Goal: Task Accomplishment & Management: Complete application form

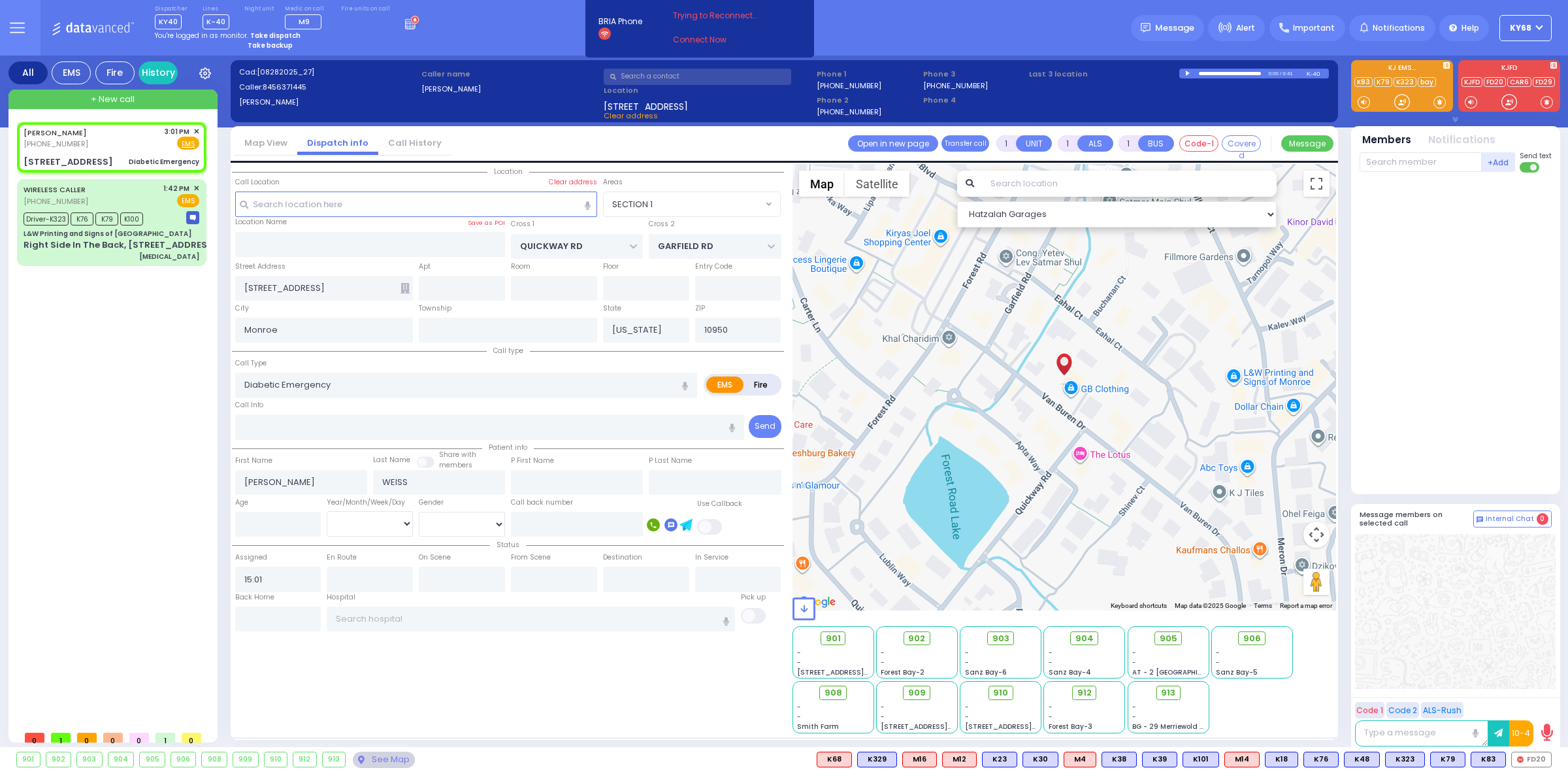
select select "SECTION 1"
select select
click at [1030, 184] on input "text" at bounding box center [1129, 184] width 294 height 26
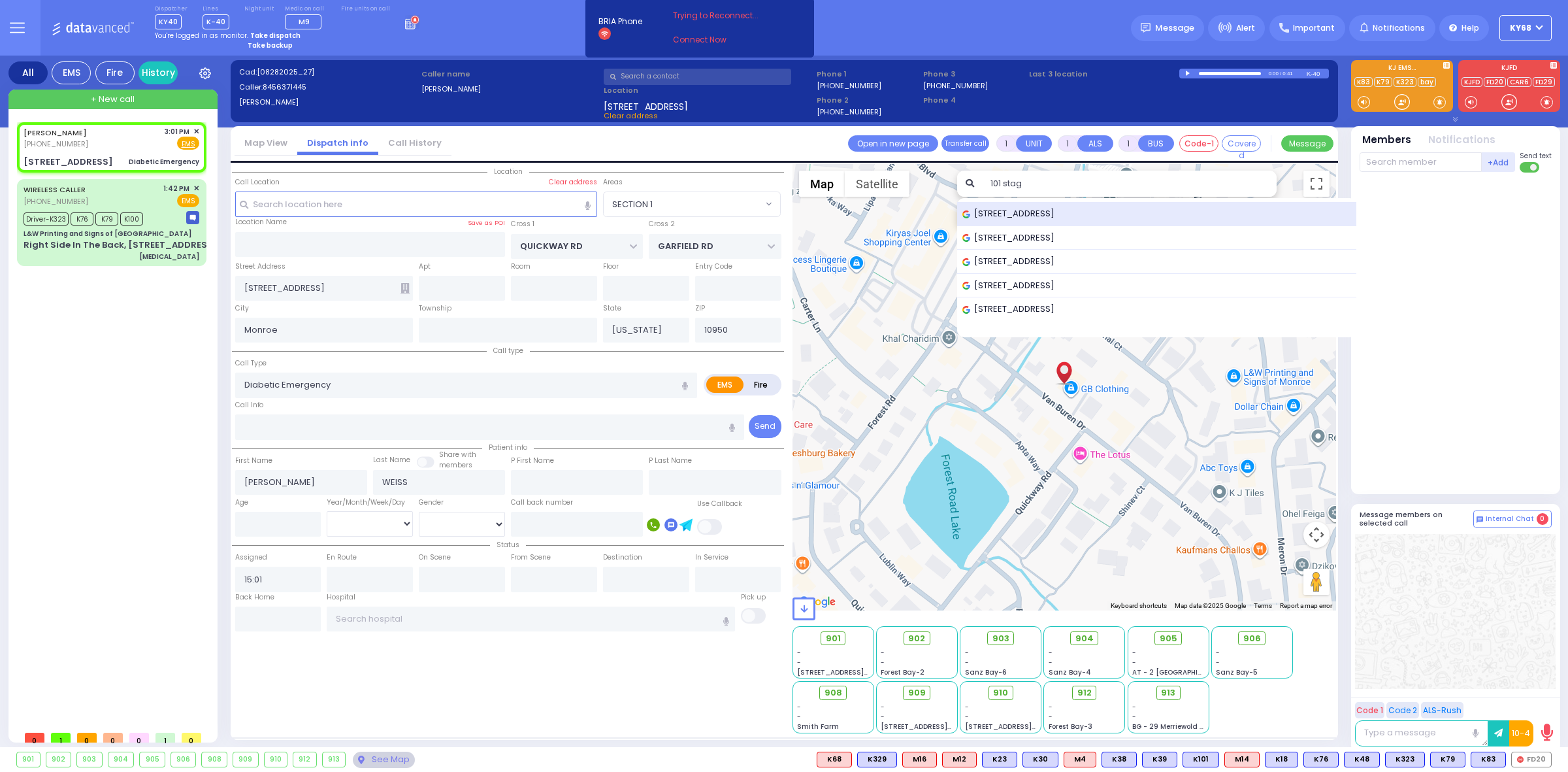
type input "101 stag"
click at [1040, 200] on div "101 Stage Road, Monroe, NY, USA 101 Stagg Walk, Brooklyn, NY, USA 101 Stage Roa…" at bounding box center [1157, 267] width 399 height 139
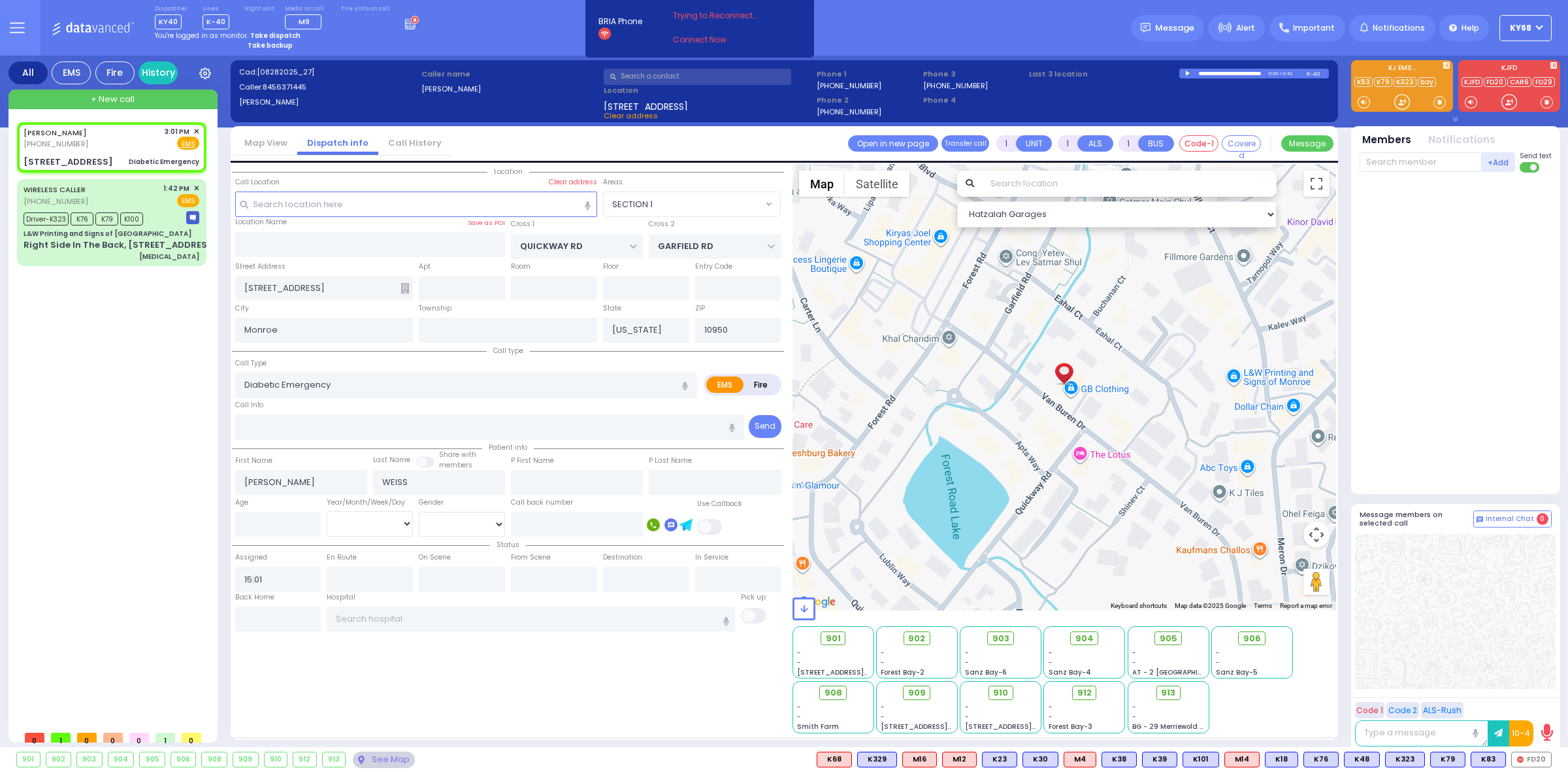
click at [1037, 181] on input "text" at bounding box center [1129, 184] width 294 height 26
select select
radio input "true"
select select
select select "Hatzalah Garages"
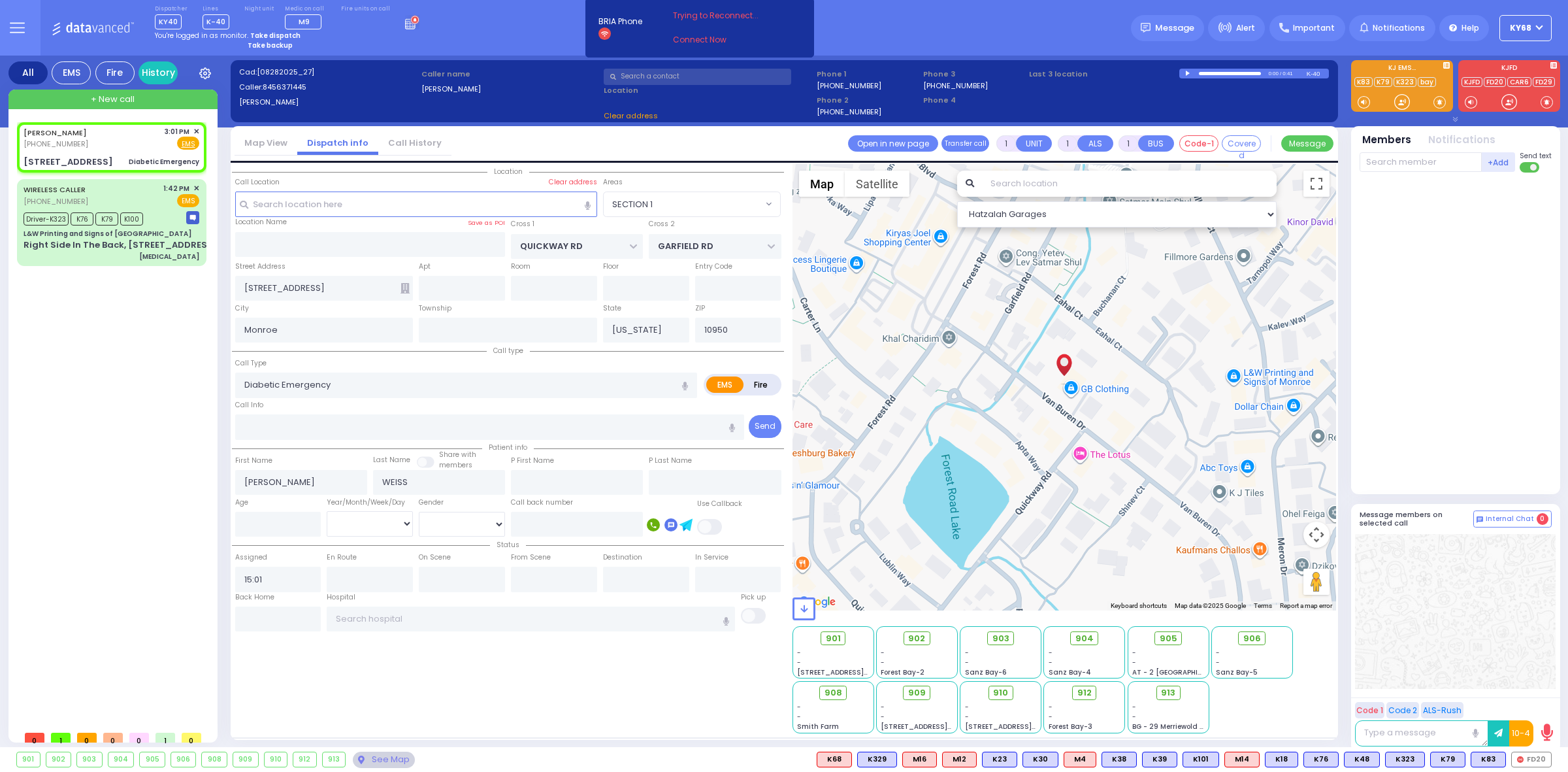
select select "SECTION 1"
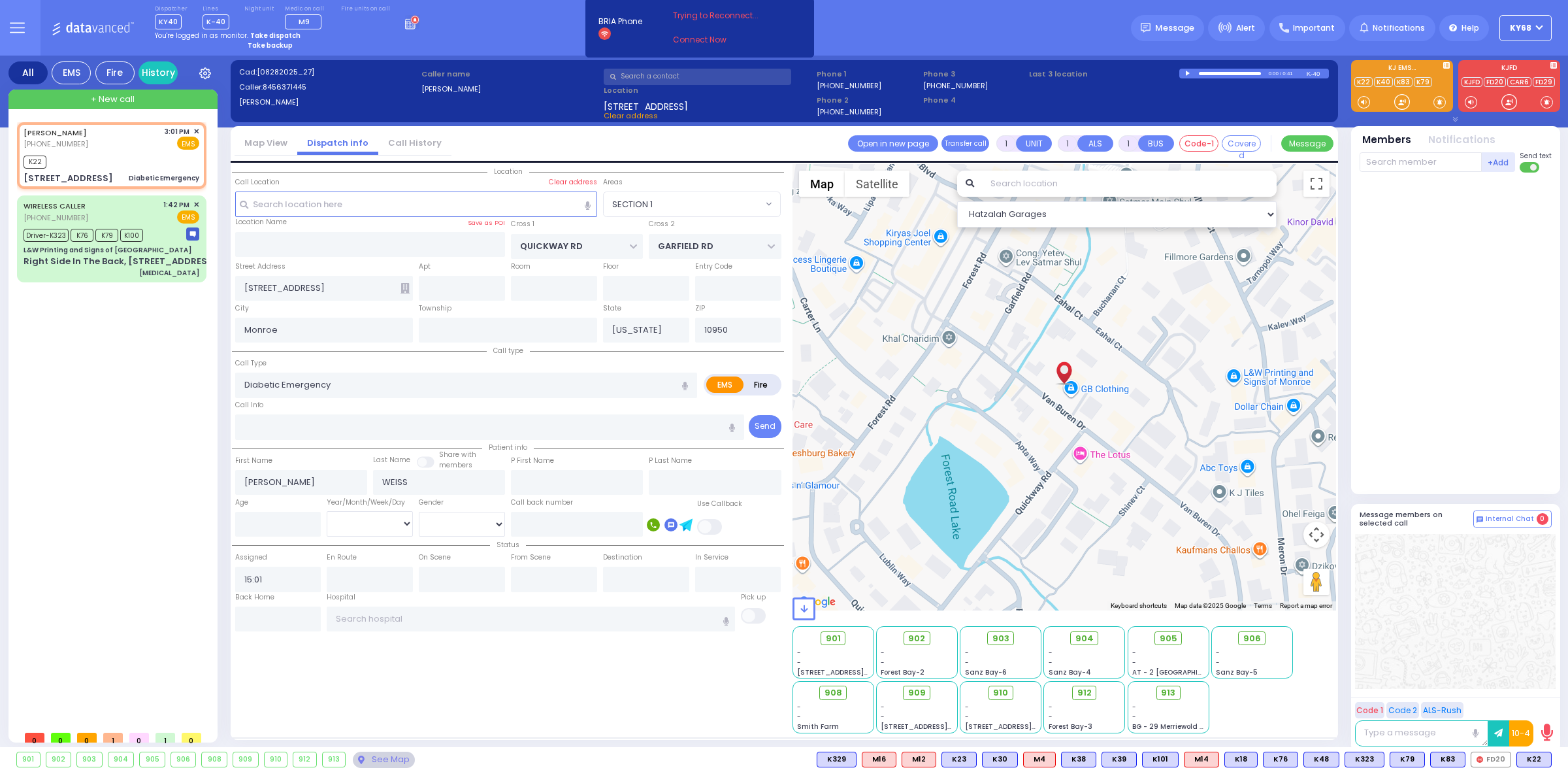
select select
radio input "true"
select select
type input "15:02"
select select "Hatzalah Garages"
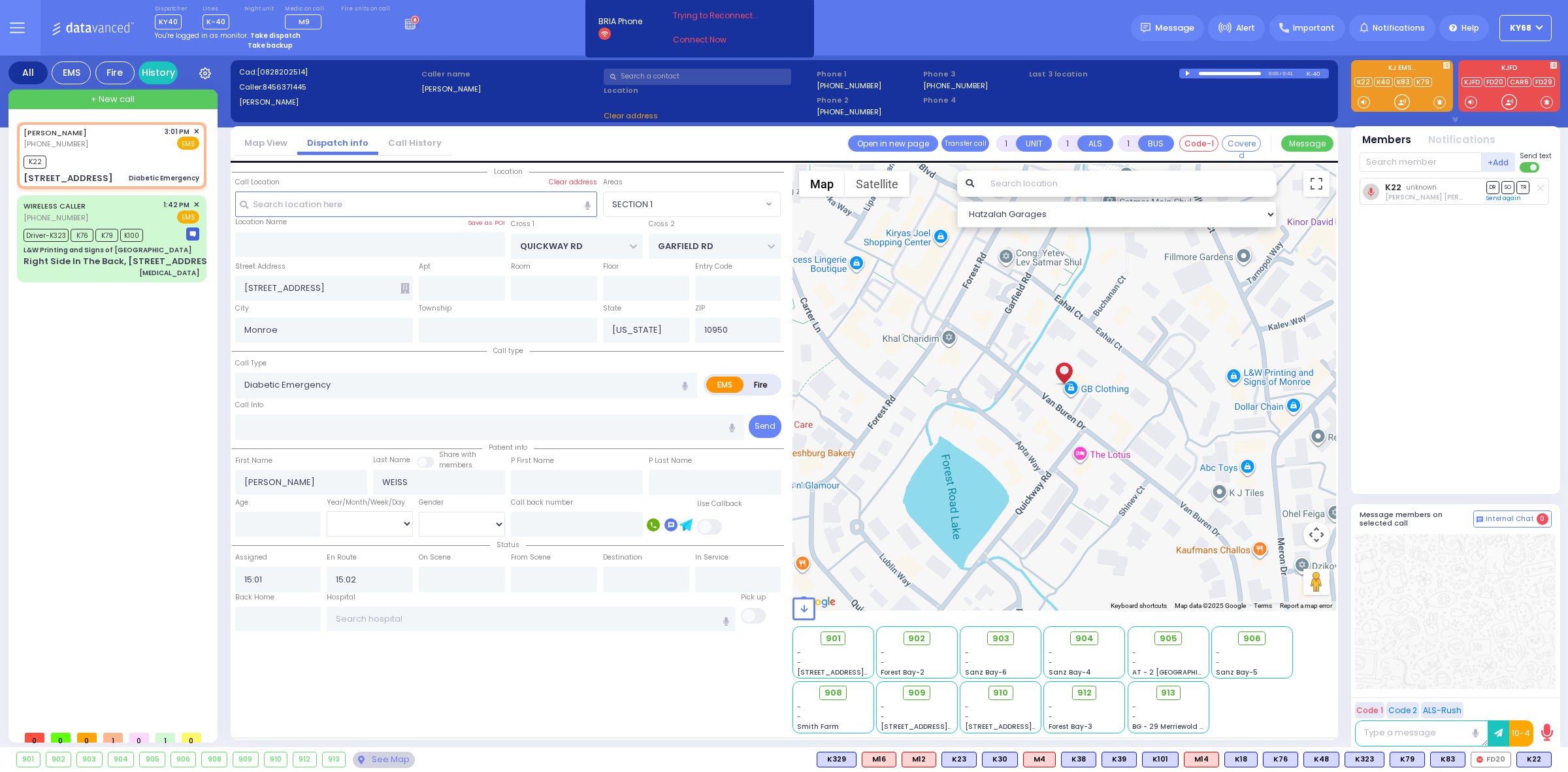
select select "SECTION 1"
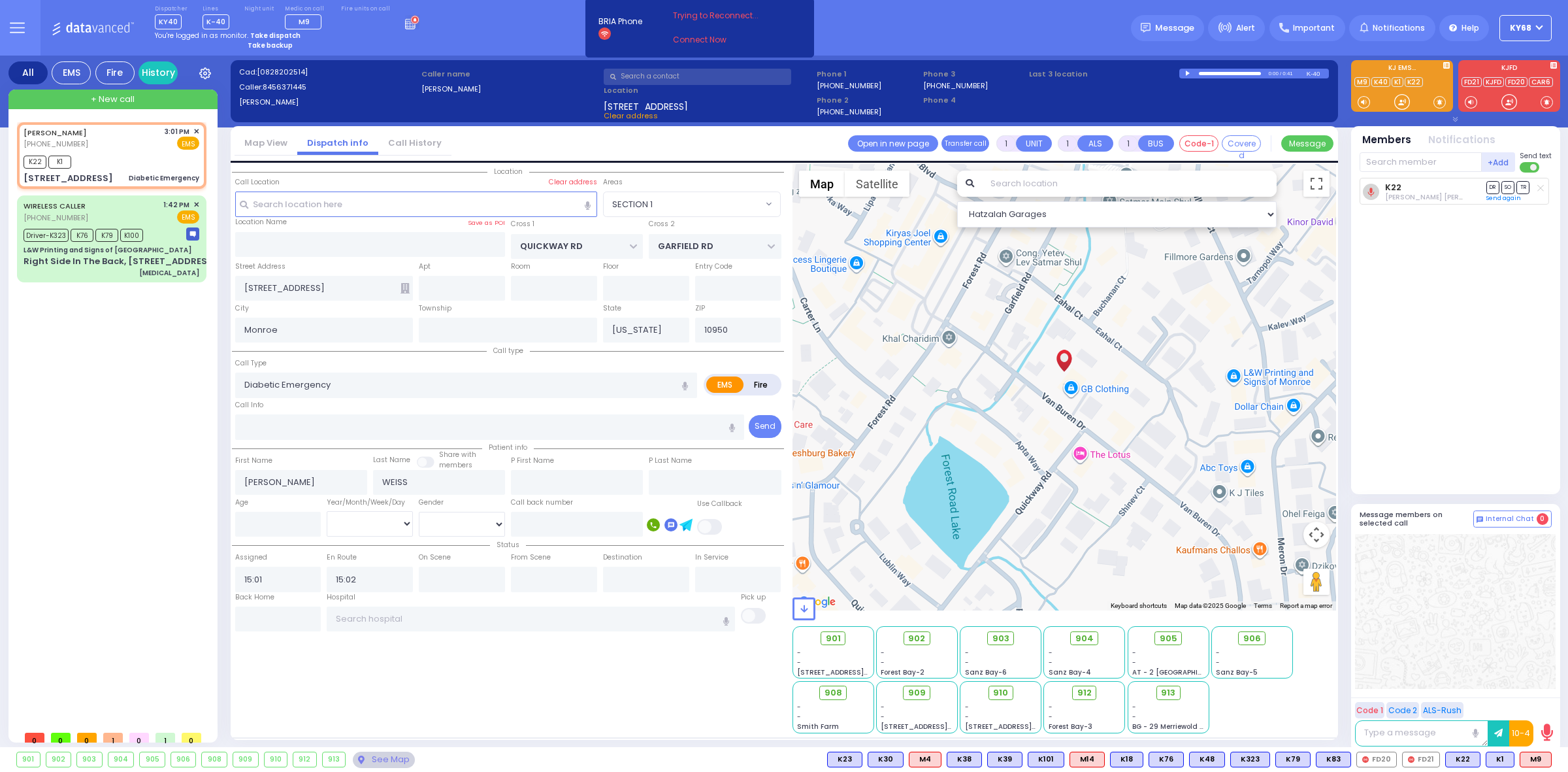
select select
radio input "true"
select select
select select "SECTION 1"
select select "Hatzalah Garages"
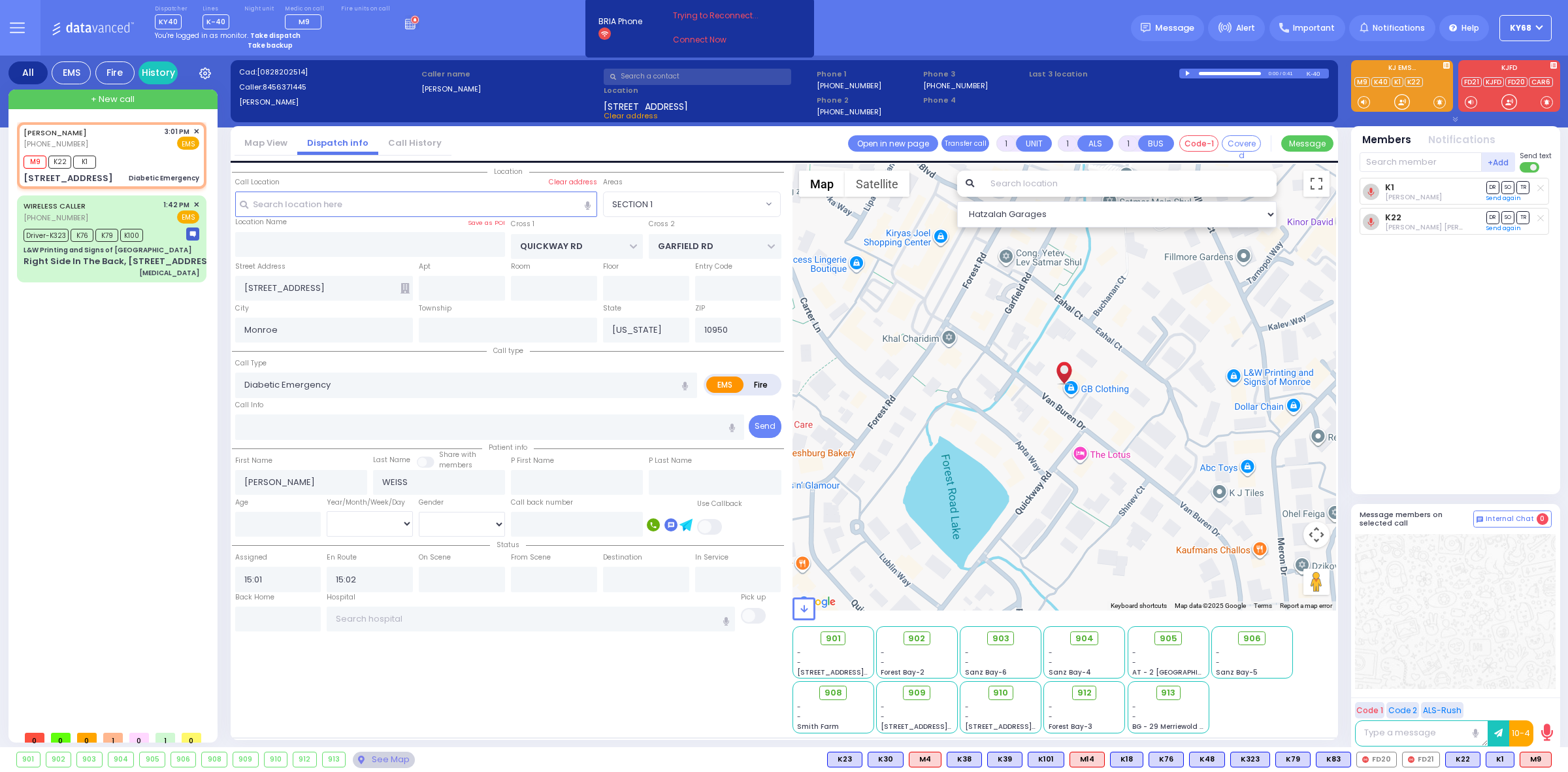
select select
radio input "true"
select select
select select "SECTION 1"
select select "Hatzalah Garages"
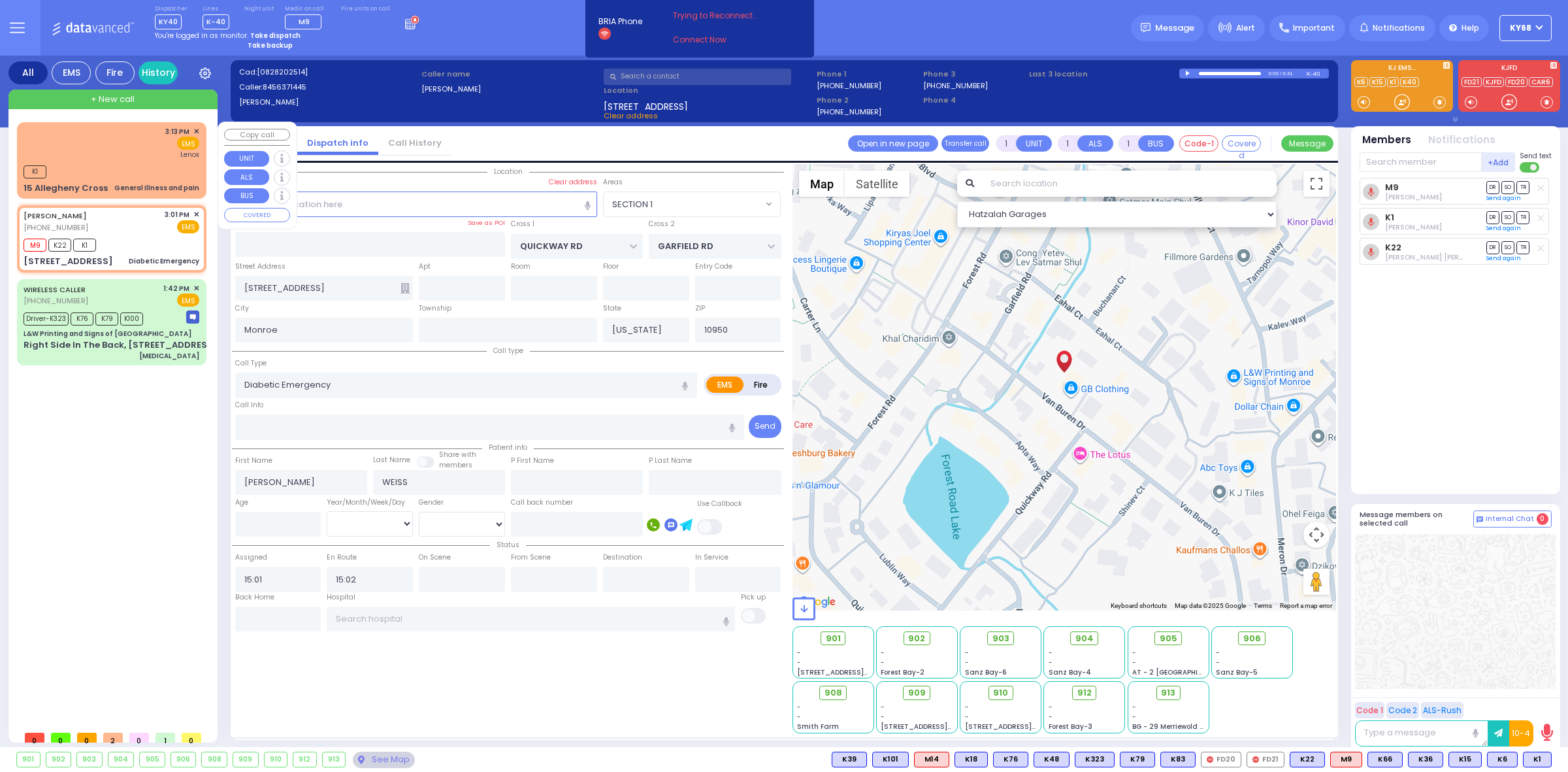
click at [45, 158] on div "3:13 PM ✕ EMS Lenox" at bounding box center [111, 143] width 176 height 34
type input "0"
select select
type input "General Illness and pain"
radio input "true"
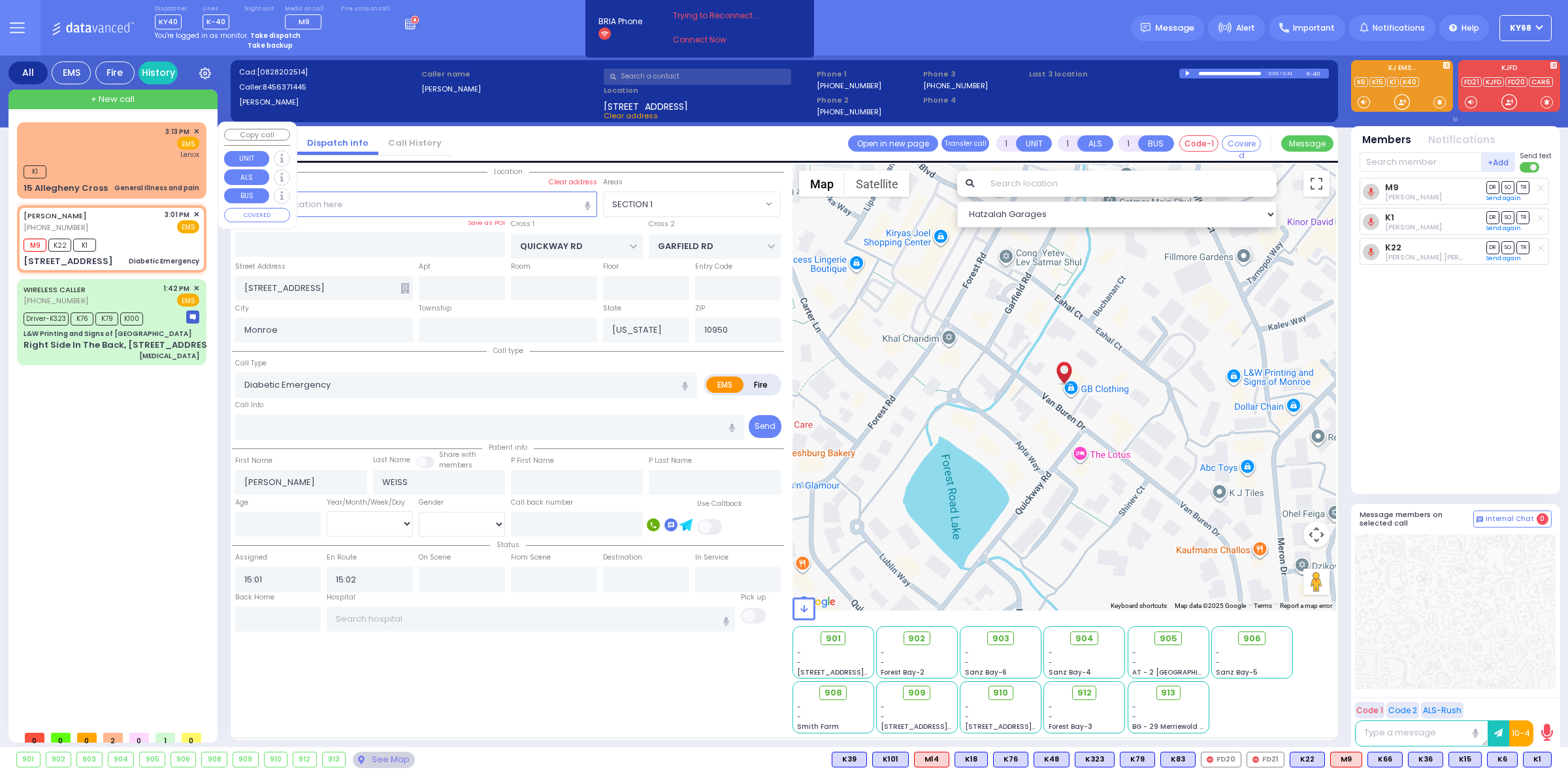
select select
type input "15:13"
type input "15:15"
type input "Lenox Hill Hospital"
select select "Hatzalah Garages"
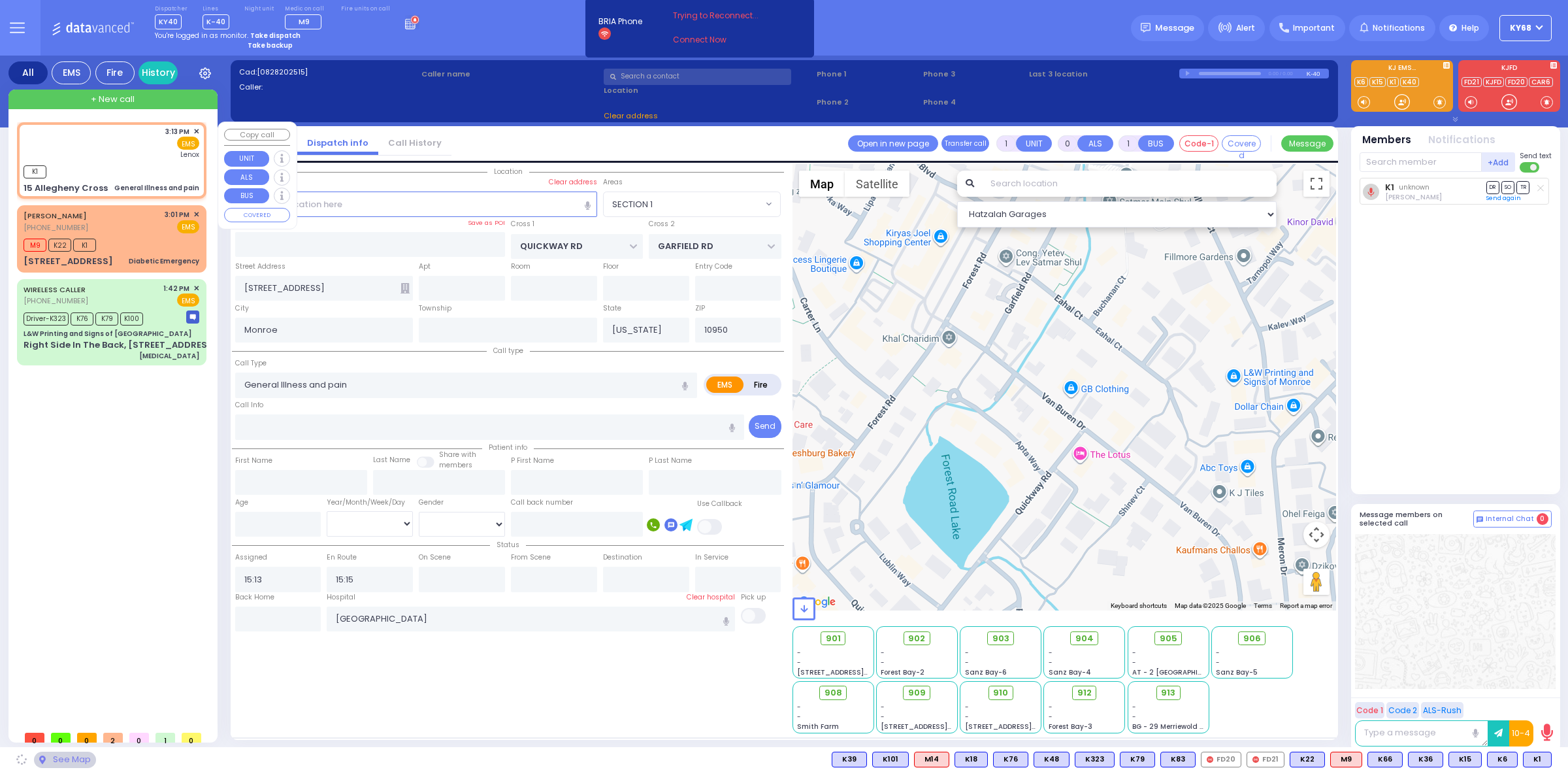
type input "HUDSON POINTE"
type input "15 Allegheny Cross"
type input "MONROE"
select select "[GEOGRAPHIC_DATA]"
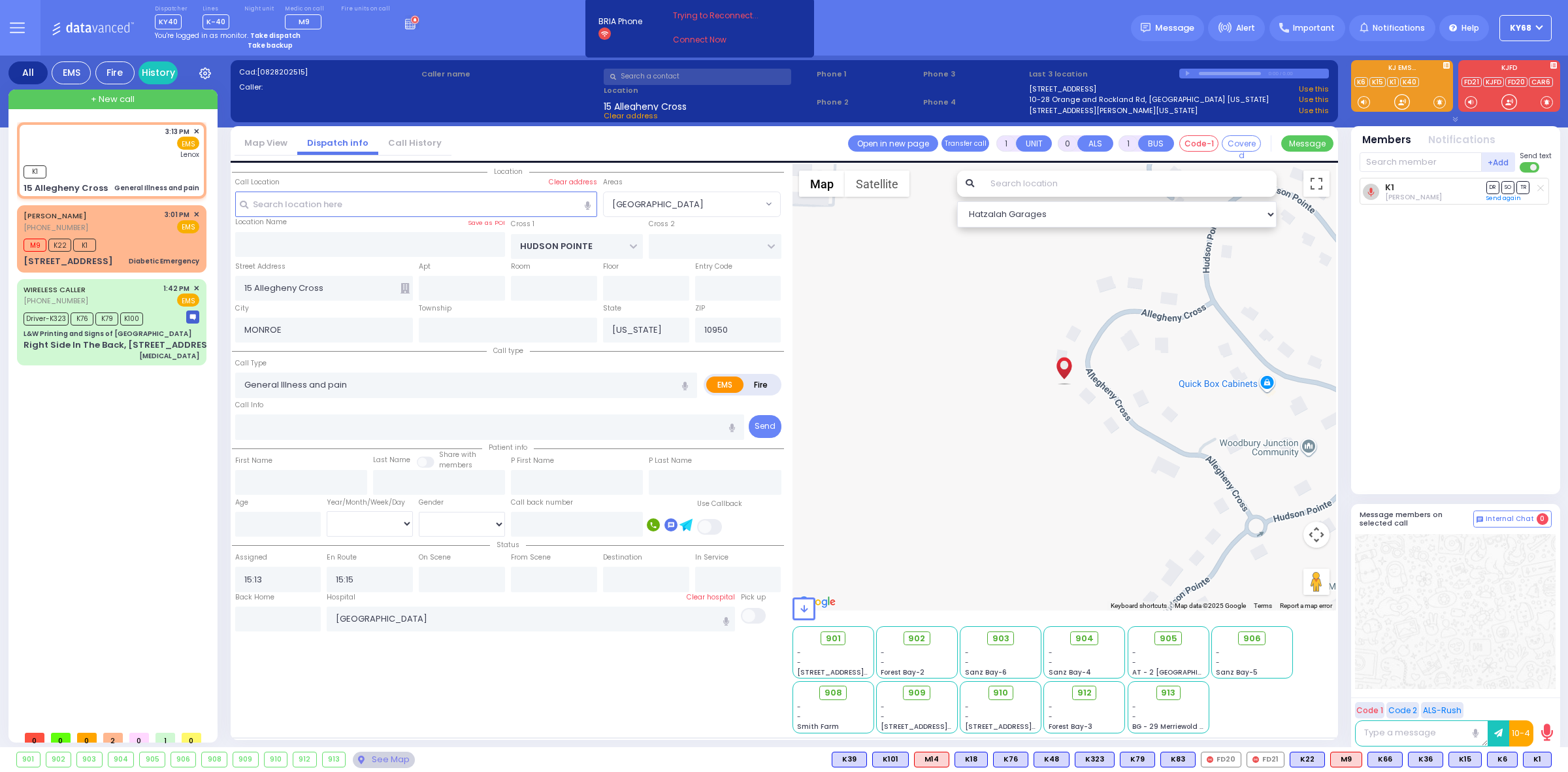
click at [392, 146] on link "Call History" at bounding box center [415, 143] width 73 height 12
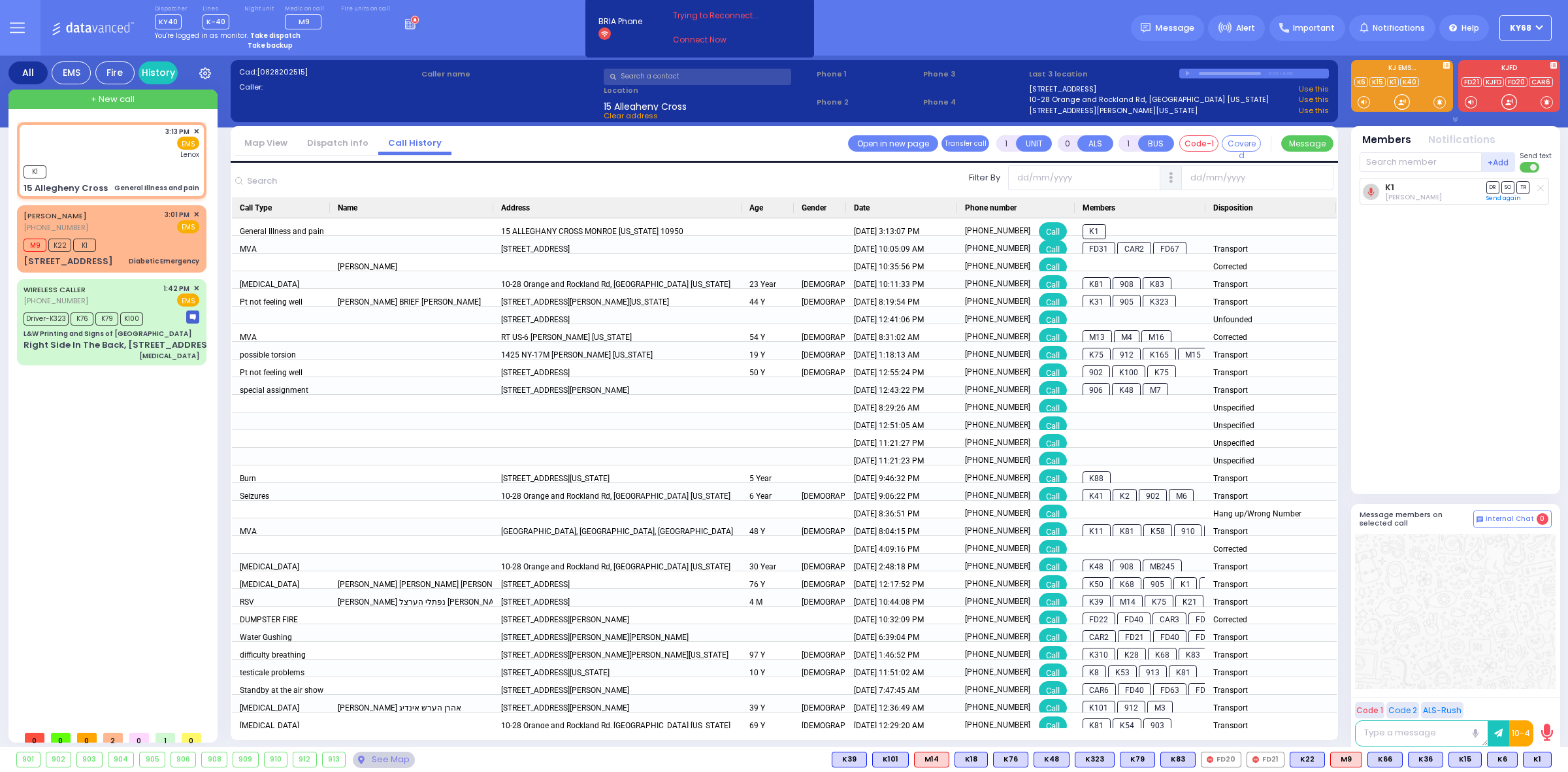
click at [347, 144] on link "Dispatch info" at bounding box center [338, 143] width 81 height 12
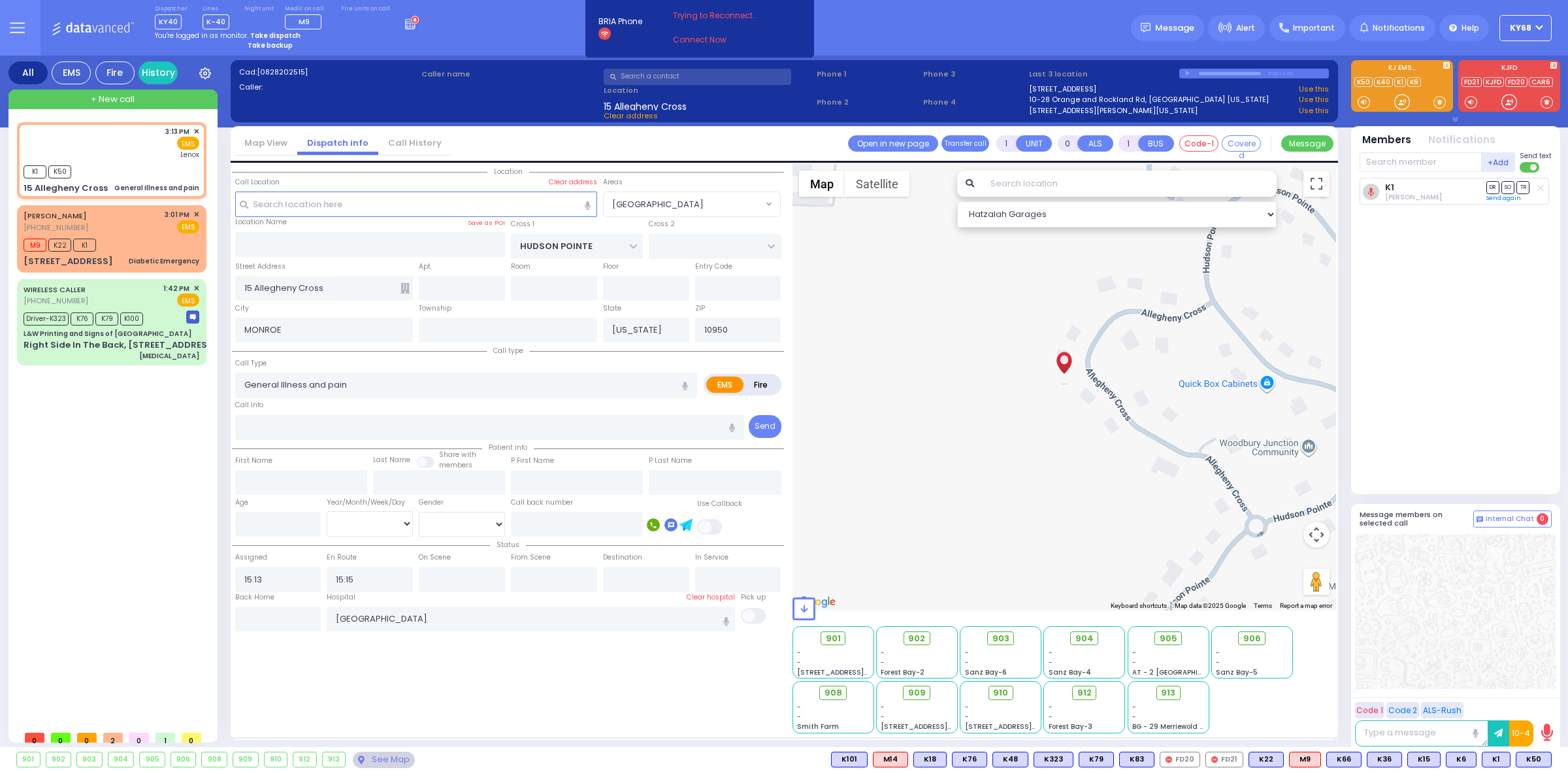
select select
radio input "true"
select select
select select "Hatzalah Garages"
select select "[GEOGRAPHIC_DATA]"
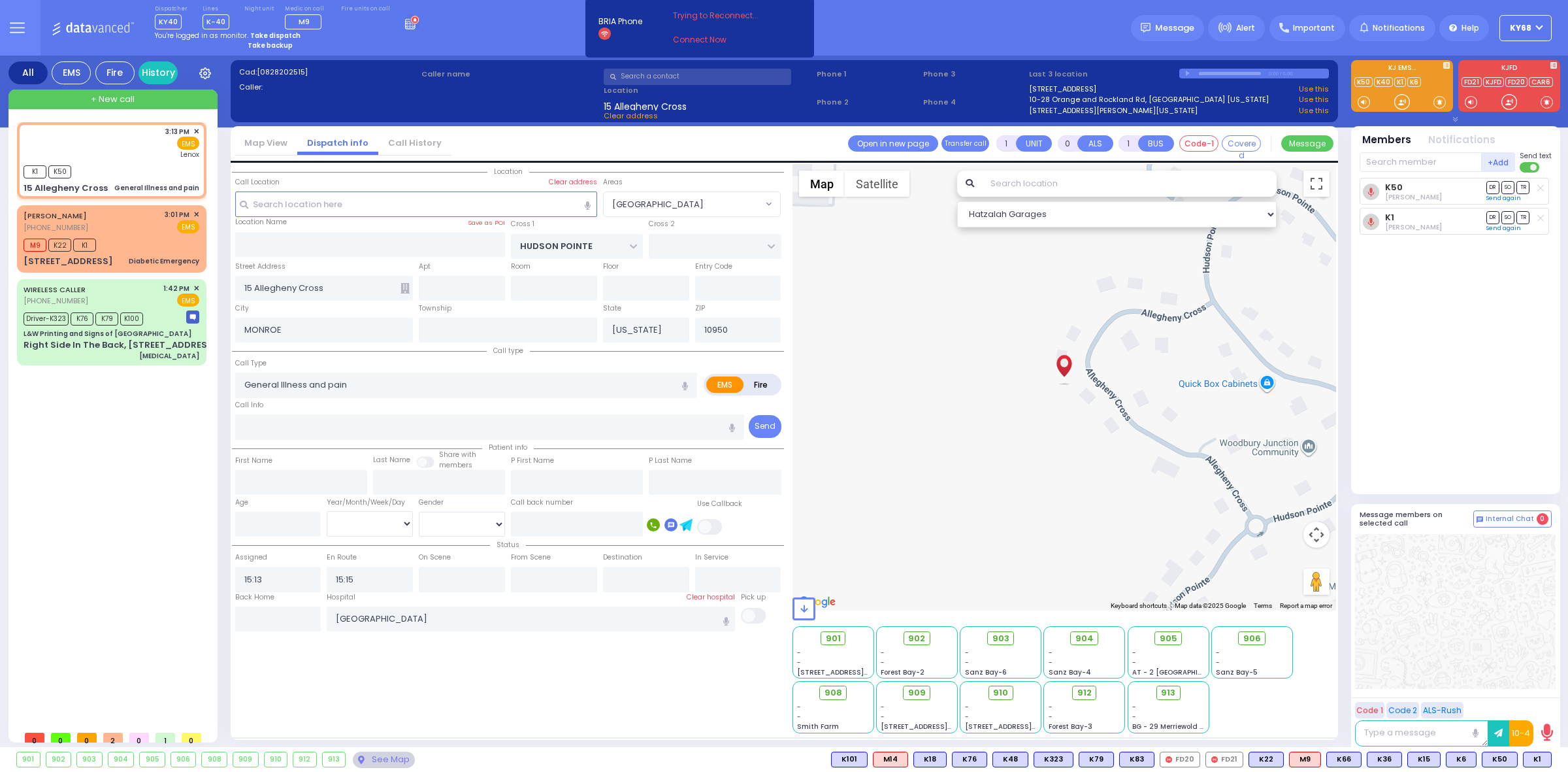
click at [541, 68] on label "Caller name" at bounding box center [510, 73] width 178 height 11
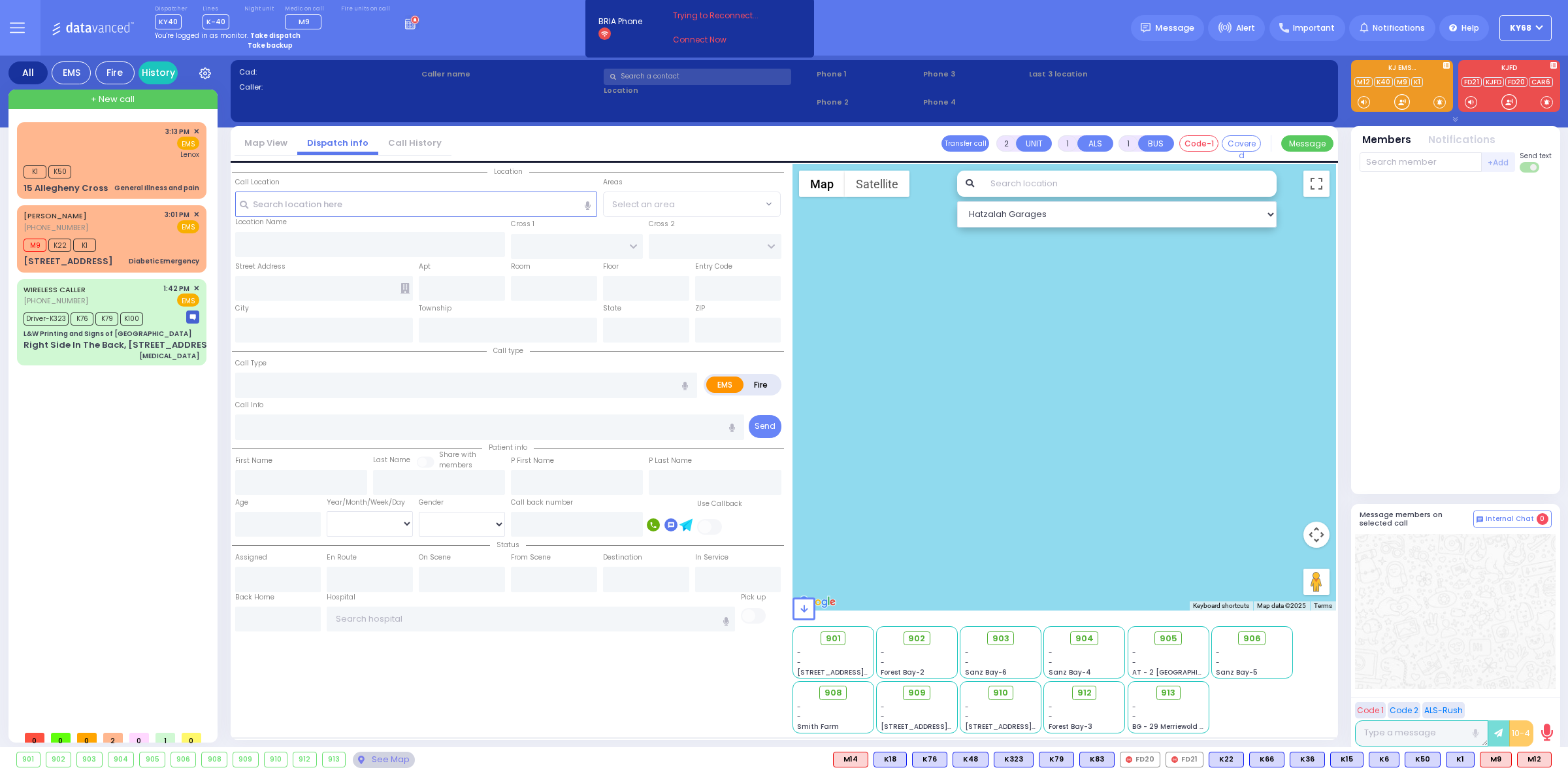
type input "1"
type input "0"
select select
type input "General Illness and pain"
radio input "true"
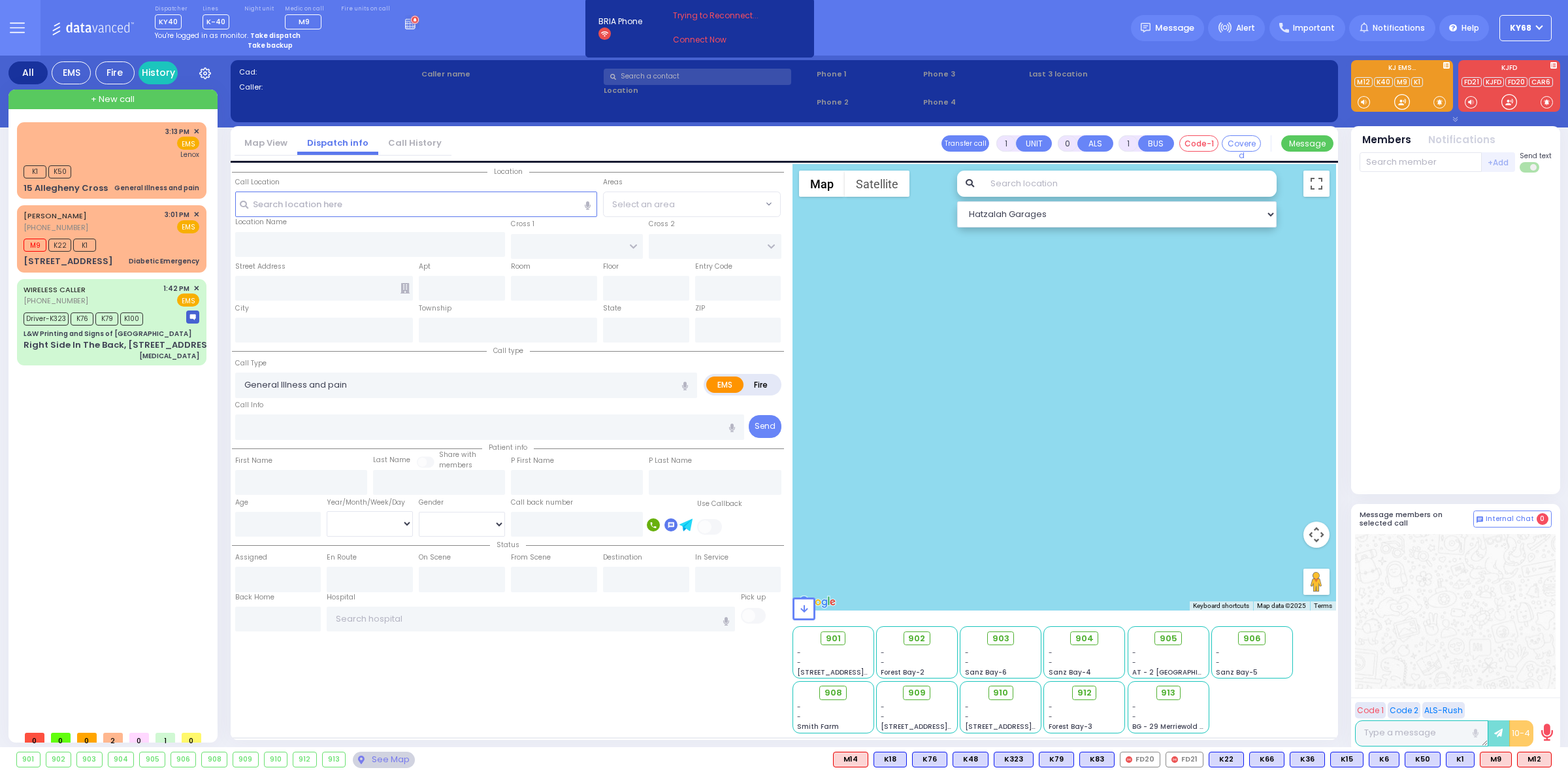
select select
type input "15:13"
type input "15:15"
type input "Lenox Hill Hospital"
select select "Hatzalah Garages"
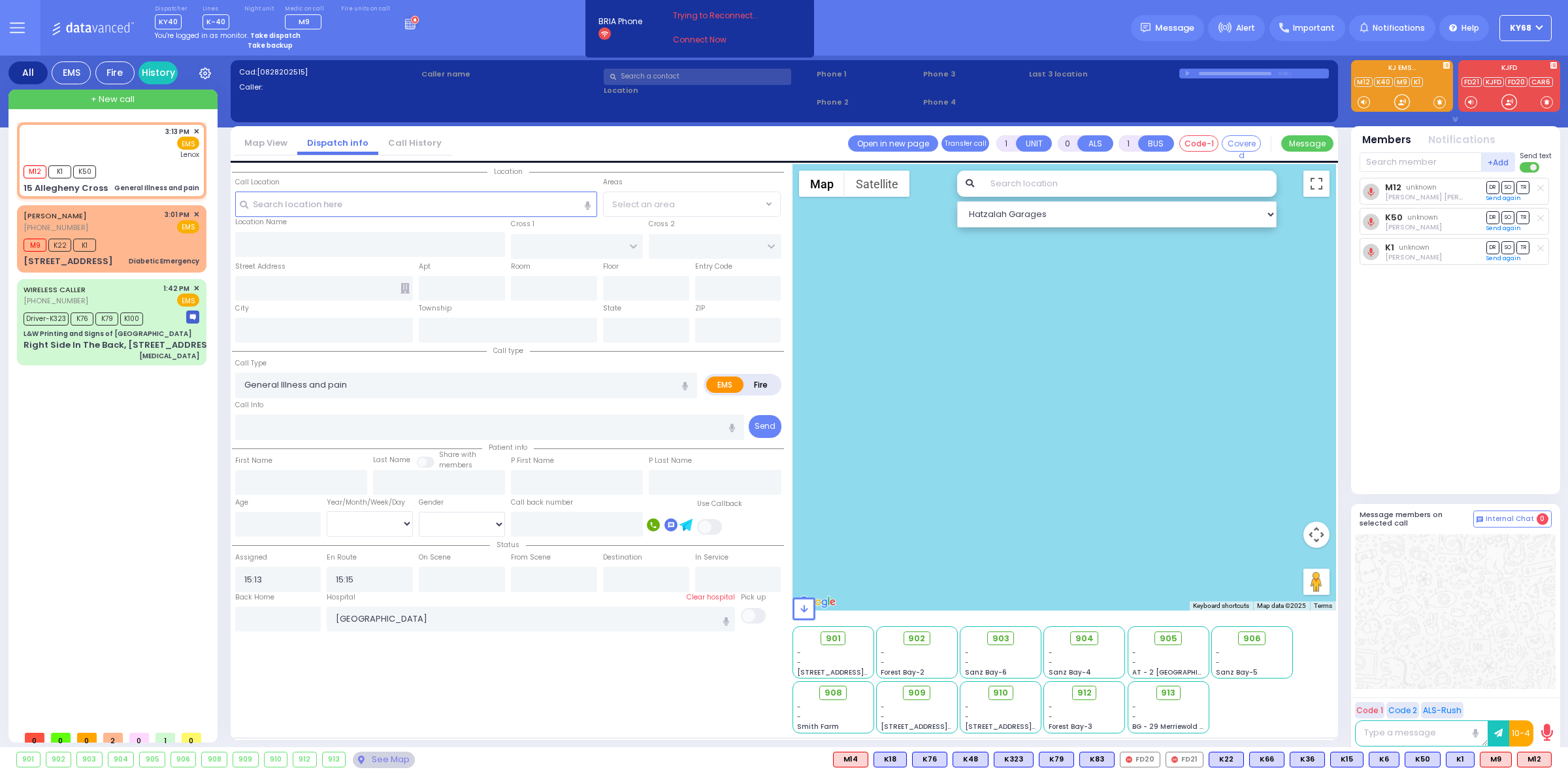
type input "HUDSON POINTE"
type input "15 Allegheny Cross"
type input "MONROE"
type input "New York"
type input "10950"
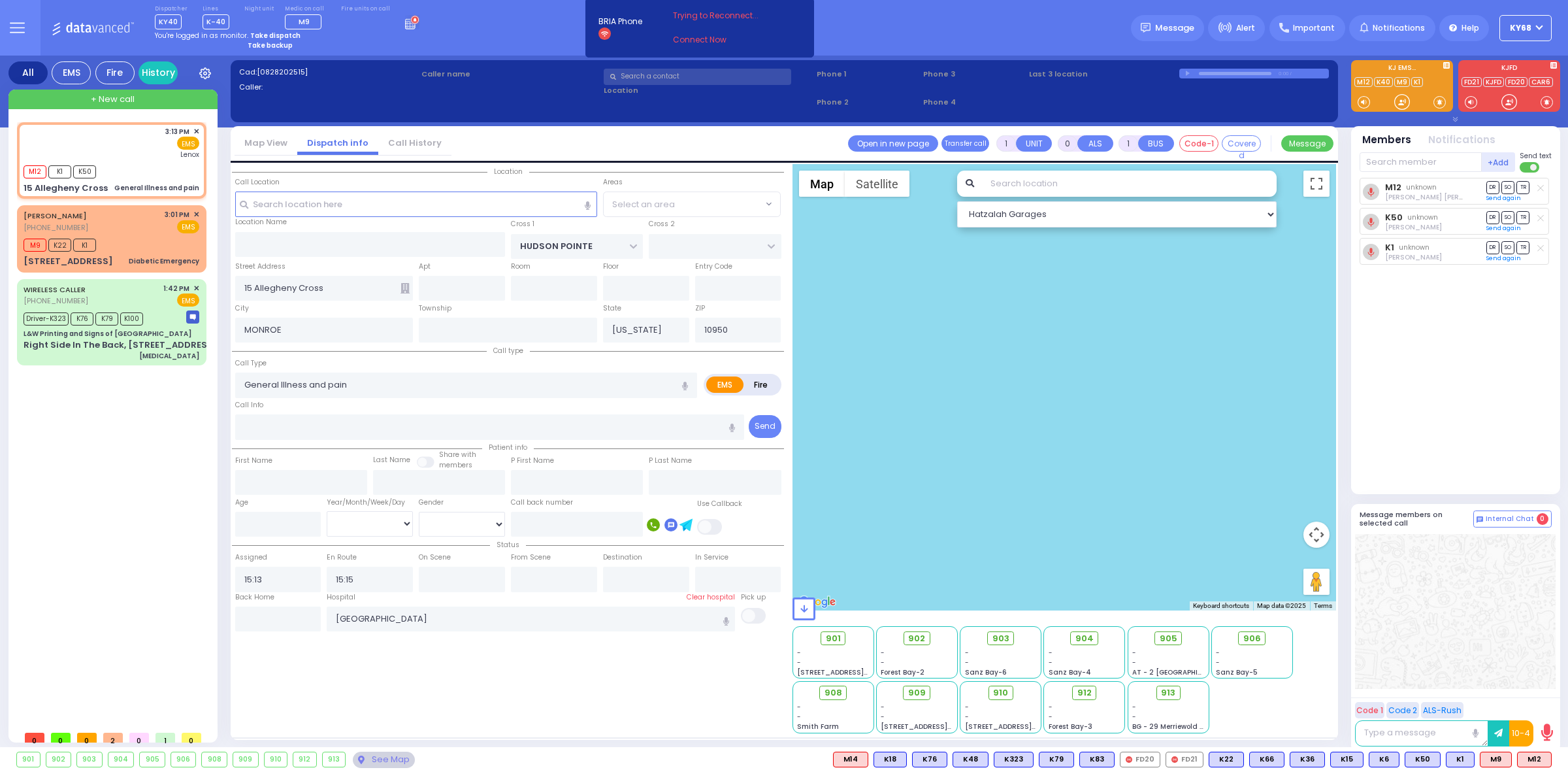
select select "WOODBURY JUNCTION"
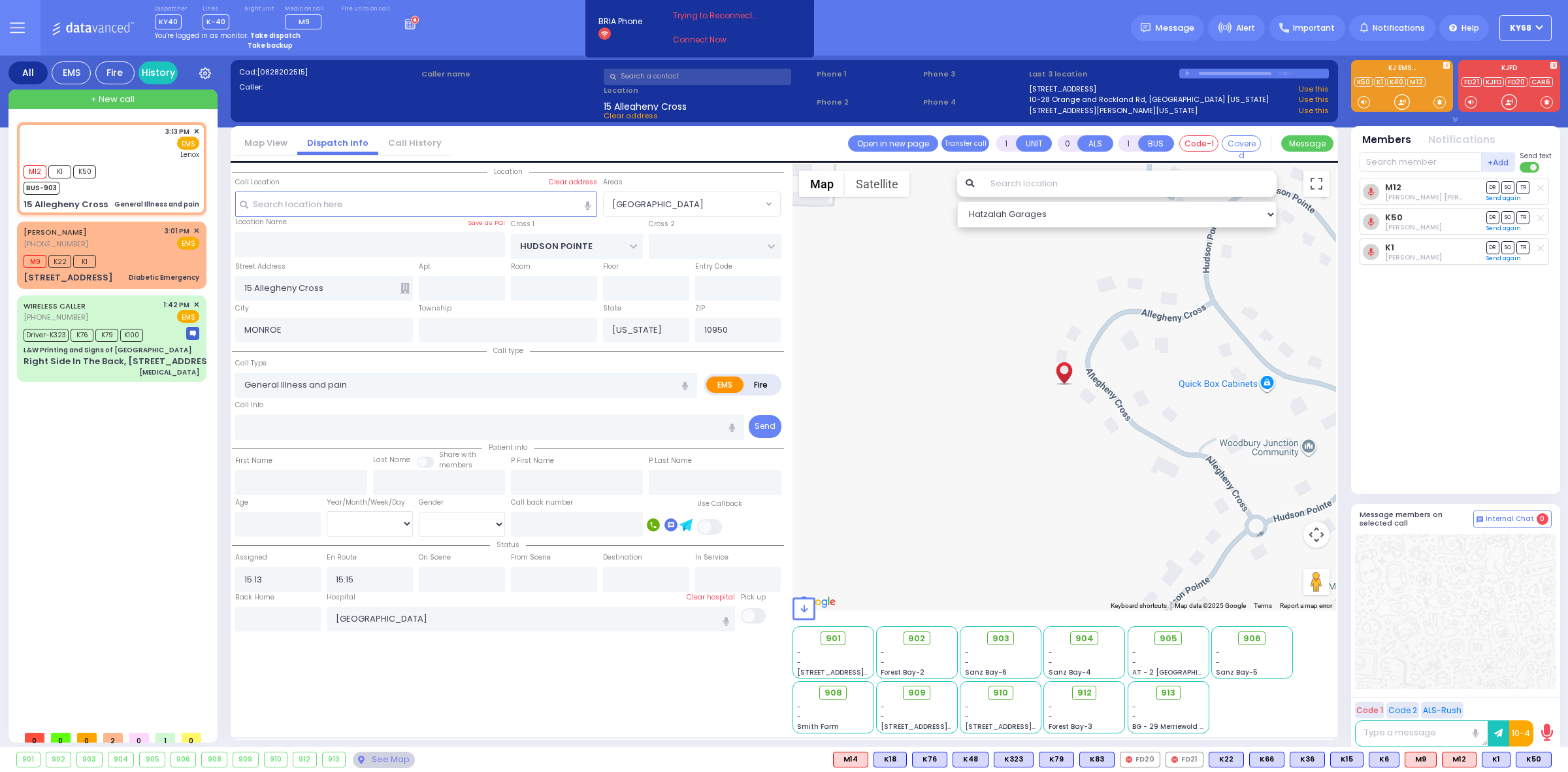
select select
radio input "true"
select select
select select "Hatzalah Garages"
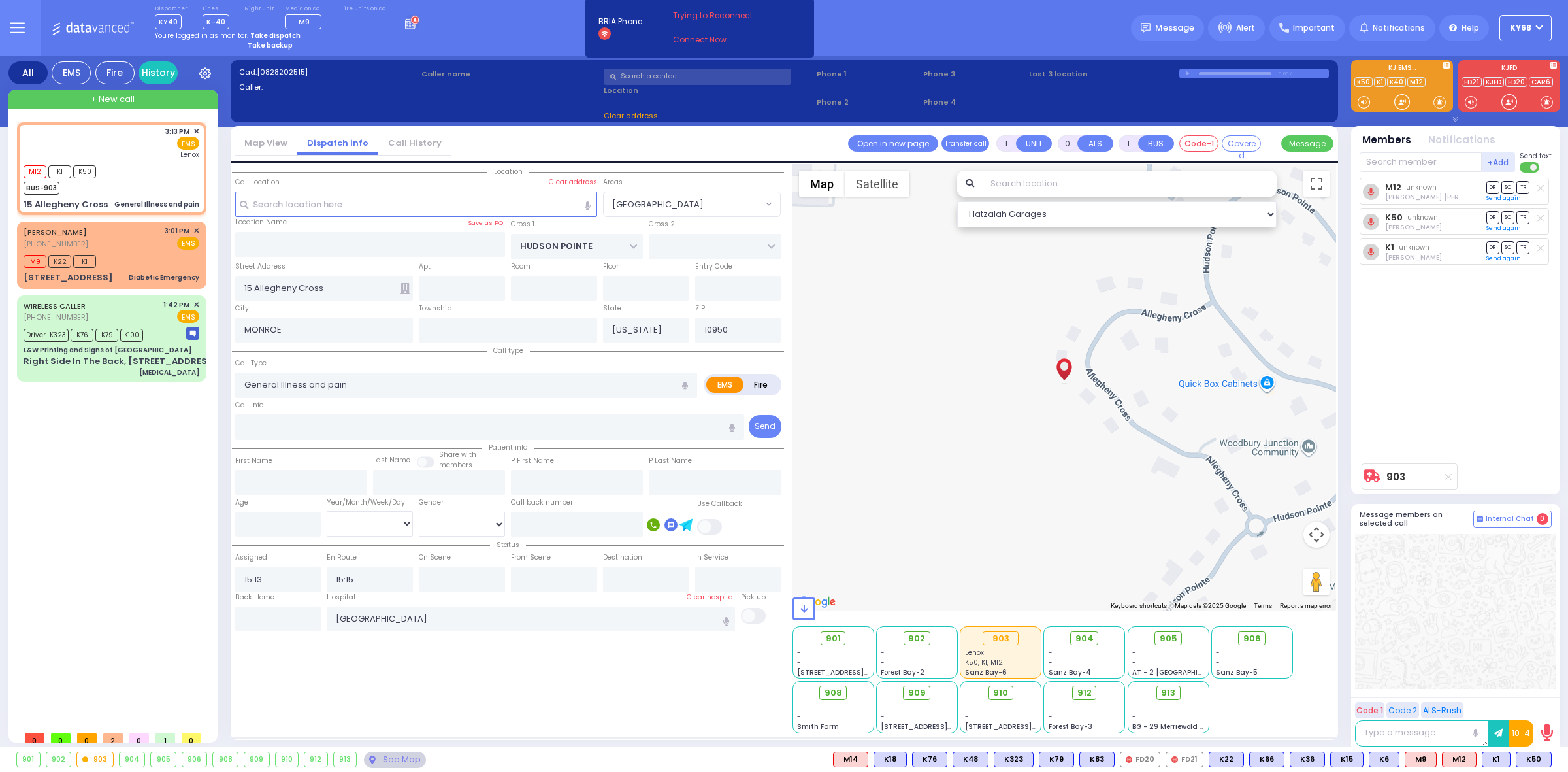
select select "WOODBURY JUNCTION"
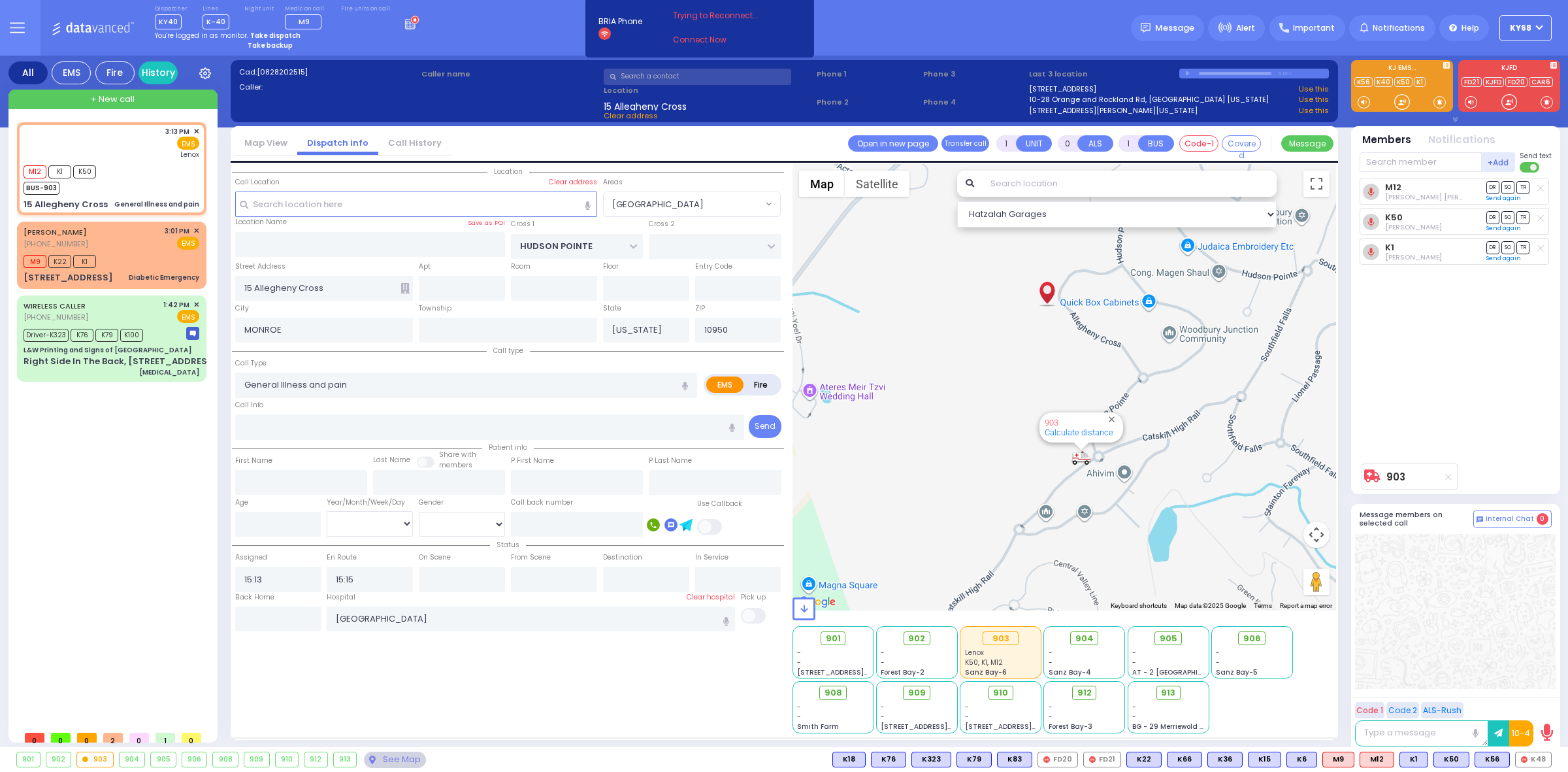
click at [405, 26] on icon at bounding box center [411, 21] width 14 height 14
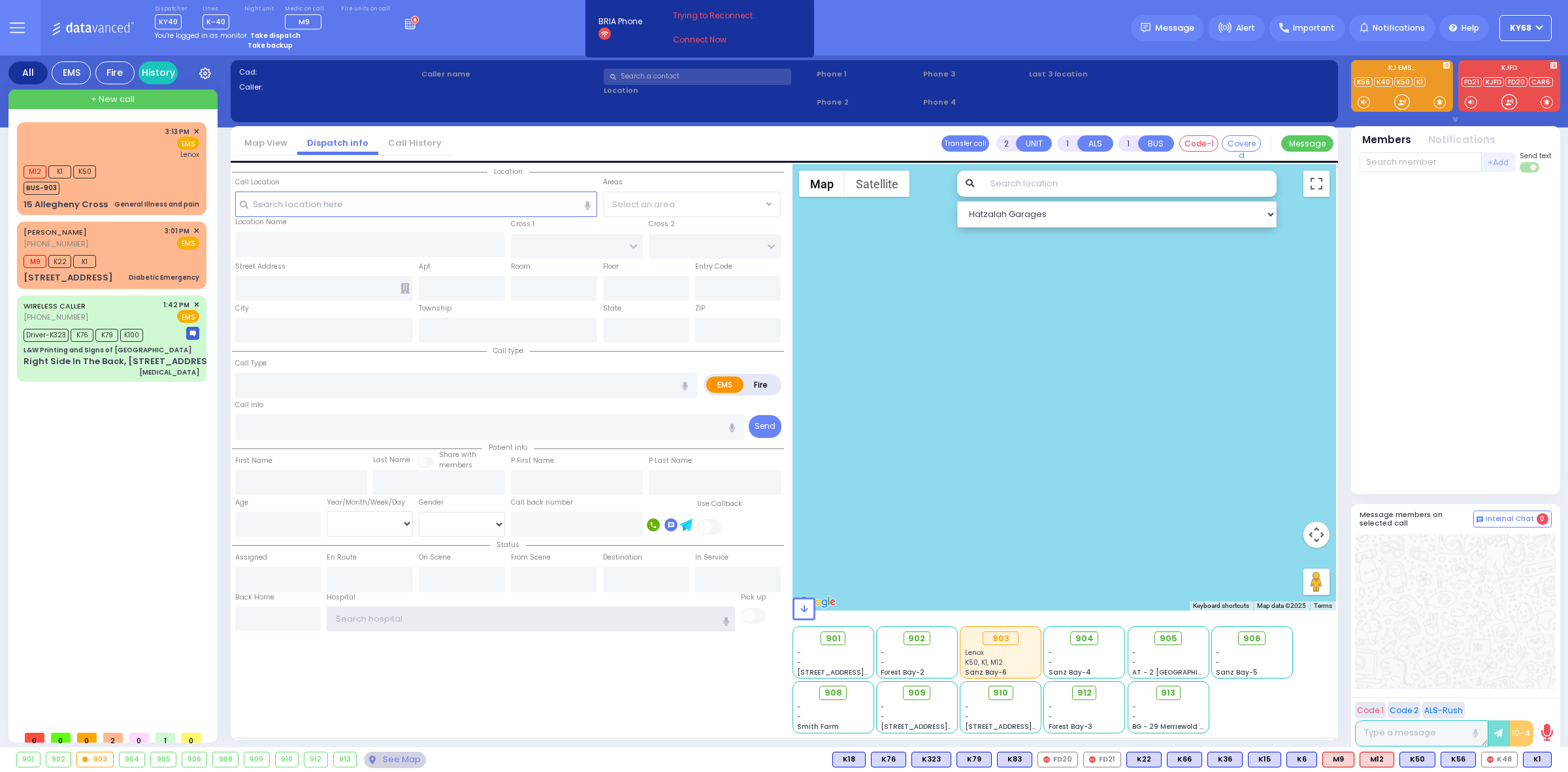
type input "ky68"
click at [520, 704] on div "Location State ZIP" at bounding box center [508, 449] width 552 height 569
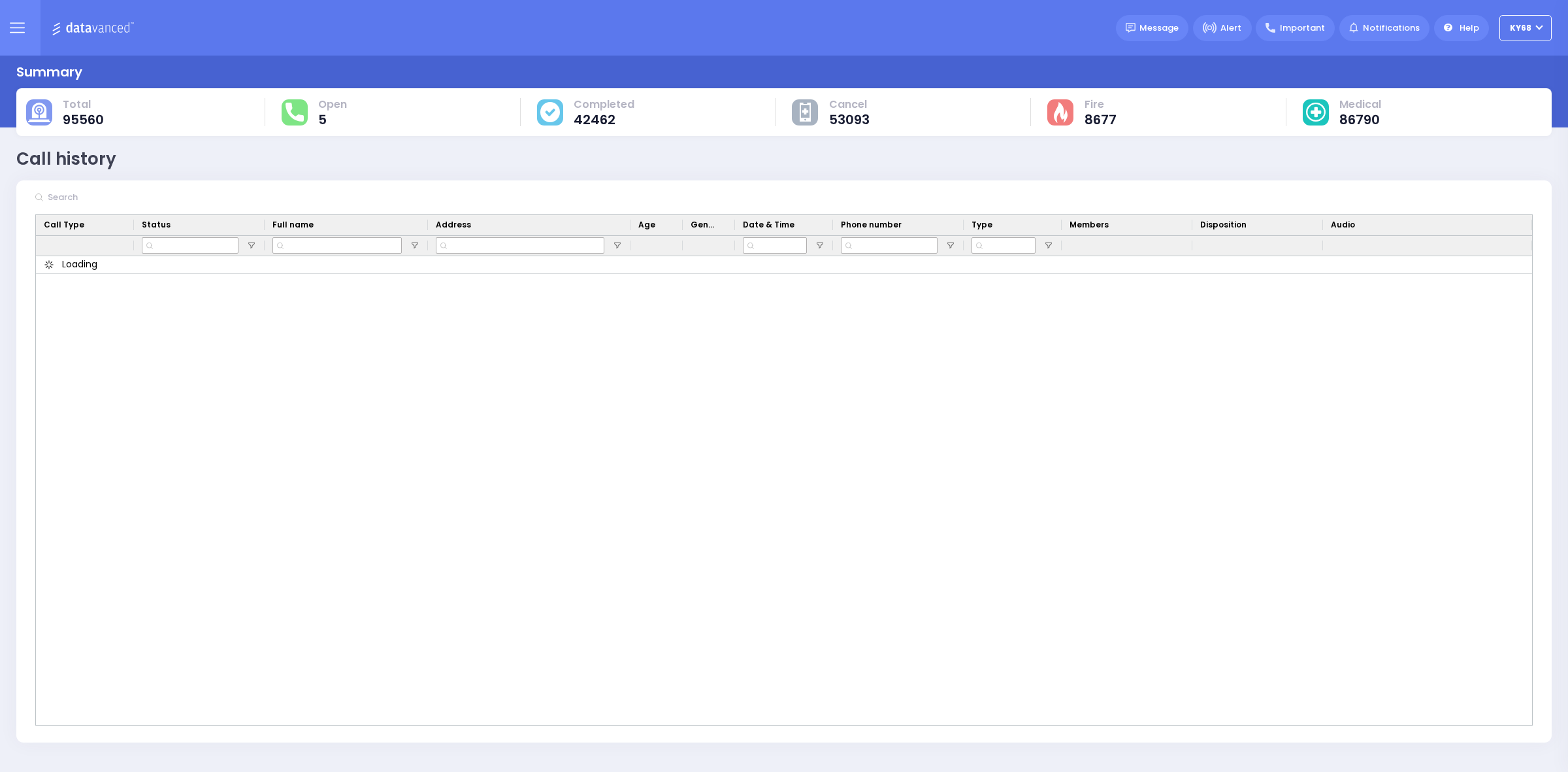
click at [90, 200] on input "text" at bounding box center [142, 197] width 196 height 25
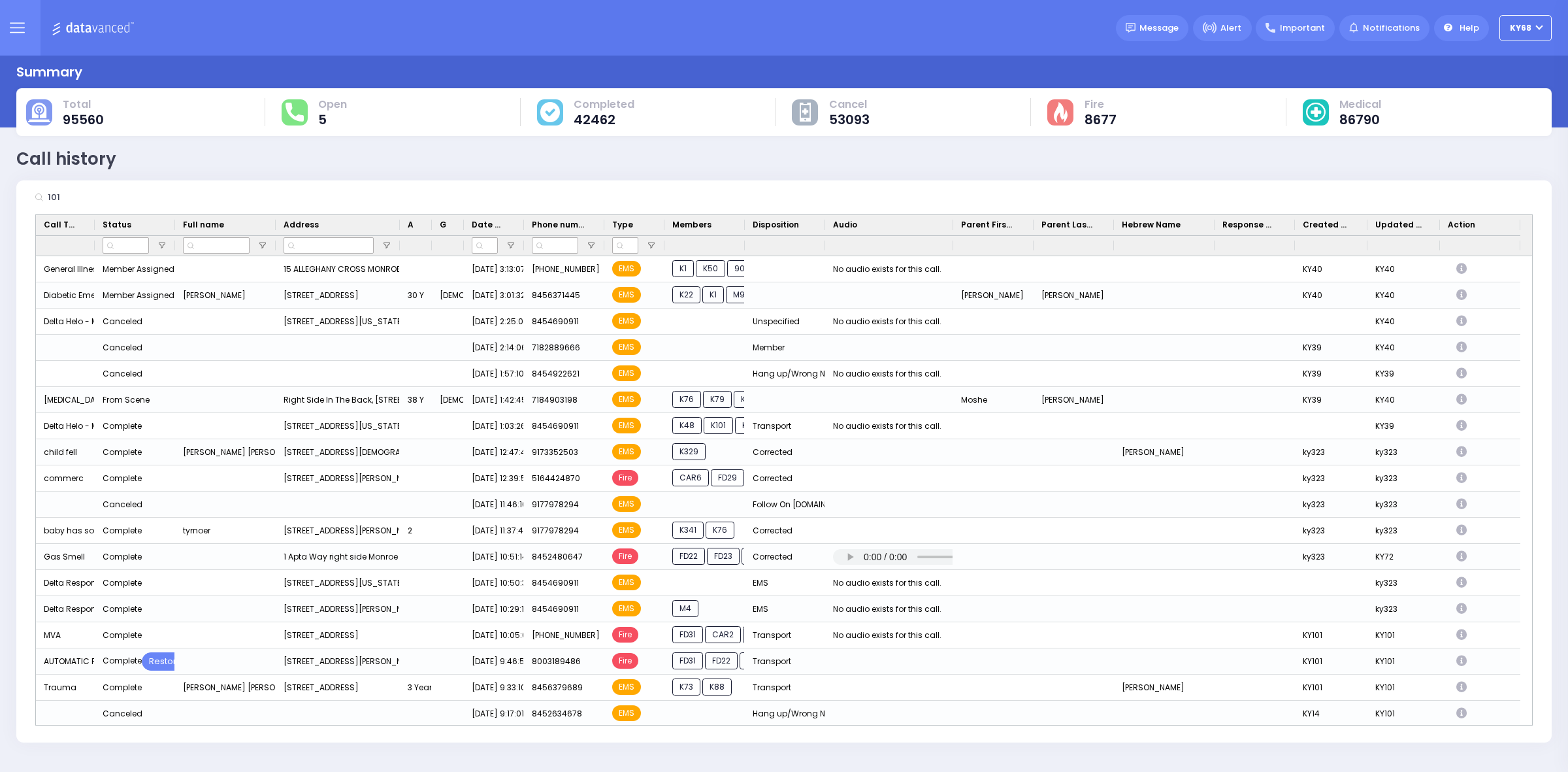
click at [606, 133] on div "Total 95560 5" at bounding box center [784, 112] width 1535 height 48
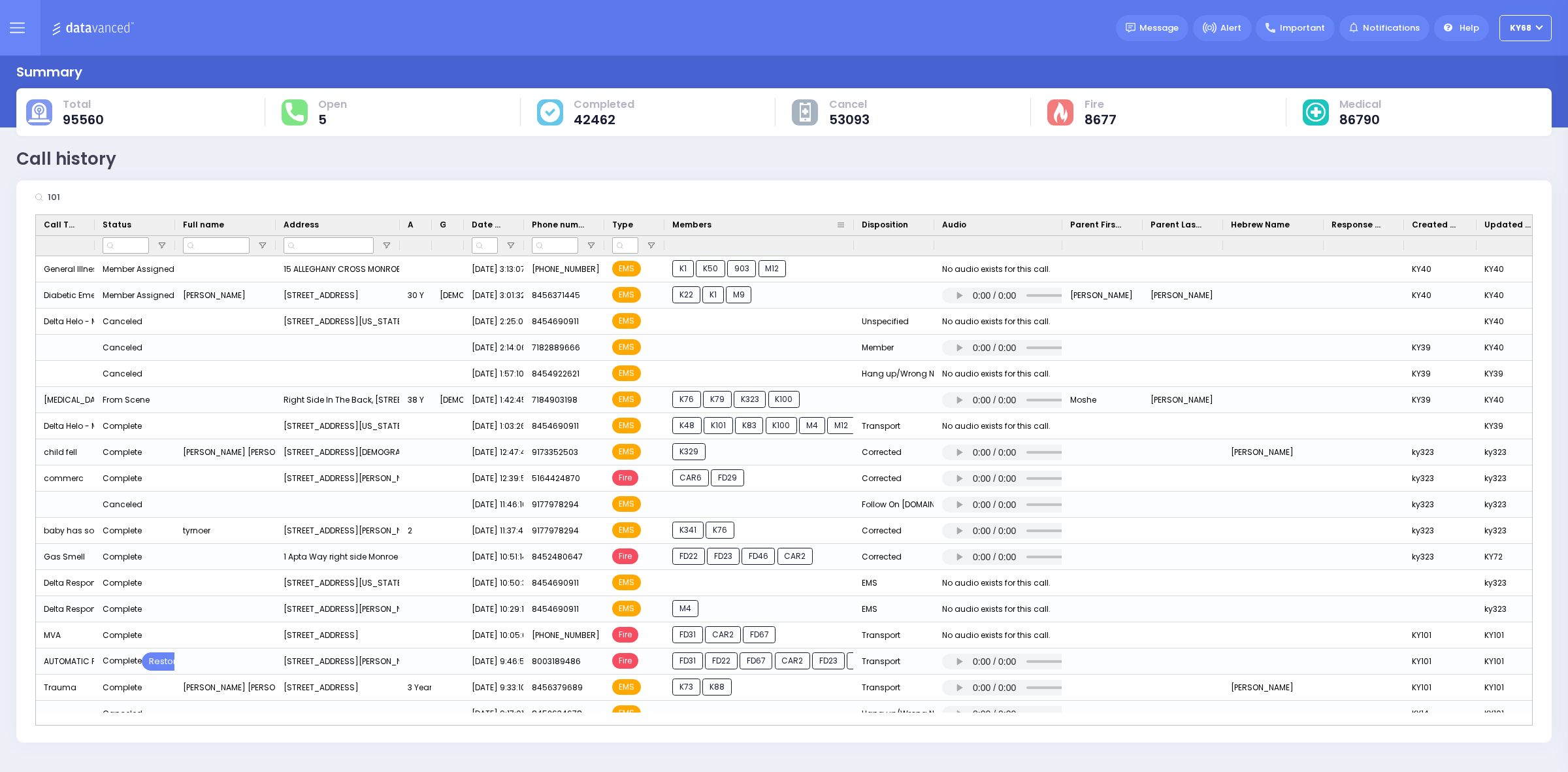
drag, startPoint x: 742, startPoint y: 225, endPoint x: 851, endPoint y: 224, distance: 109.0
click at [851, 224] on div at bounding box center [853, 225] width 5 height 21
click at [78, 197] on input "101" at bounding box center [142, 197] width 196 height 25
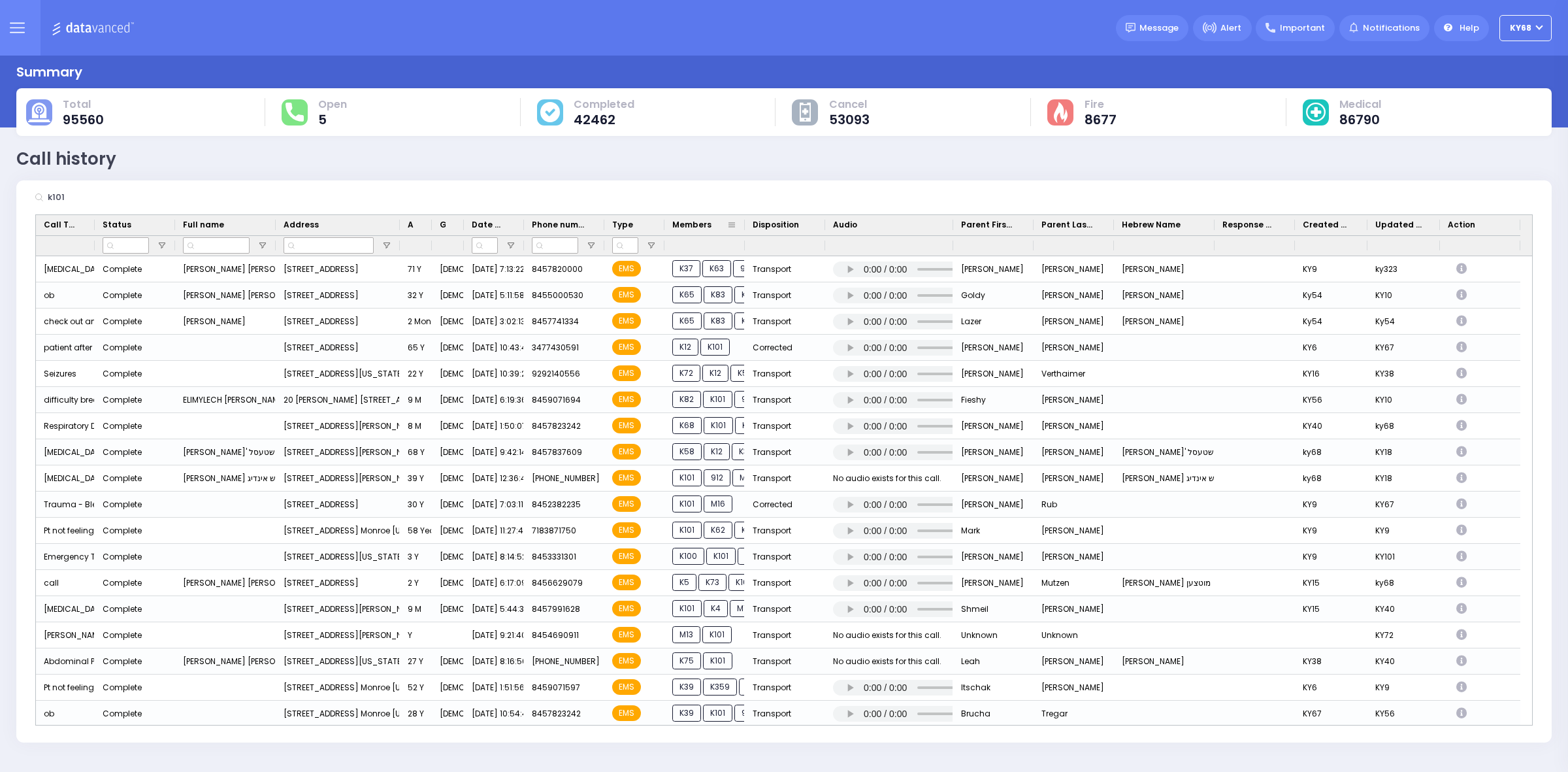
type input "k101"
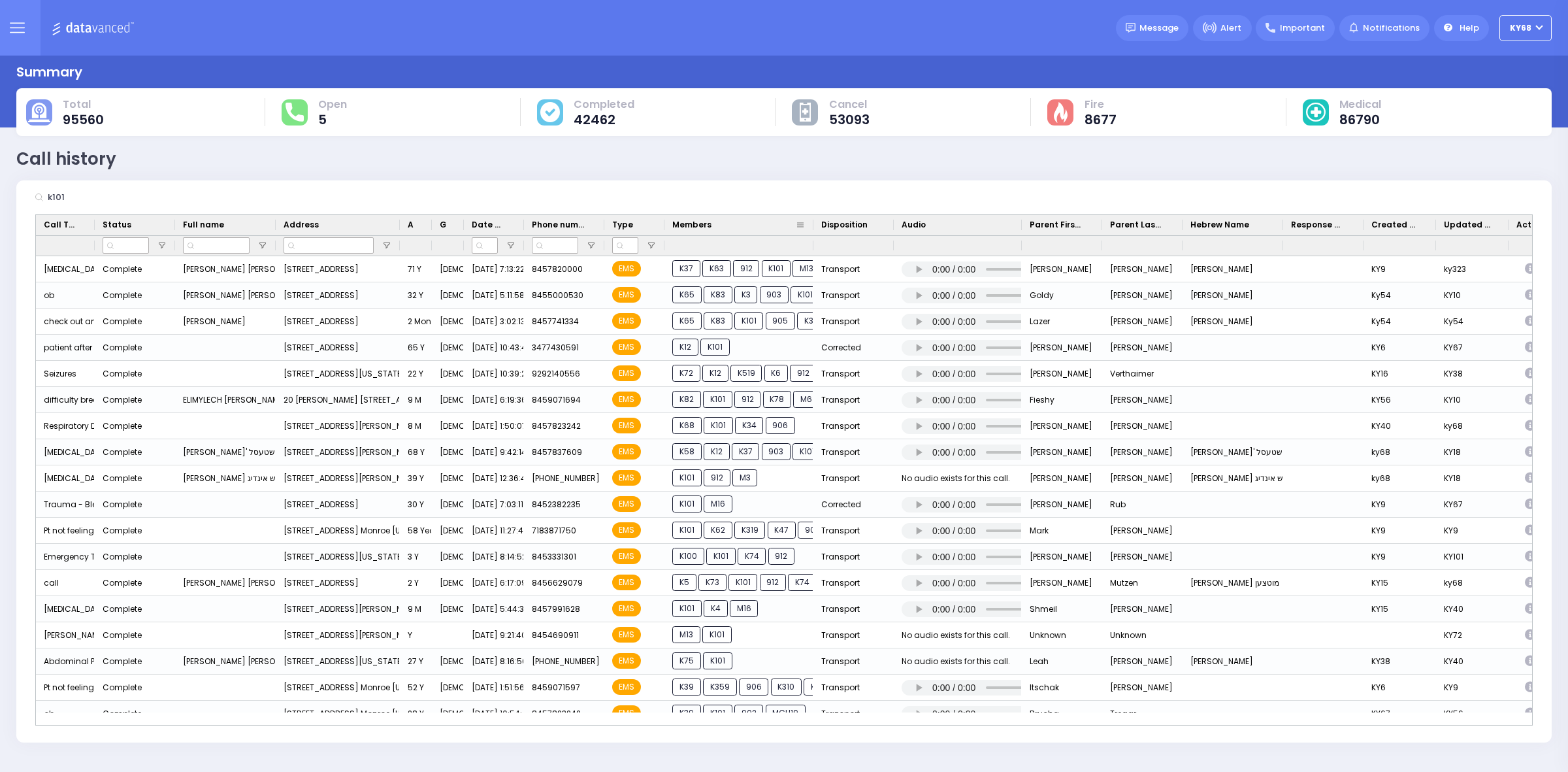
drag, startPoint x: 744, startPoint y: 222, endPoint x: 812, endPoint y: 223, distance: 68.0
click at [812, 223] on div at bounding box center [813, 225] width 5 height 21
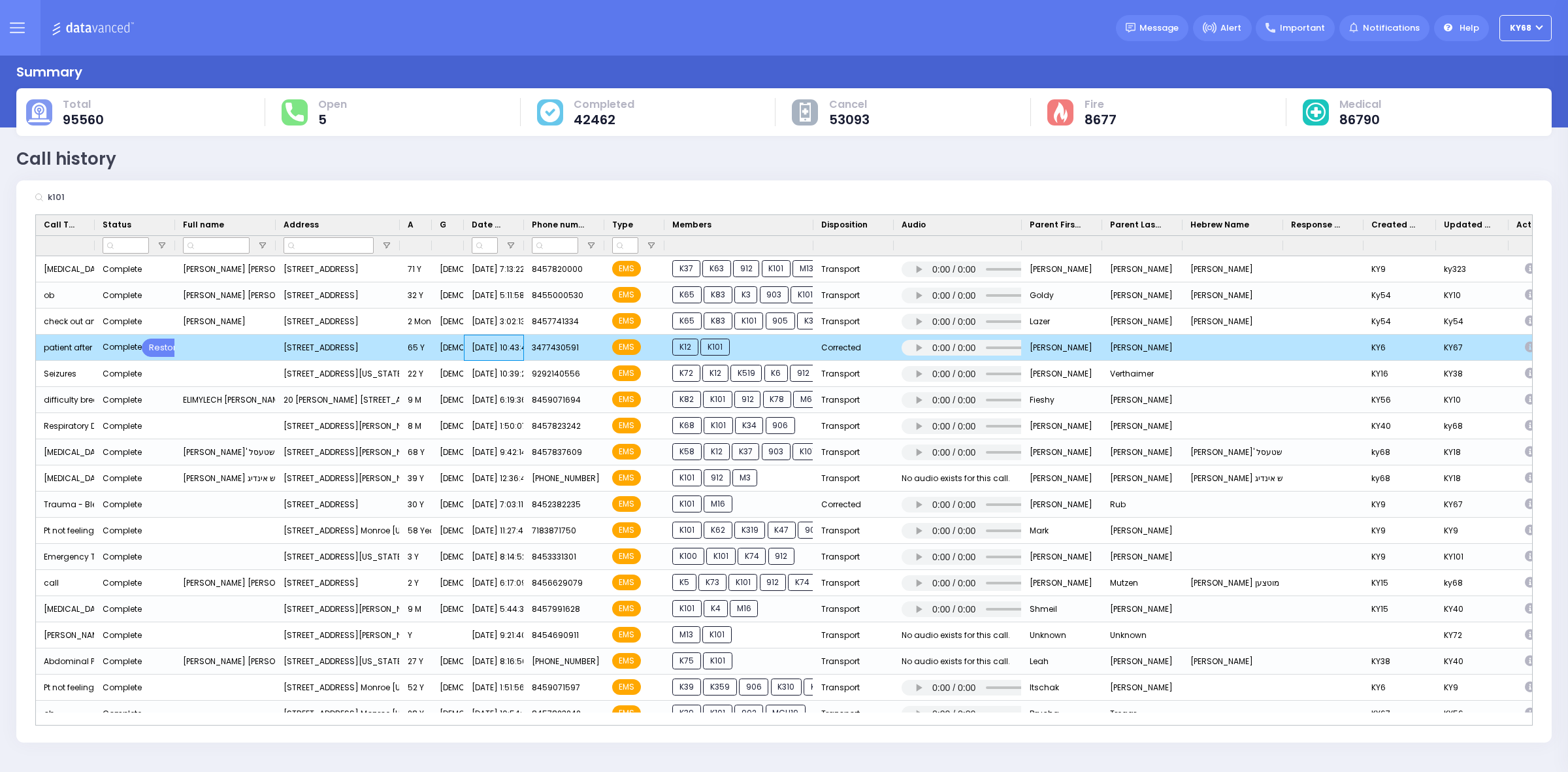
drag, startPoint x: 495, startPoint y: 344, endPoint x: 518, endPoint y: 342, distance: 23.1
click at [518, 342] on div "8/26/2025 10:43:42 PM" at bounding box center [494, 348] width 60 height 26
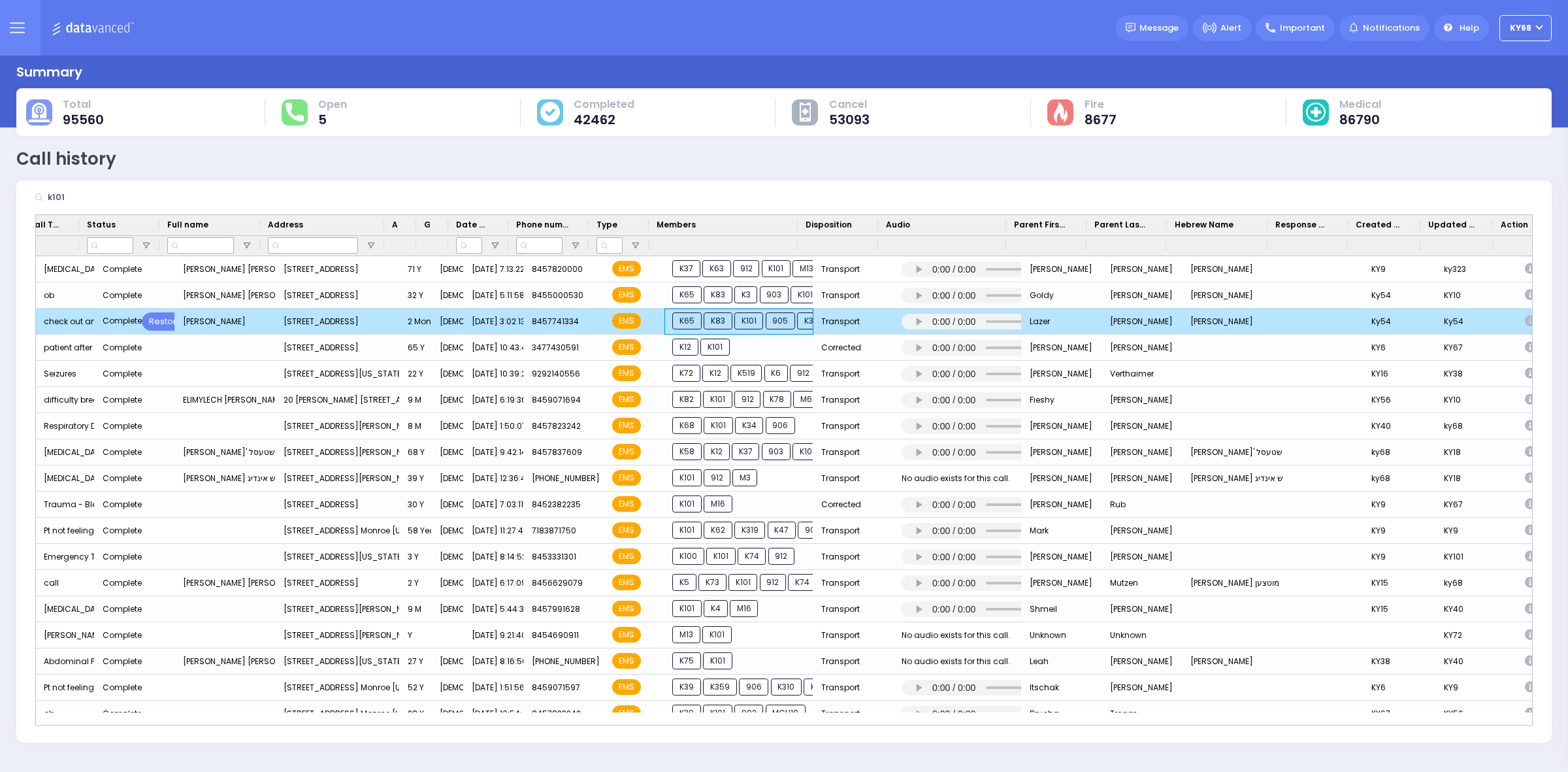
scroll to position [0, 68]
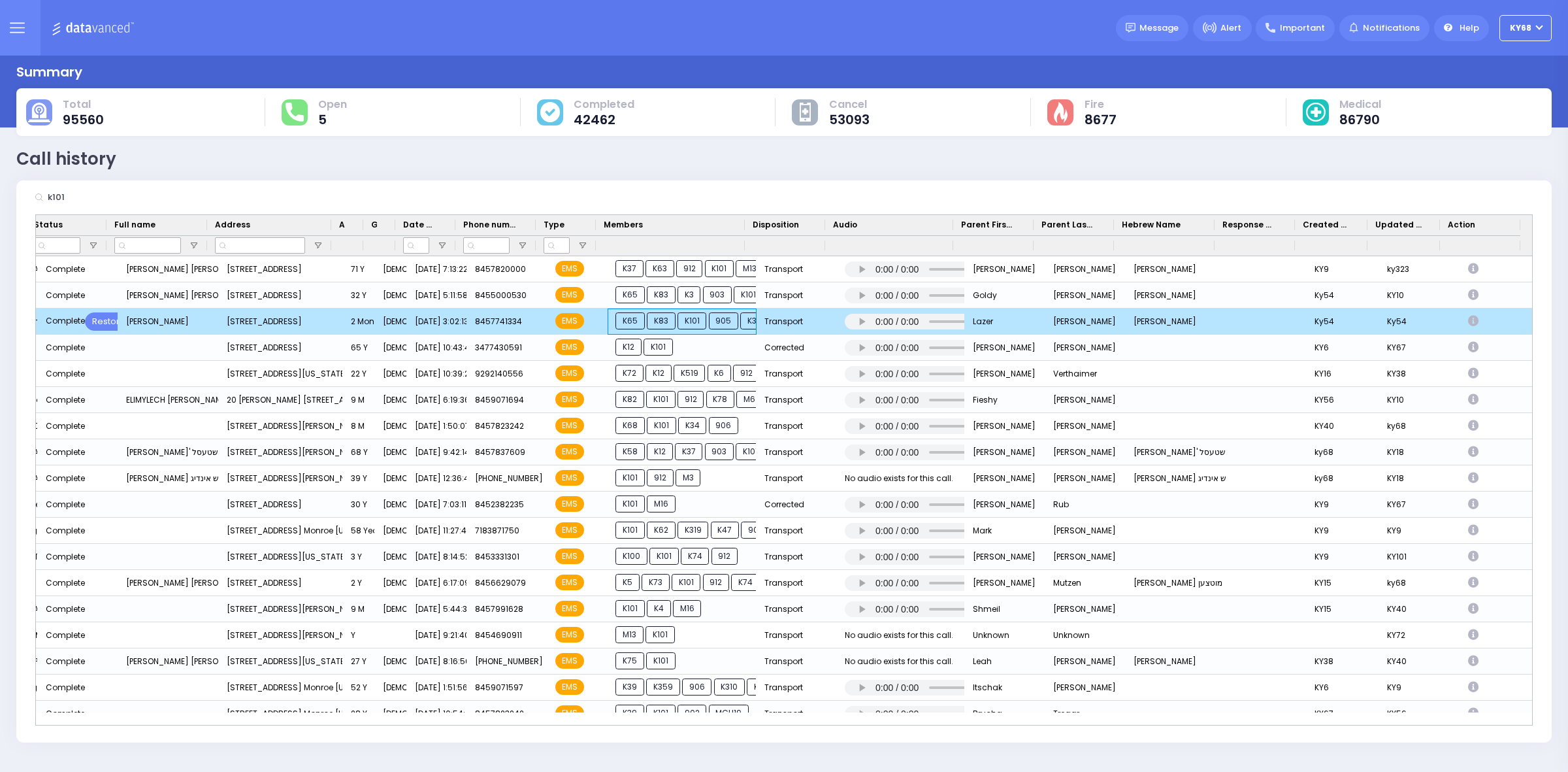
drag, startPoint x: 925, startPoint y: 327, endPoint x: 1073, endPoint y: 328, distance: 148.0
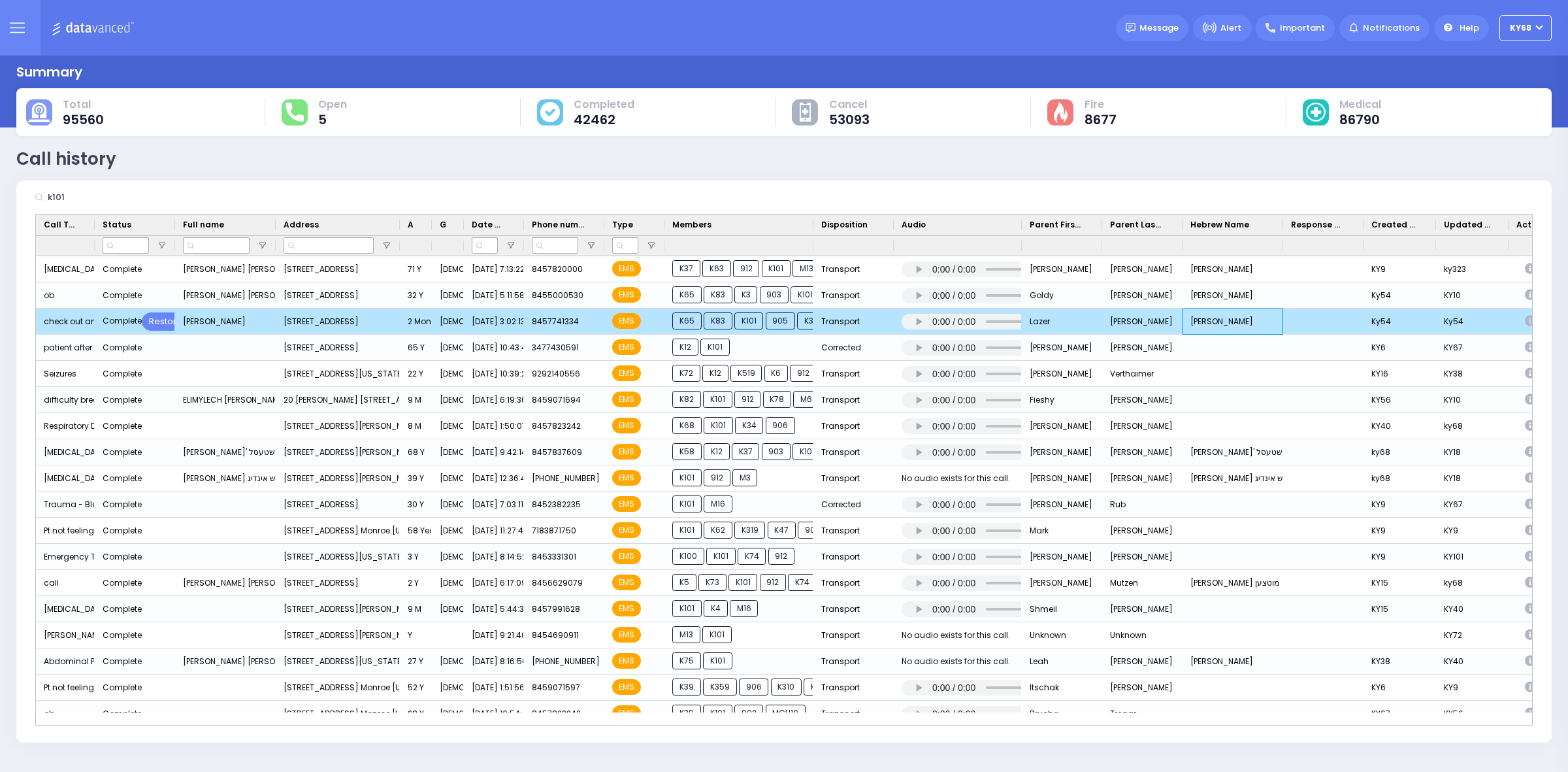
drag, startPoint x: 755, startPoint y: 331, endPoint x: 657, endPoint y: 327, distance: 98.1
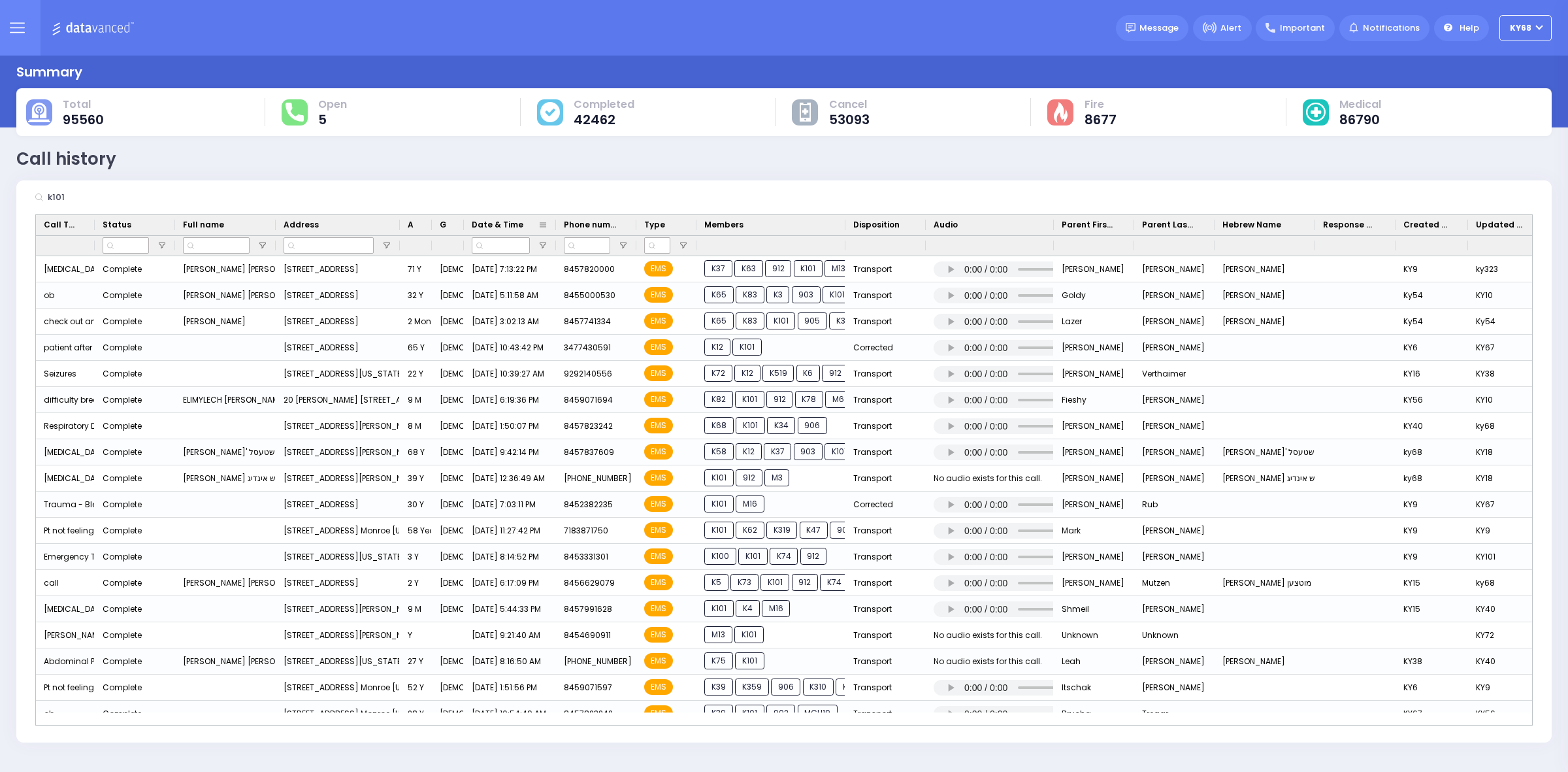
drag, startPoint x: 523, startPoint y: 227, endPoint x: 555, endPoint y: 227, distance: 32.0
click at [555, 227] on div at bounding box center [556, 225] width 5 height 21
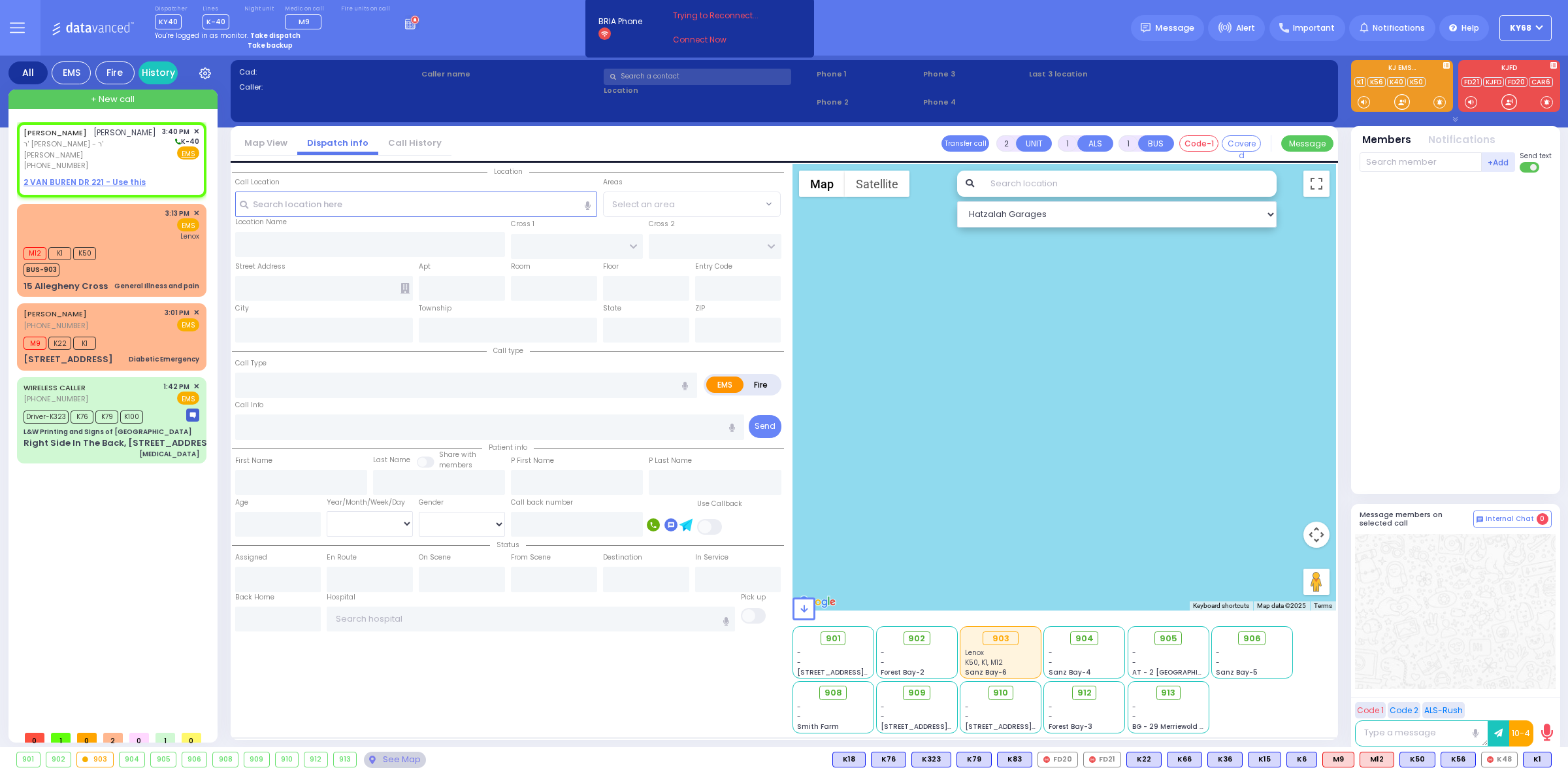
select select
radio input "true"
type input "SHIMON YECHESKEL"
type input "WEINSTOCK"
select select
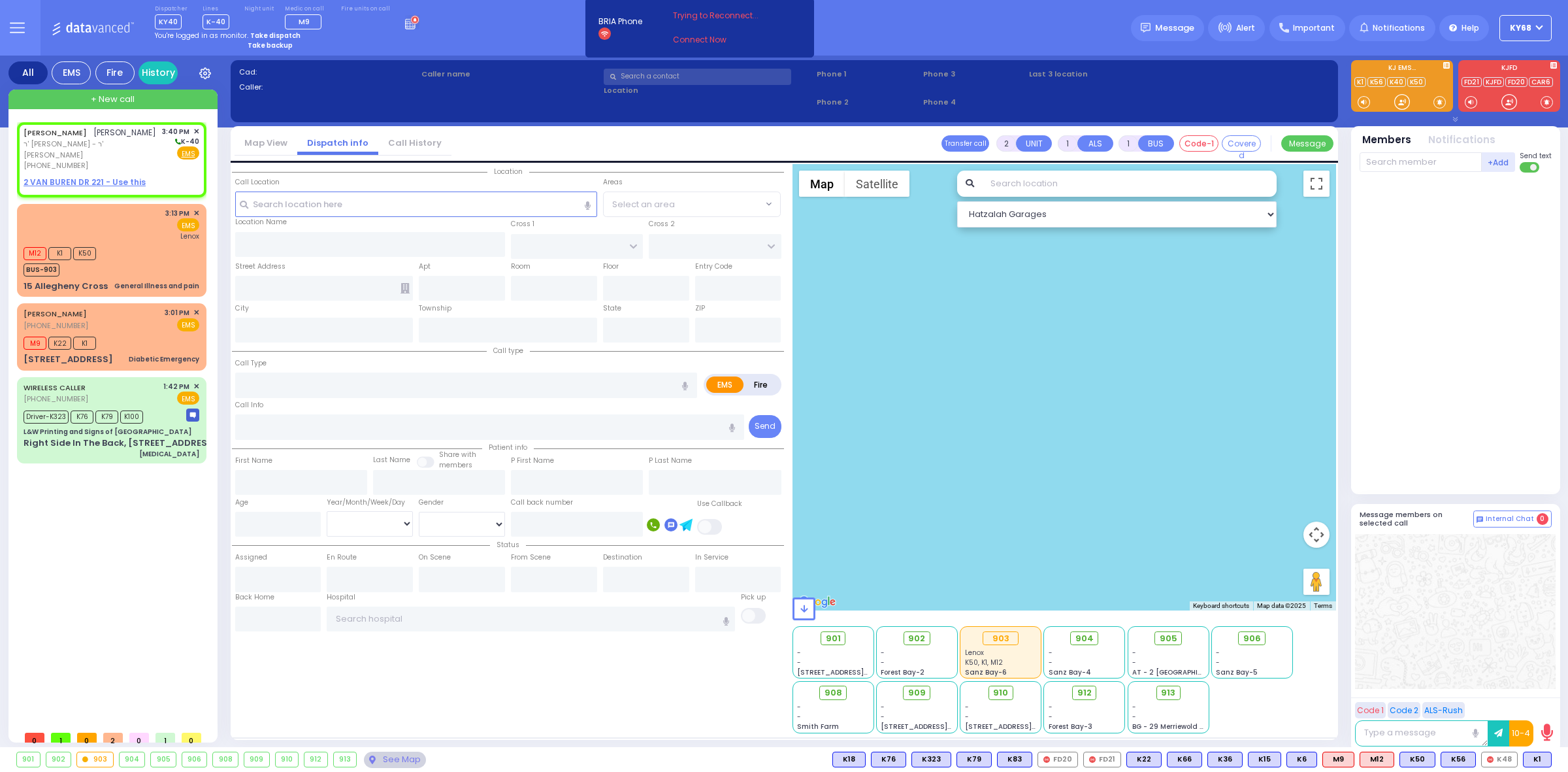
type input "15:40"
select select "Hatzalah Garages"
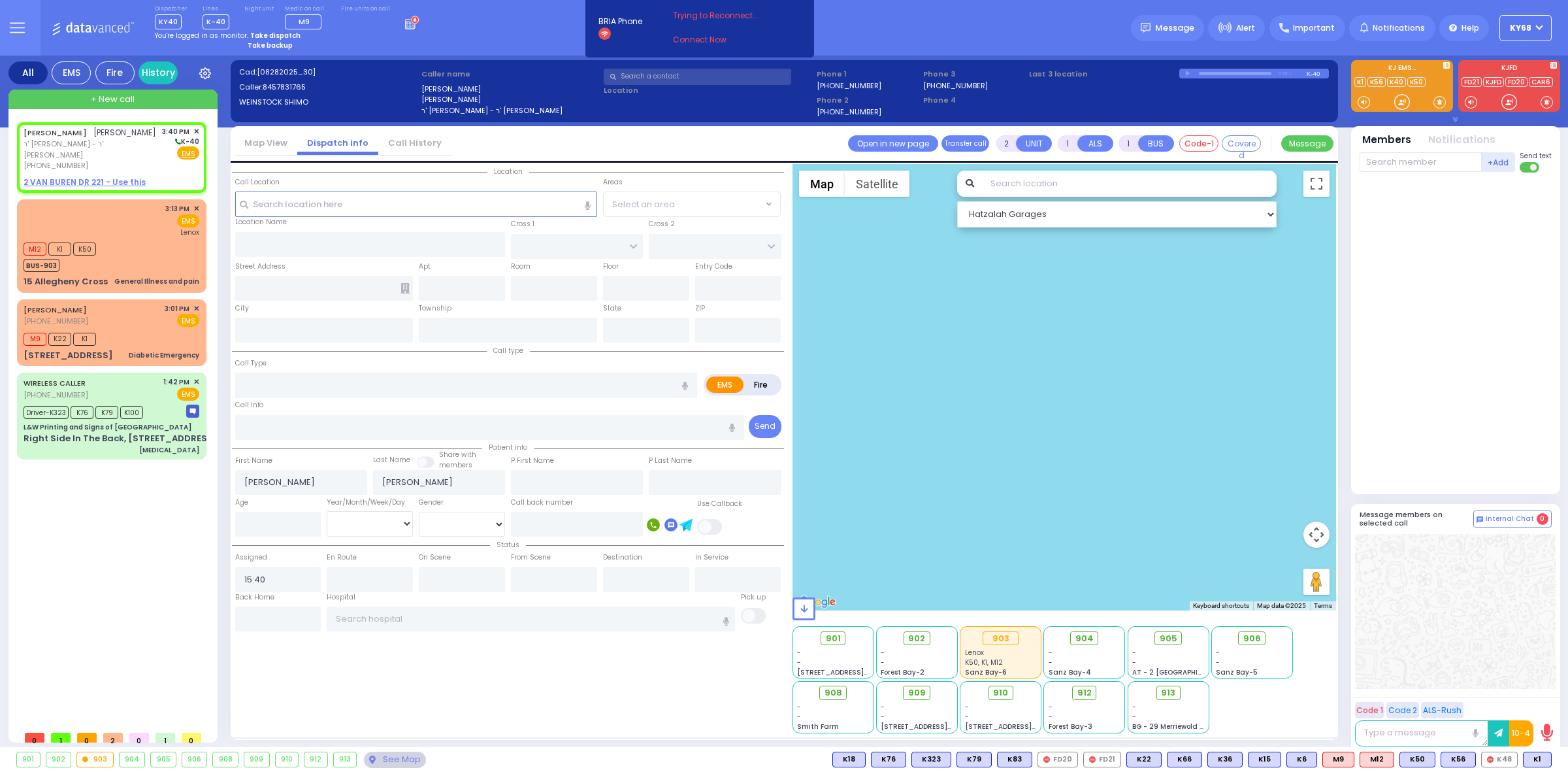
select select
radio input "true"
select select
select select "Hatzalah Garages"
select select
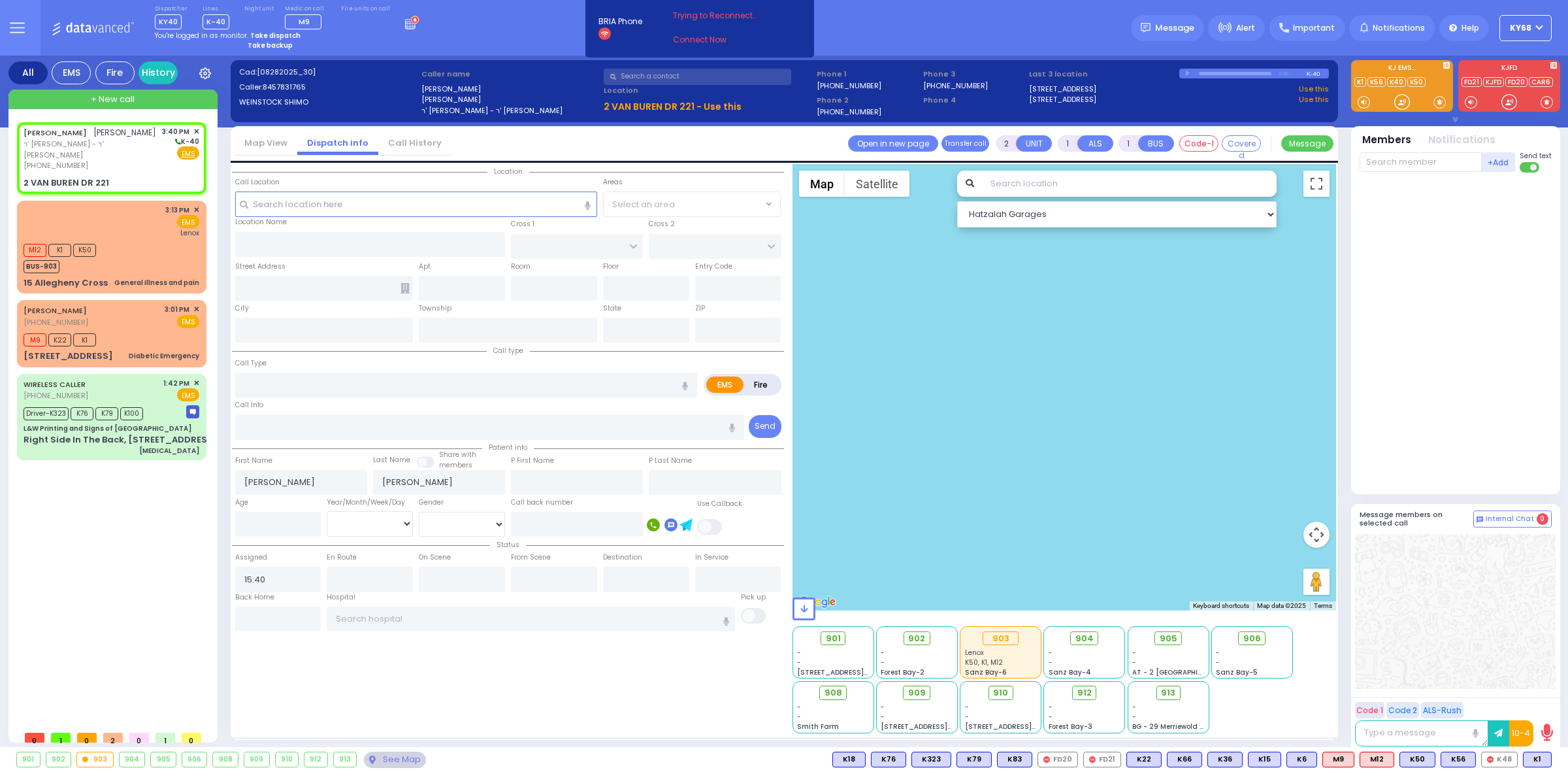
radio input "true"
select select
select select "Hatzalah Garages"
type input "QUICKWAY RD"
type input "2 VAN BUREN DR"
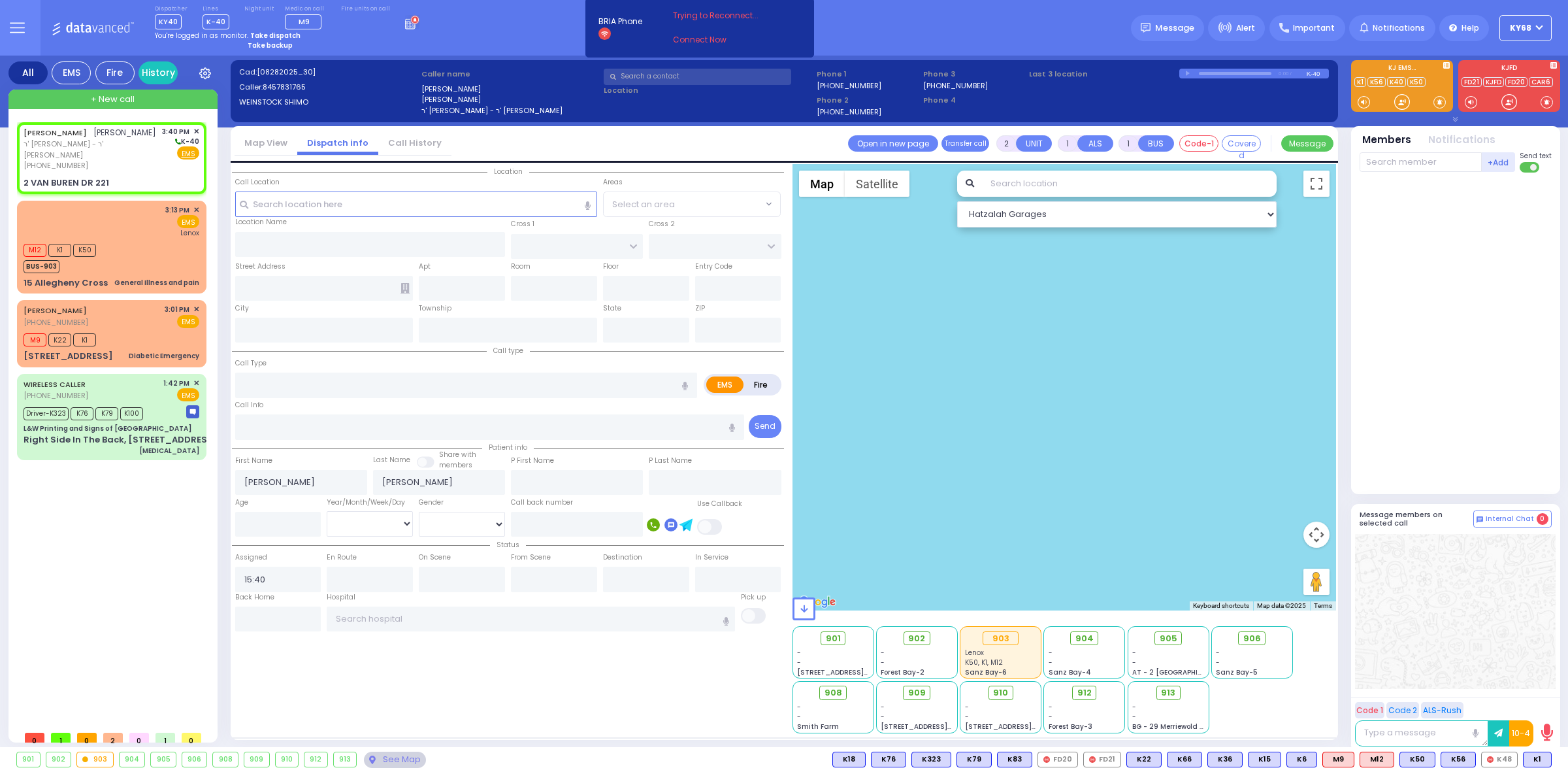
type input "221"
type input "Kiryas Joel"
type input "[US_STATE]"
type input "10950"
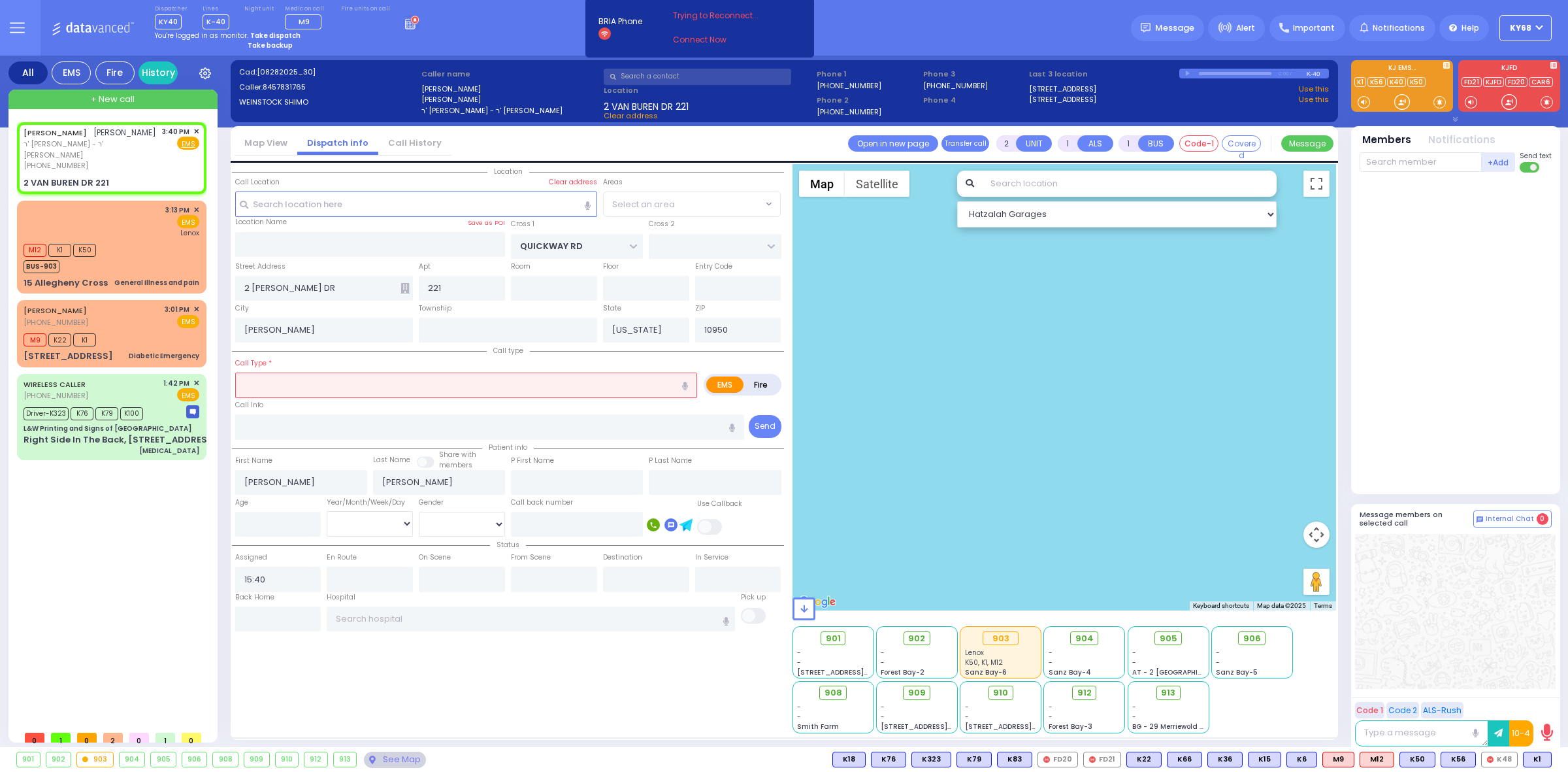
select select "SECTION 1"
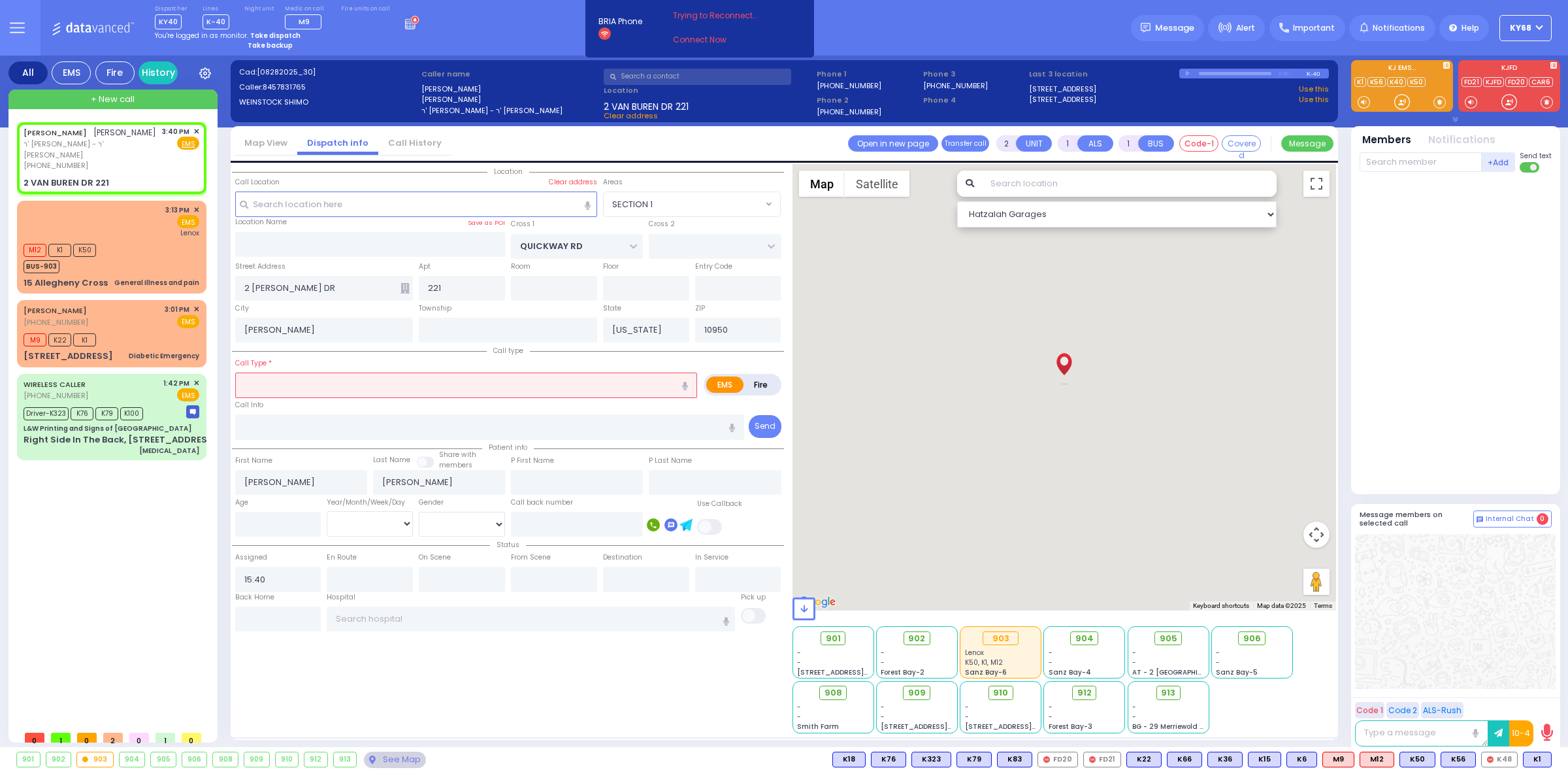
select select
radio input "true"
select select
select select "Hatzalah Garages"
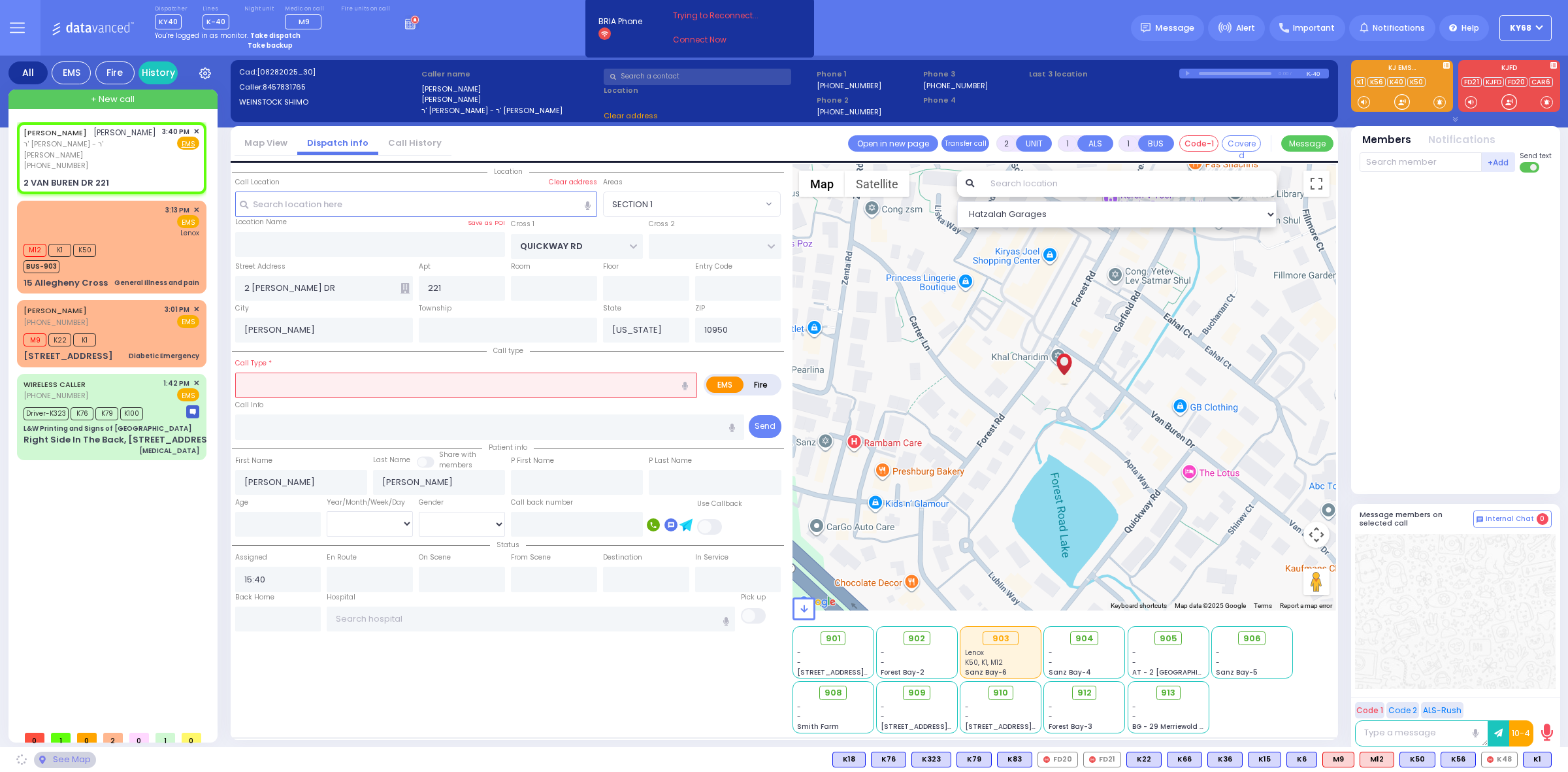
select select "SECTION 1"
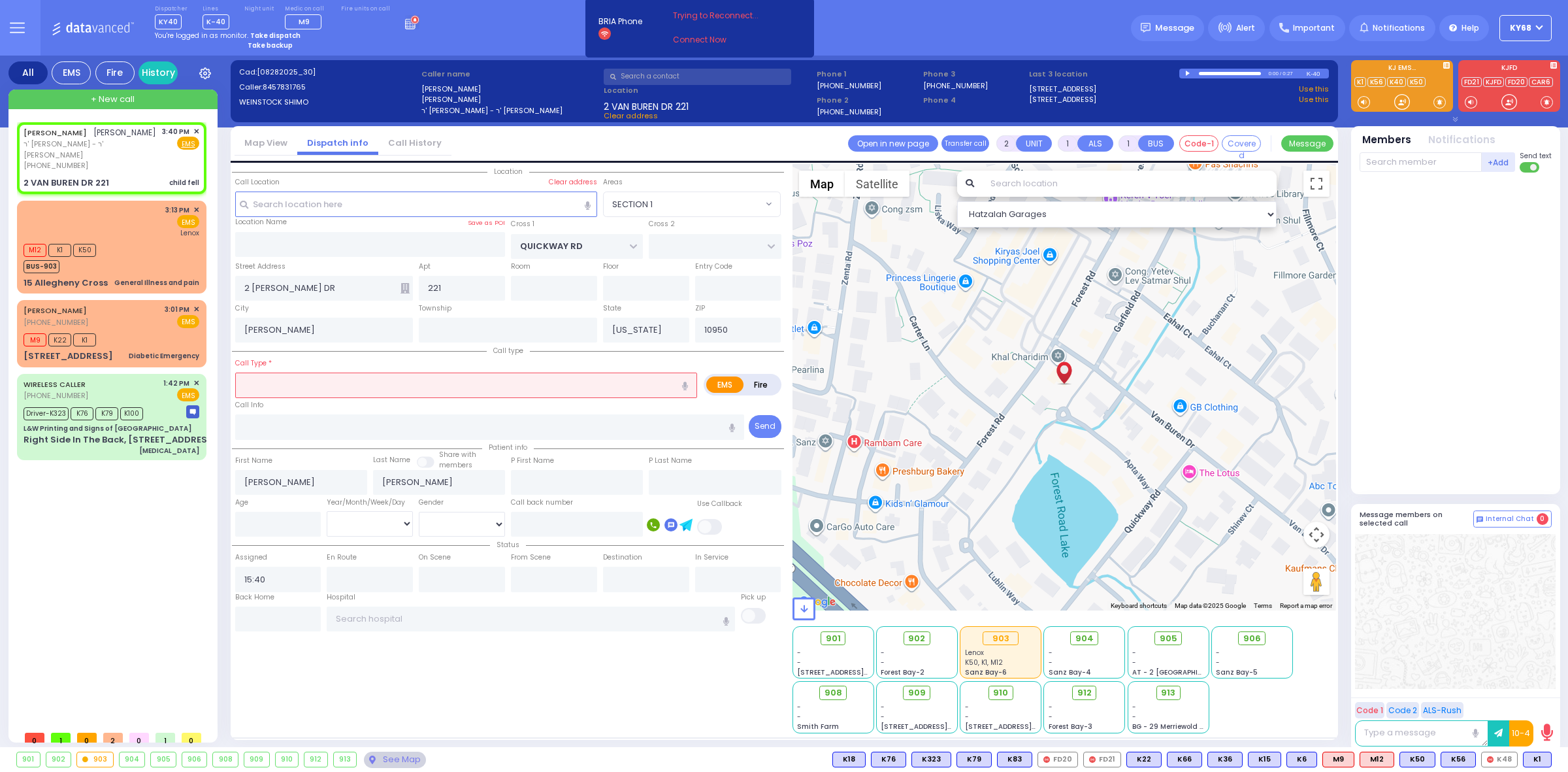
select select
type input "child fell"
radio input "true"
select select
select select "Hatzalah Garages"
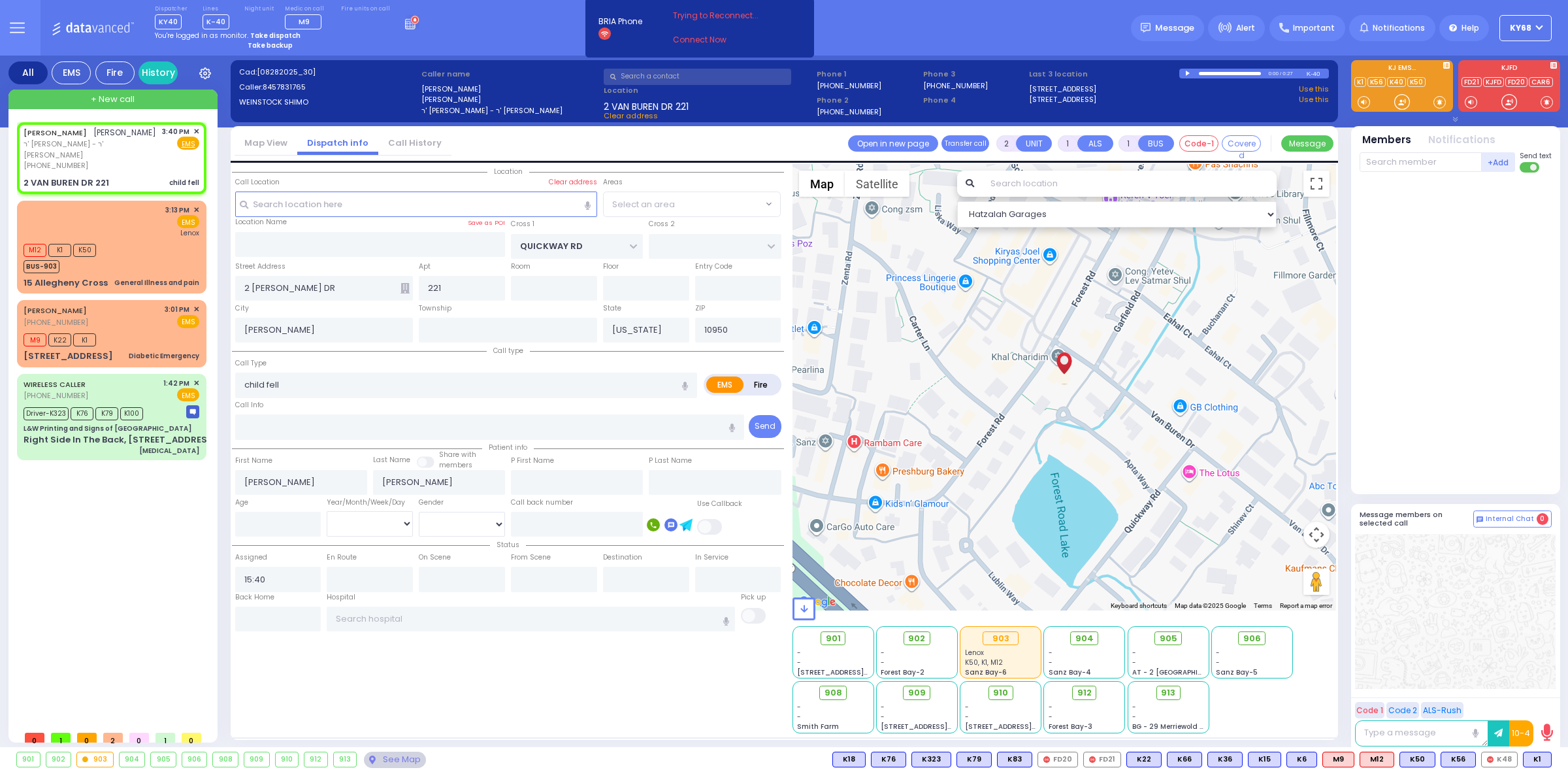
select select "SECTION 1"
click at [894, 35] on div "Dispatcher KY40 shift has started. Are you ? Lines K-40" at bounding box center [784, 27] width 1568 height 55
select select
radio input "true"
select select
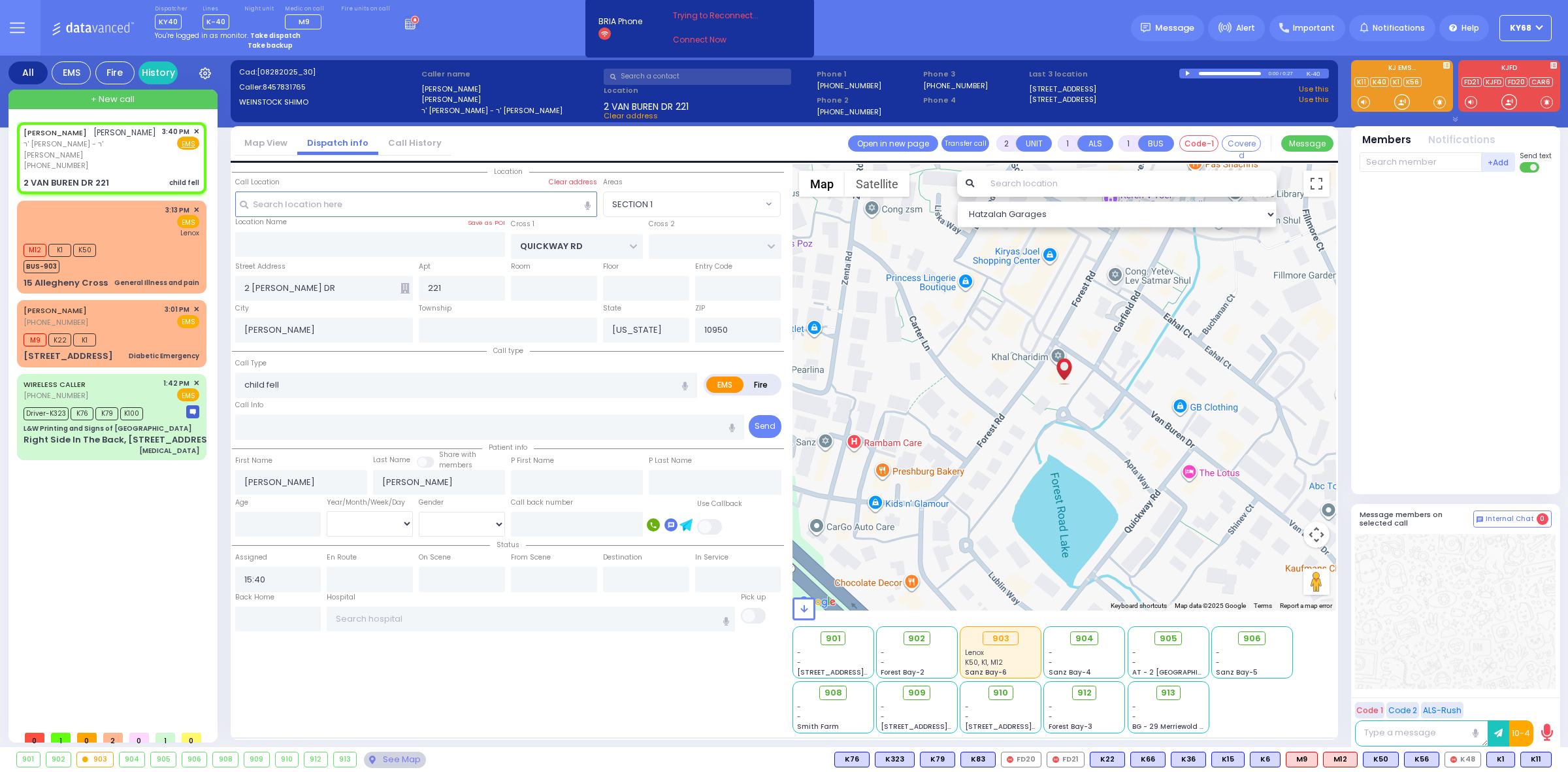
type input "15:42"
select select "SECTION 1"
select select "Hatzalah Garages"
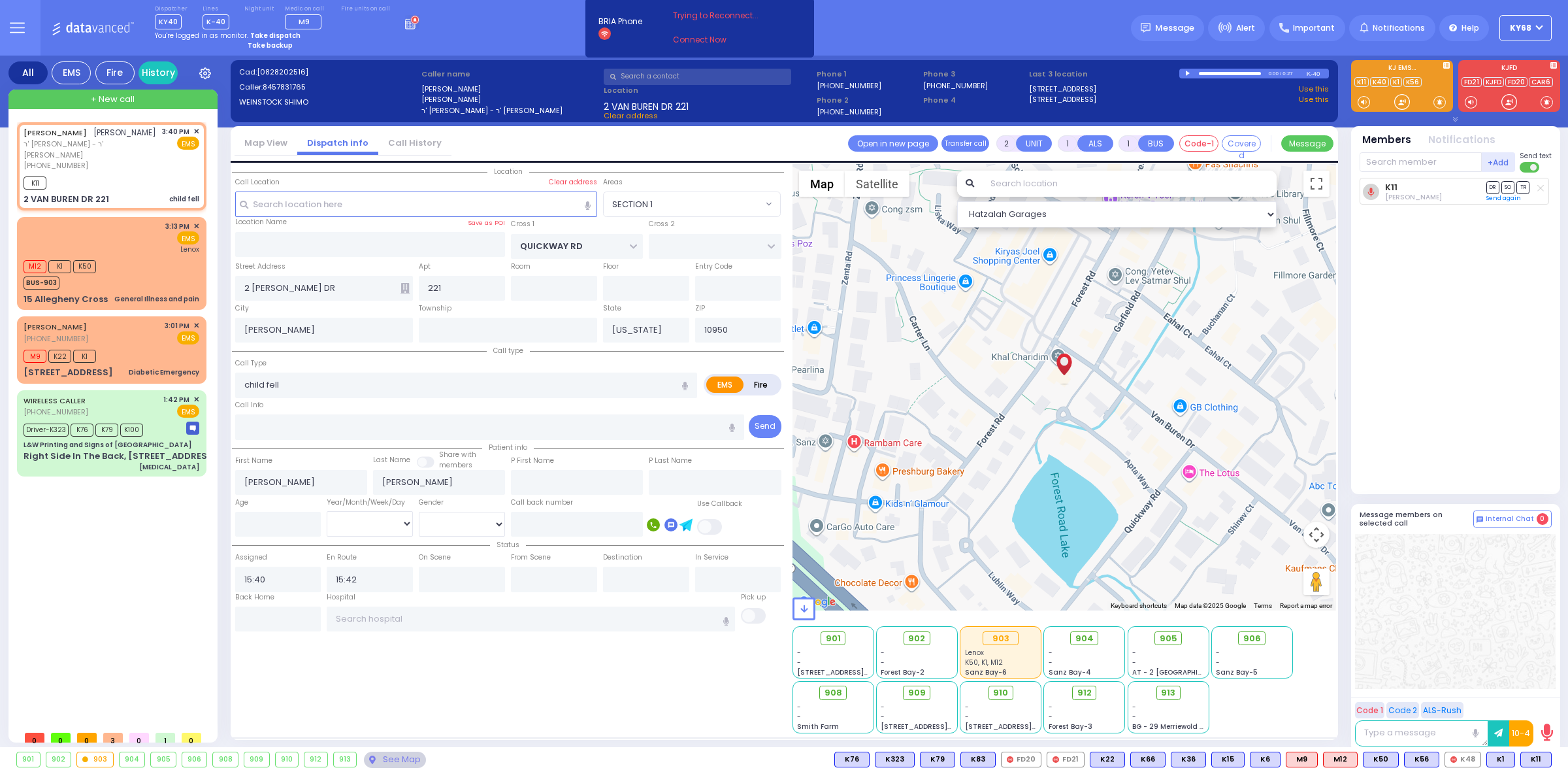
select select
radio input "true"
select select
select select "SECTION 1"
select select "Hatzalah Garages"
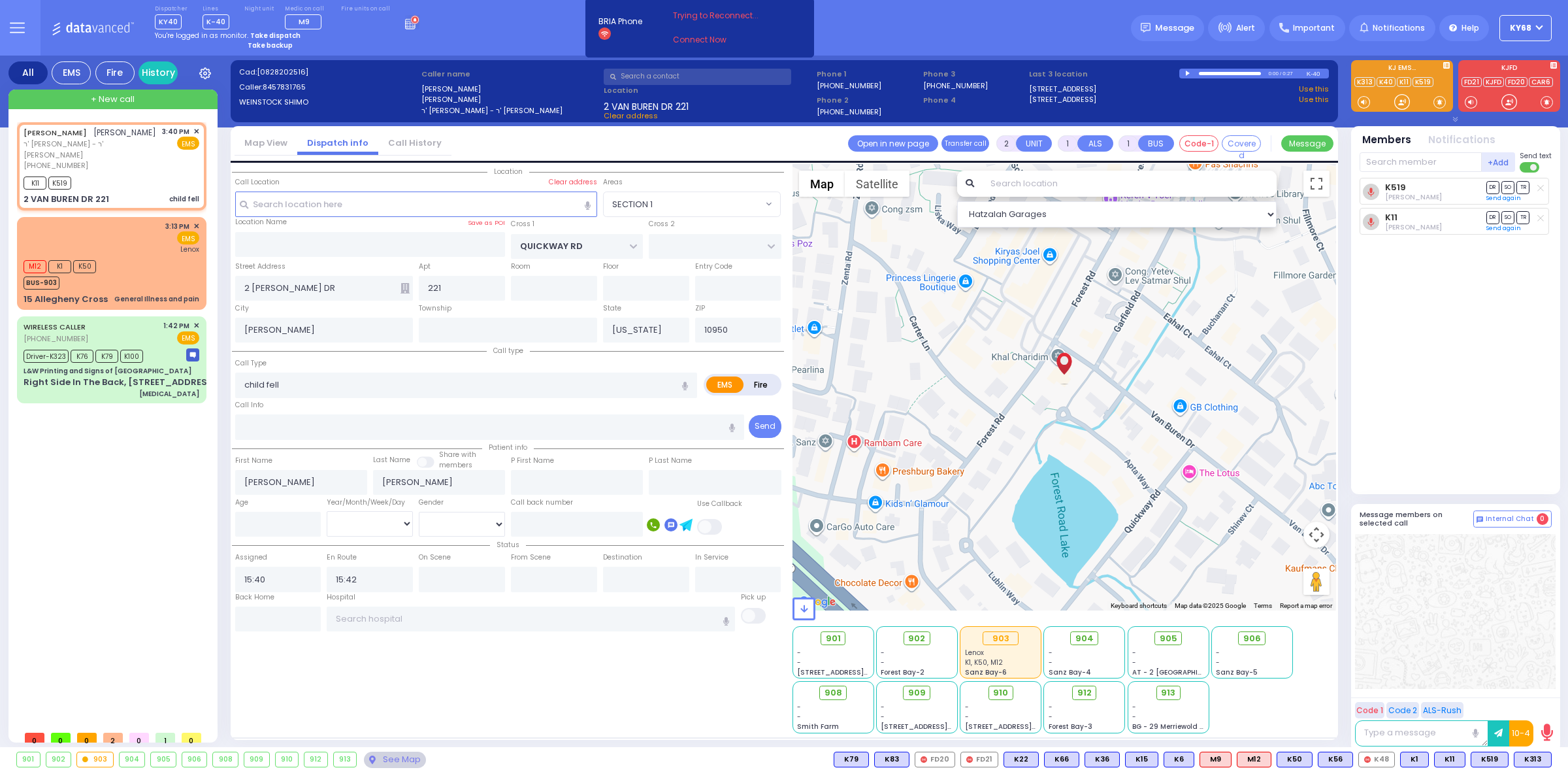
click at [1420, 306] on div "K519 Aron Spielman DR SO TR" at bounding box center [1457, 331] width 195 height 305
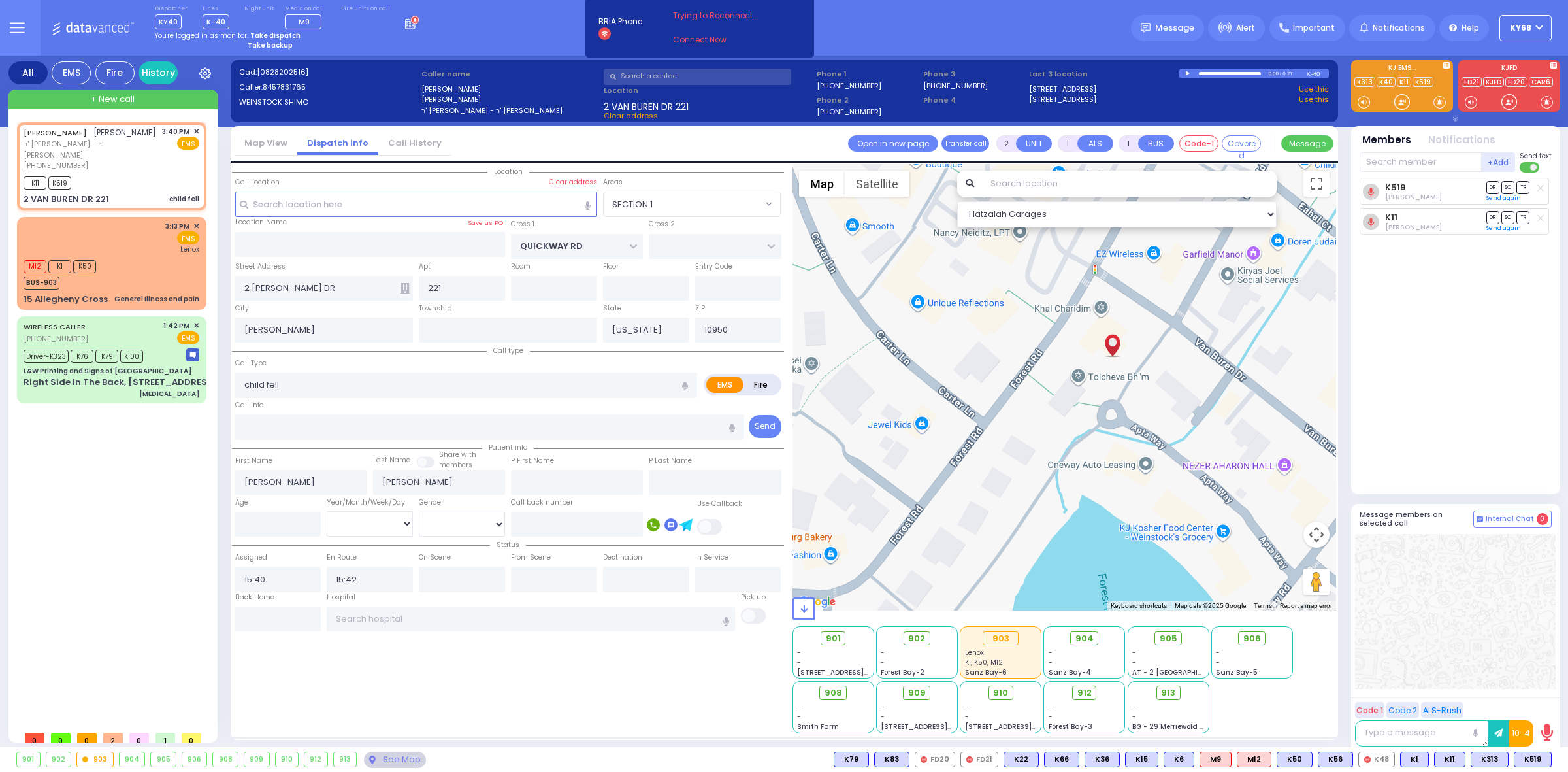
click at [1104, 310] on div at bounding box center [1064, 387] width 544 height 446
select select
radio input "true"
select select
select select "Hatzalah Garages"
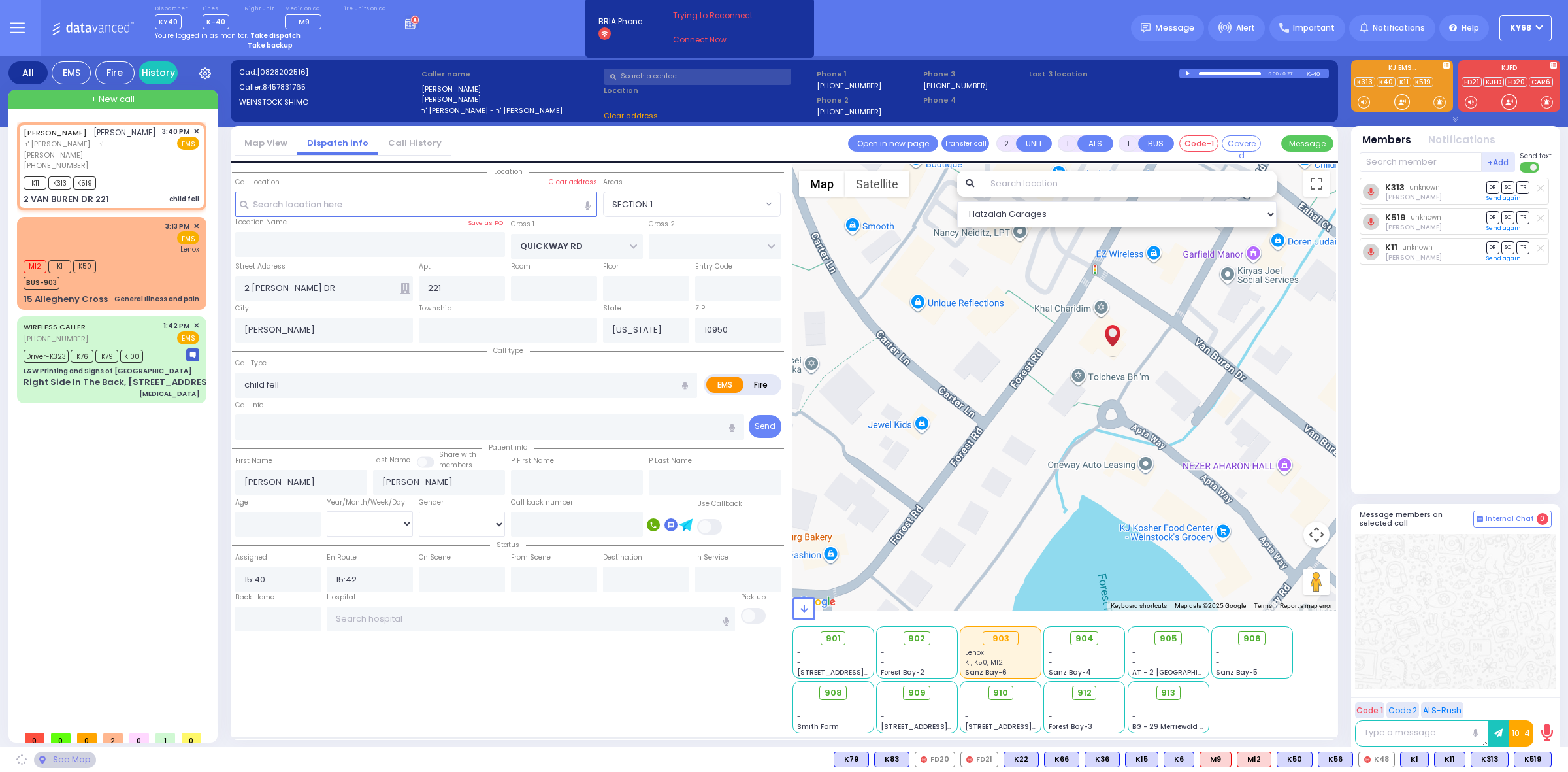
select select "SECTION 1"
select select
radio input "true"
select select
select select "SECTION 1"
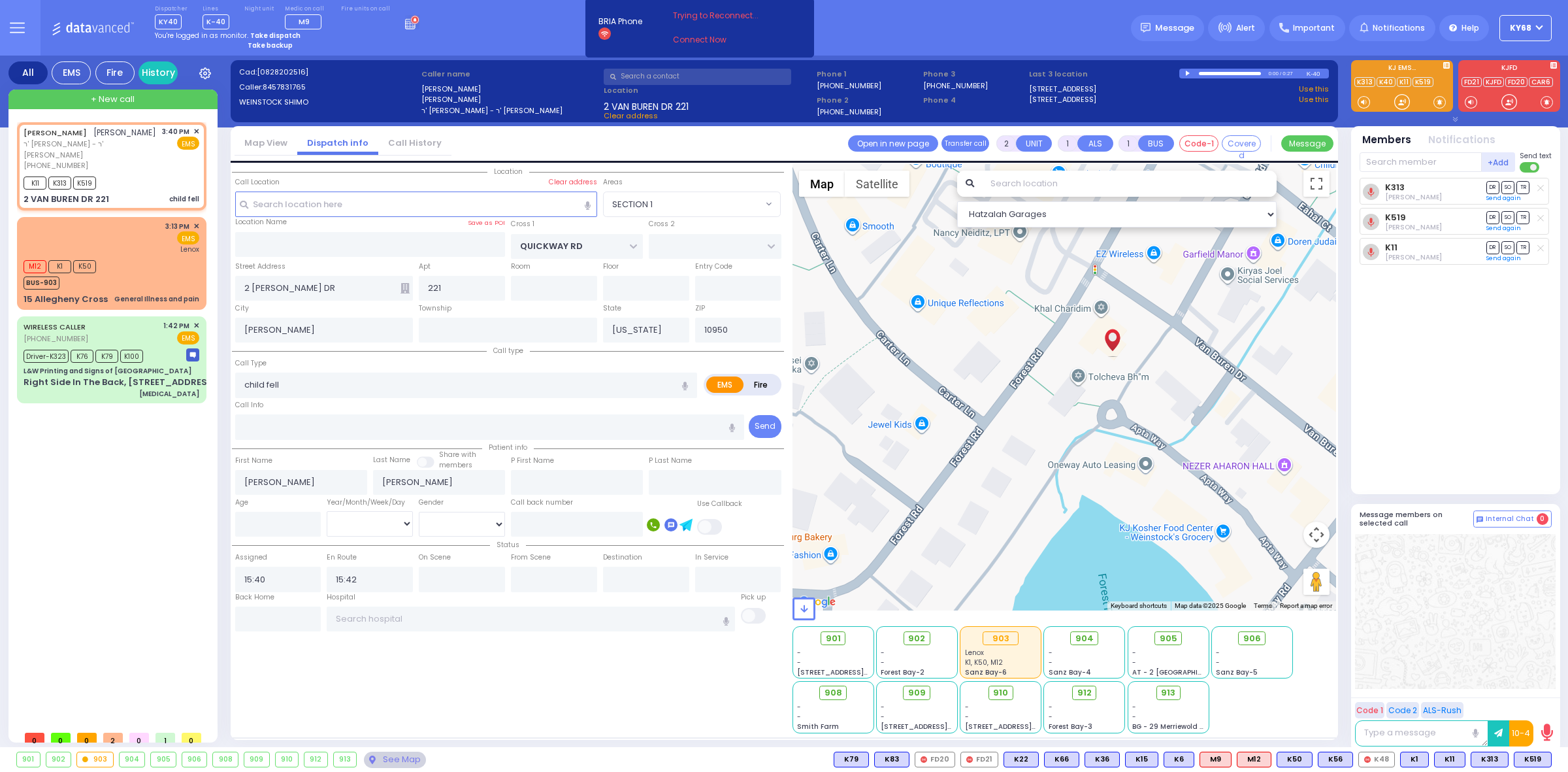
select select "Hatzalah Garages"
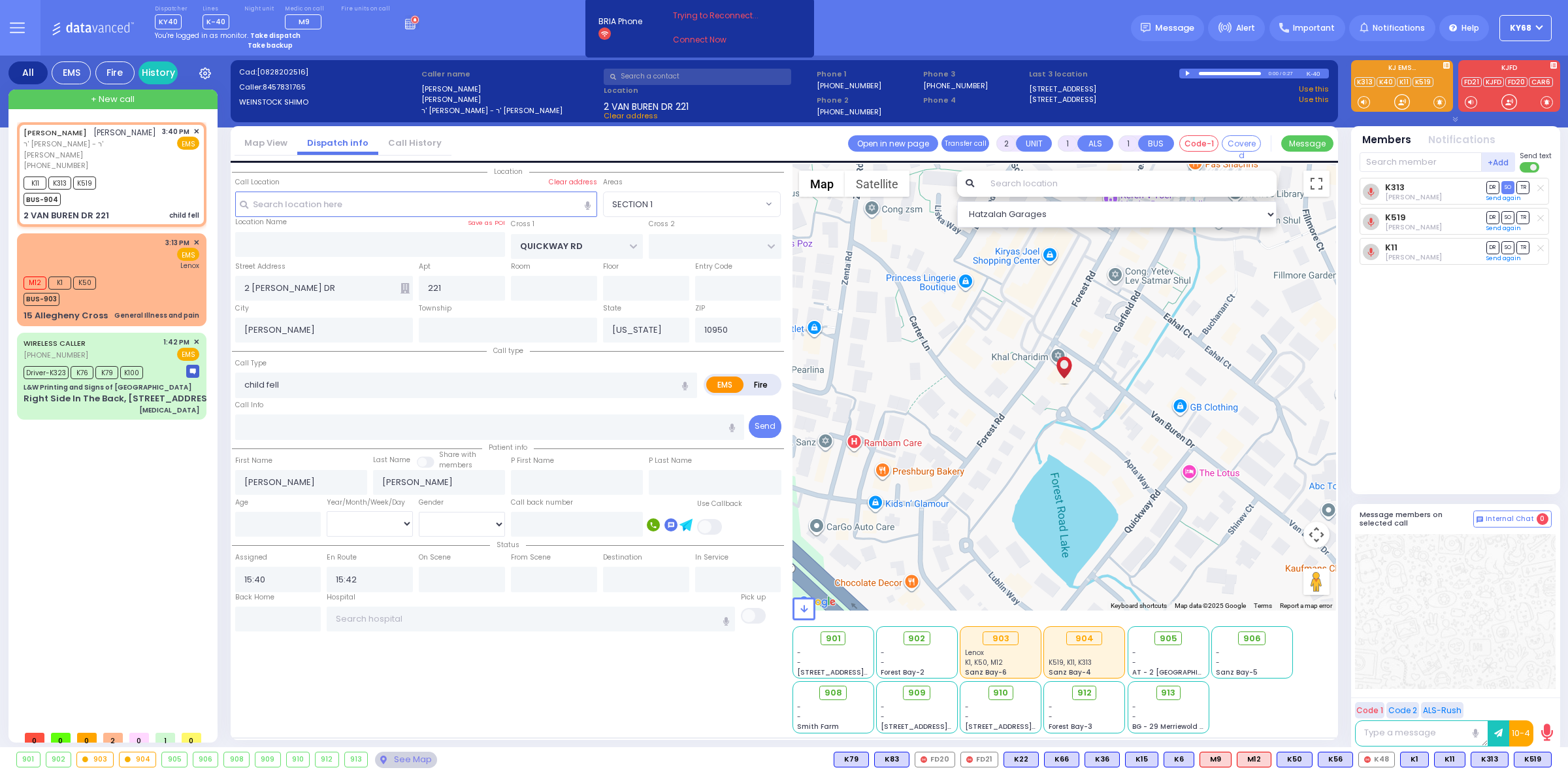
select select
radio input "true"
select select
select select "Hatzalah Garages"
select select "SECTION 1"
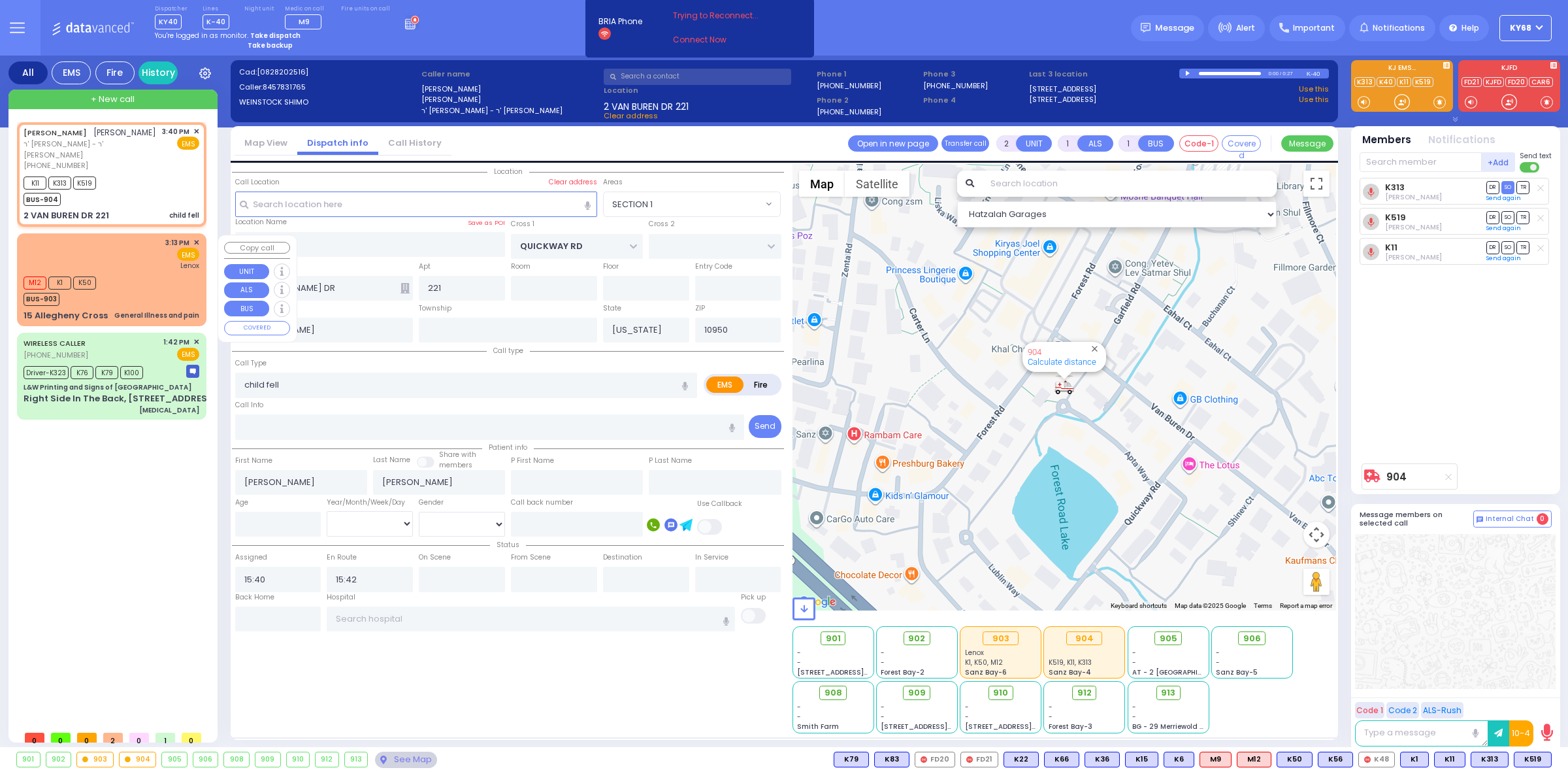
click at [67, 294] on div "BUS-903" at bounding box center [60, 298] width 73 height 16
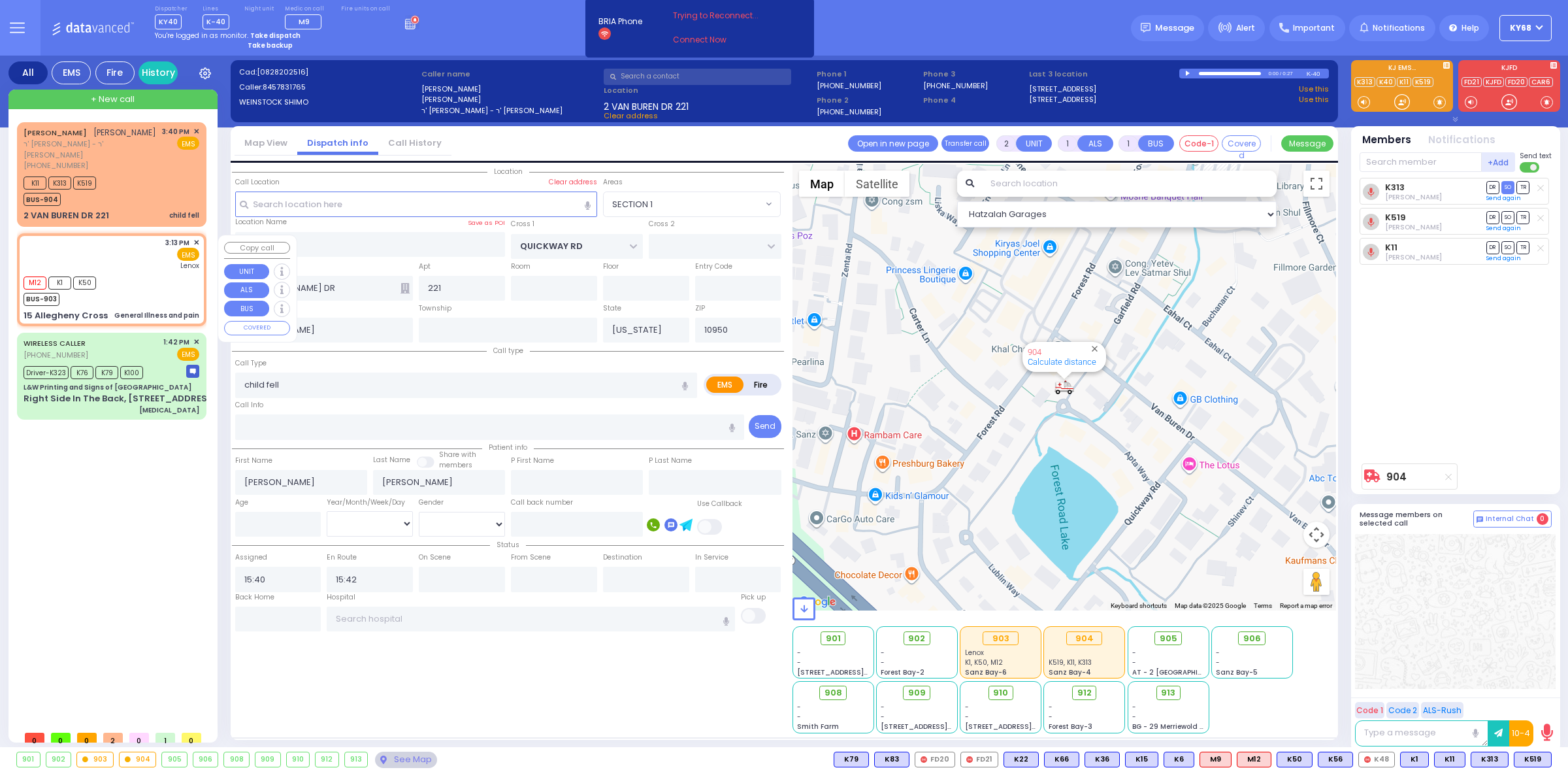
type input "1"
type input "0"
select select
type input "General Illness and pain"
radio input "true"
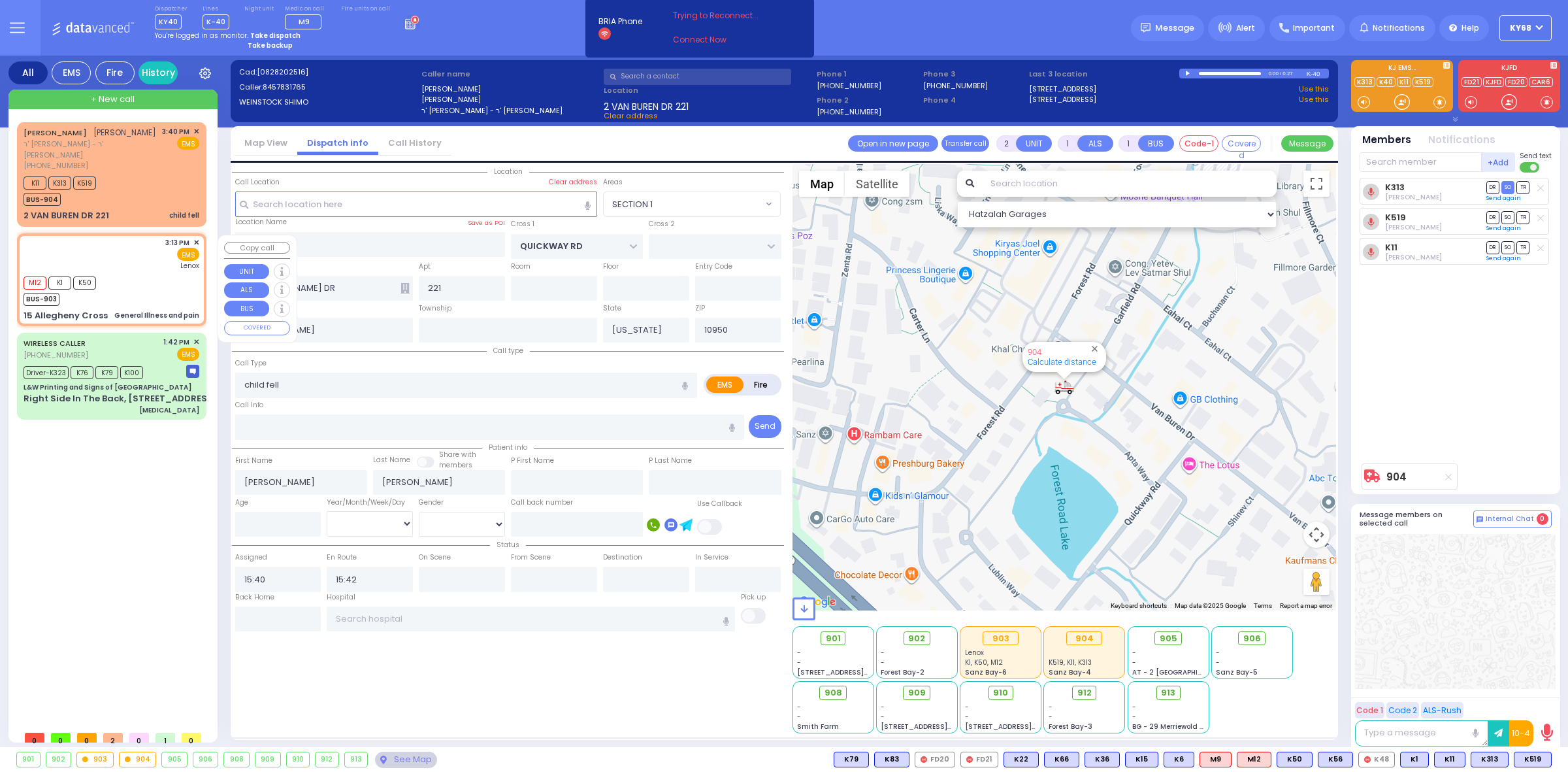
select select
type input "15:13"
type input "15:15"
type input "Lenox Hill Hospital"
select select "Hatzalah Garages"
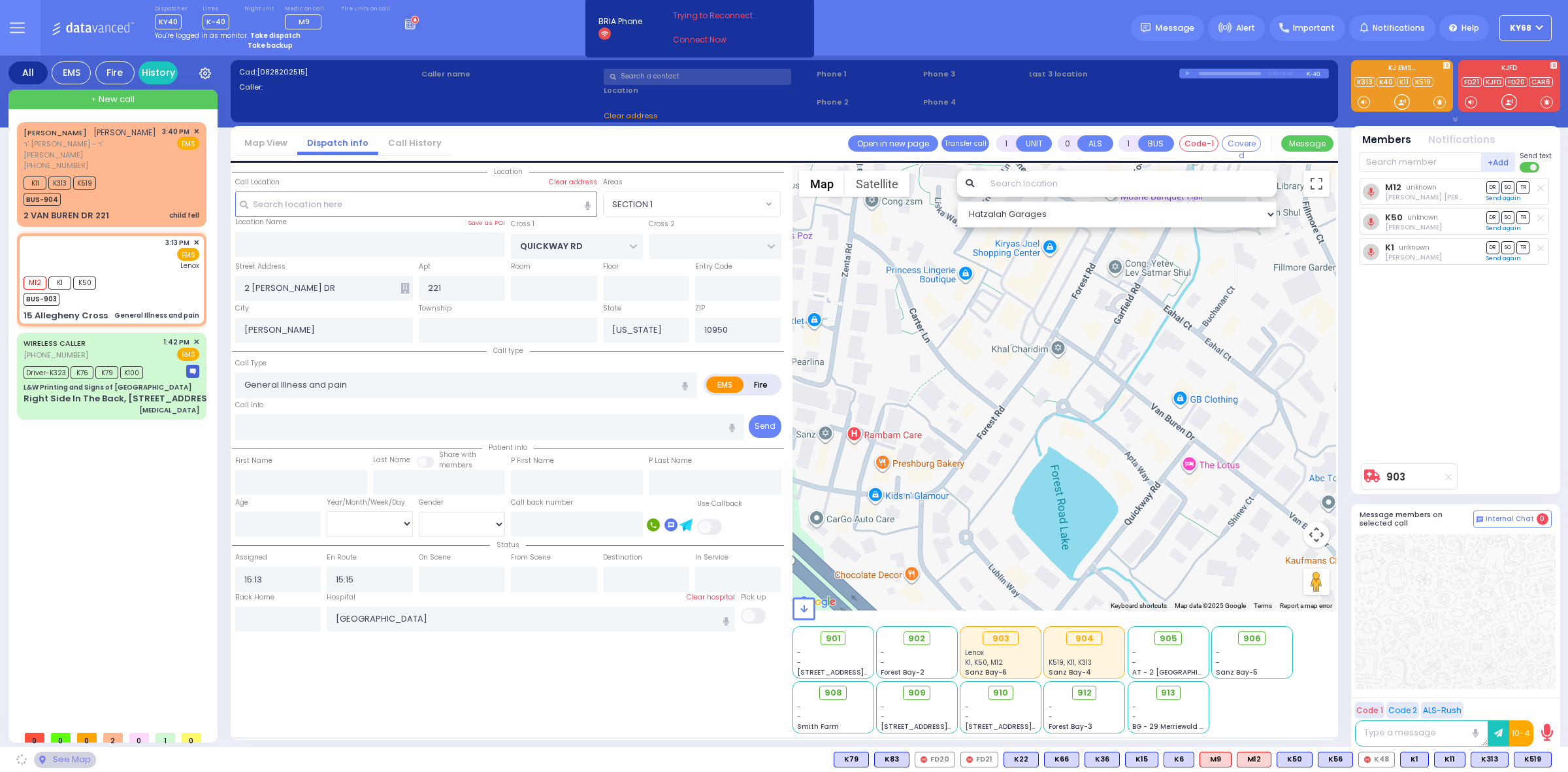
type input "HUDSON POINTE"
type input "15 Allegheny Cross"
type input "MONROE"
select select "[GEOGRAPHIC_DATA]"
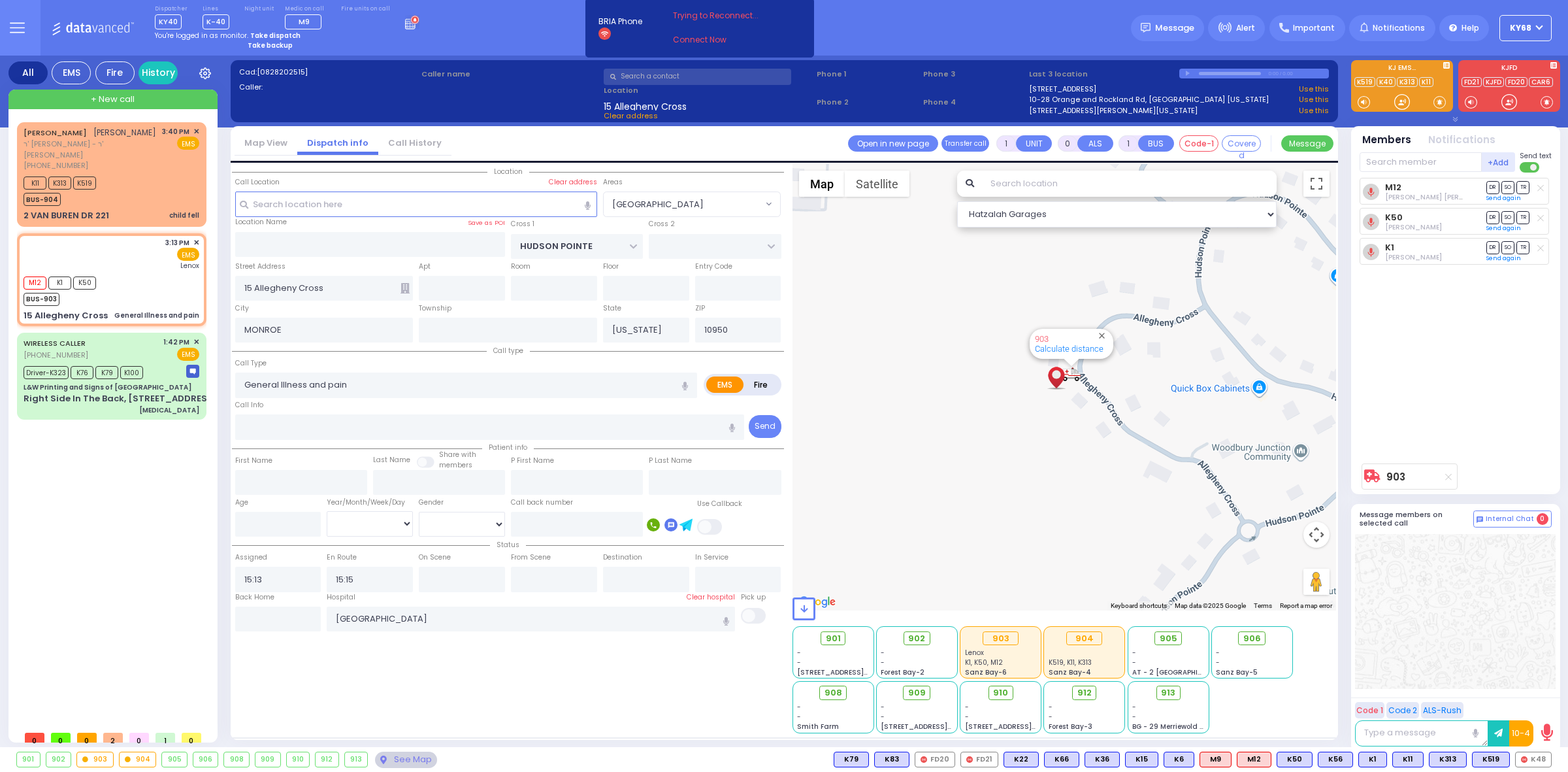
click at [1066, 40] on div "Dispatcher KY40 shift has started. Are you ? Lines K-40" at bounding box center [784, 27] width 1568 height 55
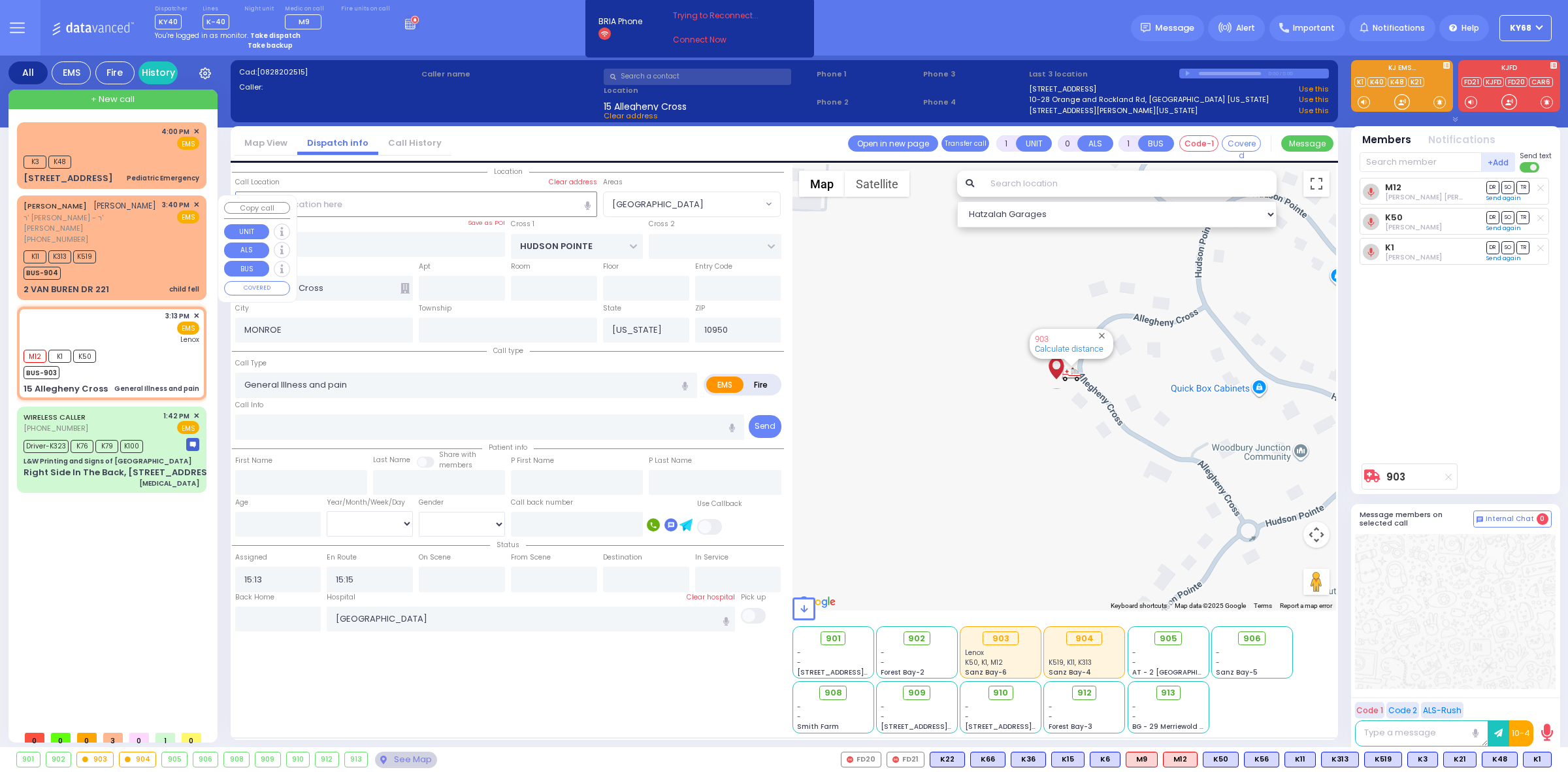
click at [111, 284] on div "SHIMON YECHESKEL WEINSTOCK שמעון יחזקאל וויינשטאק ר' אברהם הערש - ר' יוסף יצחק …" at bounding box center [111, 247] width 184 height 100
type input "6"
select select
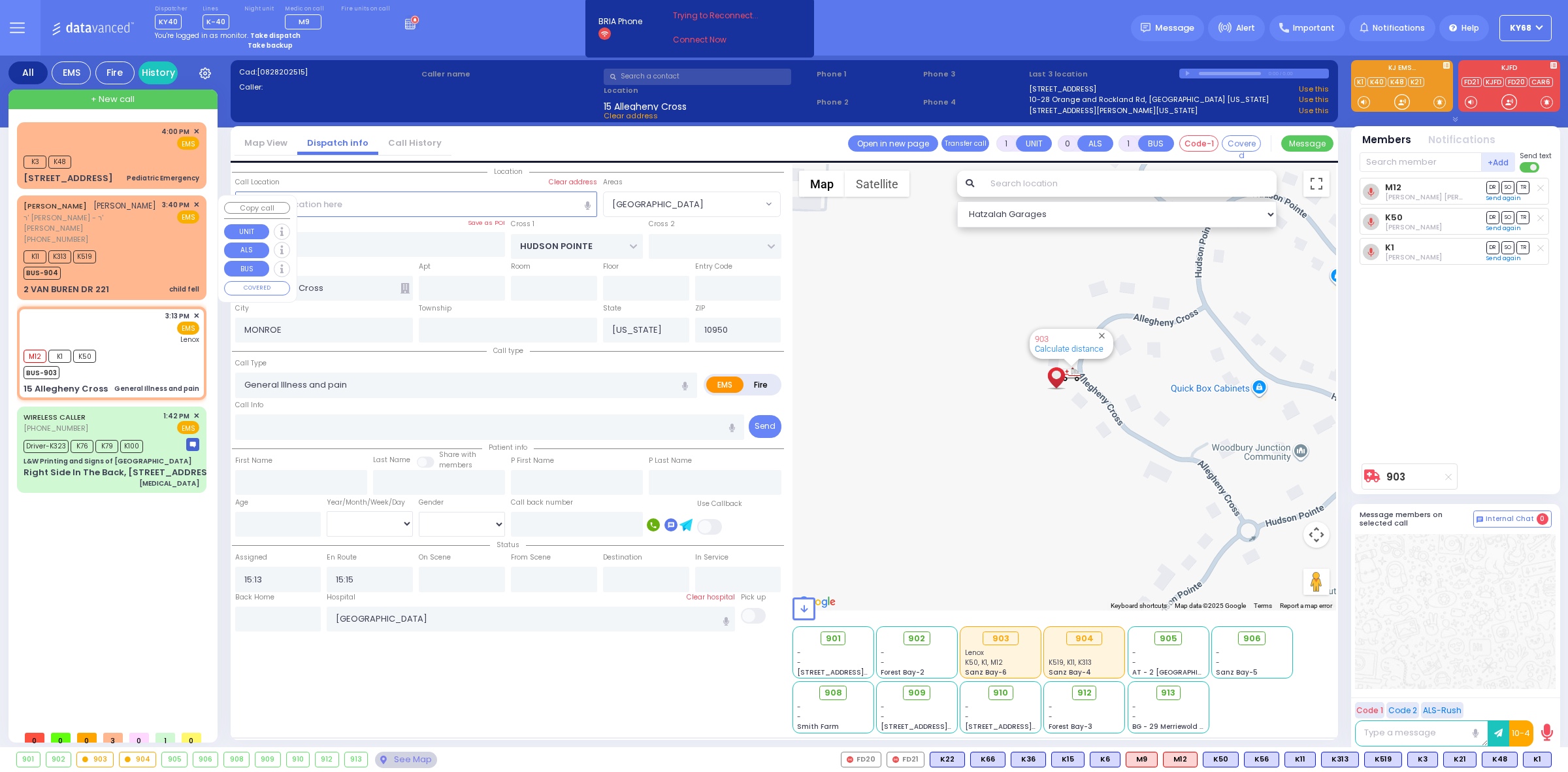
type input "child fell"
radio input "true"
type input "SHIMON YECHESKEL"
type input "WEINSTOCK"
type input "Shloimy"
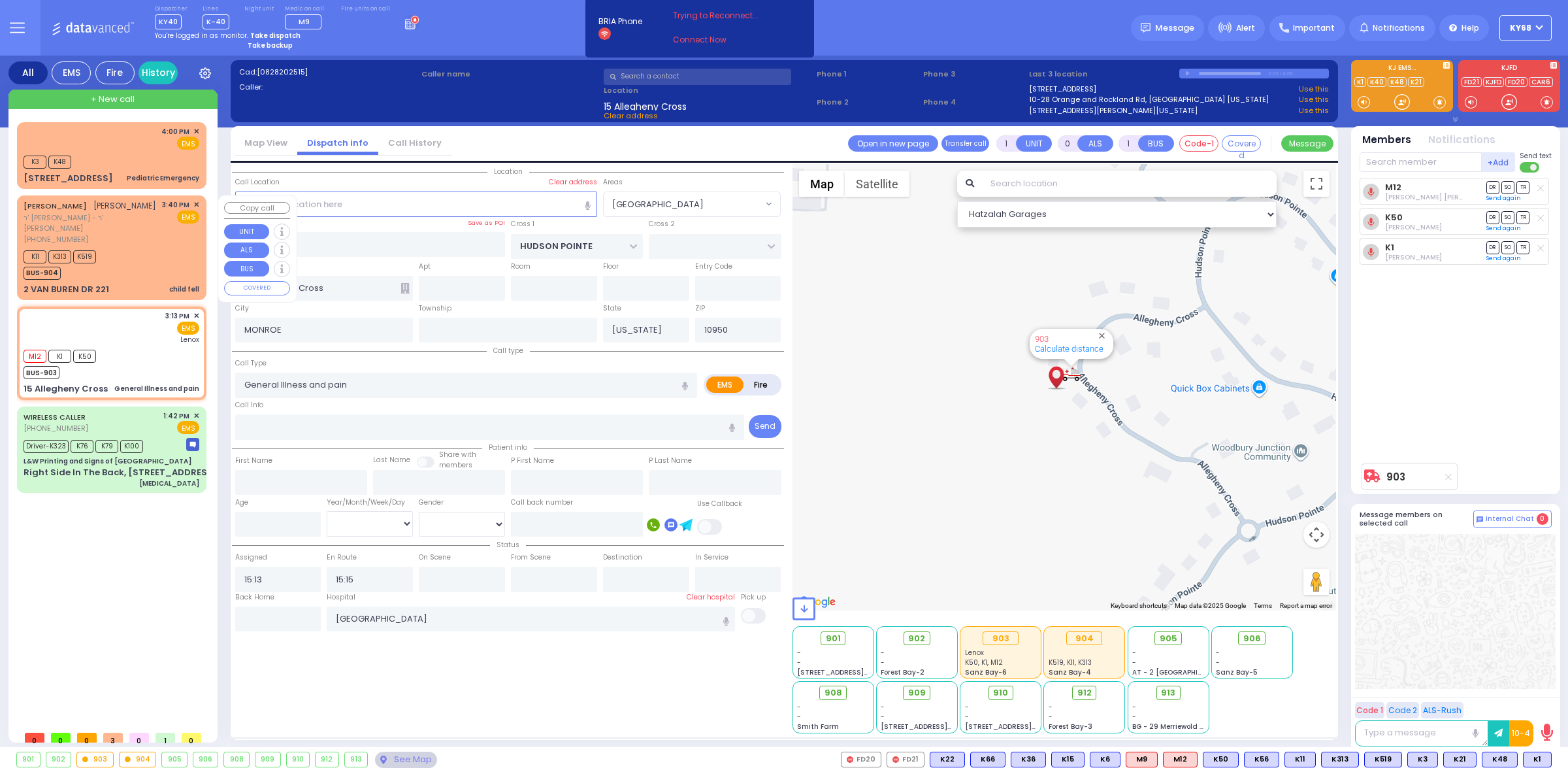
type input "Weinstock"
select select "Year"
type input "15:40"
type input "15:42"
select select "Hatzalah Garages"
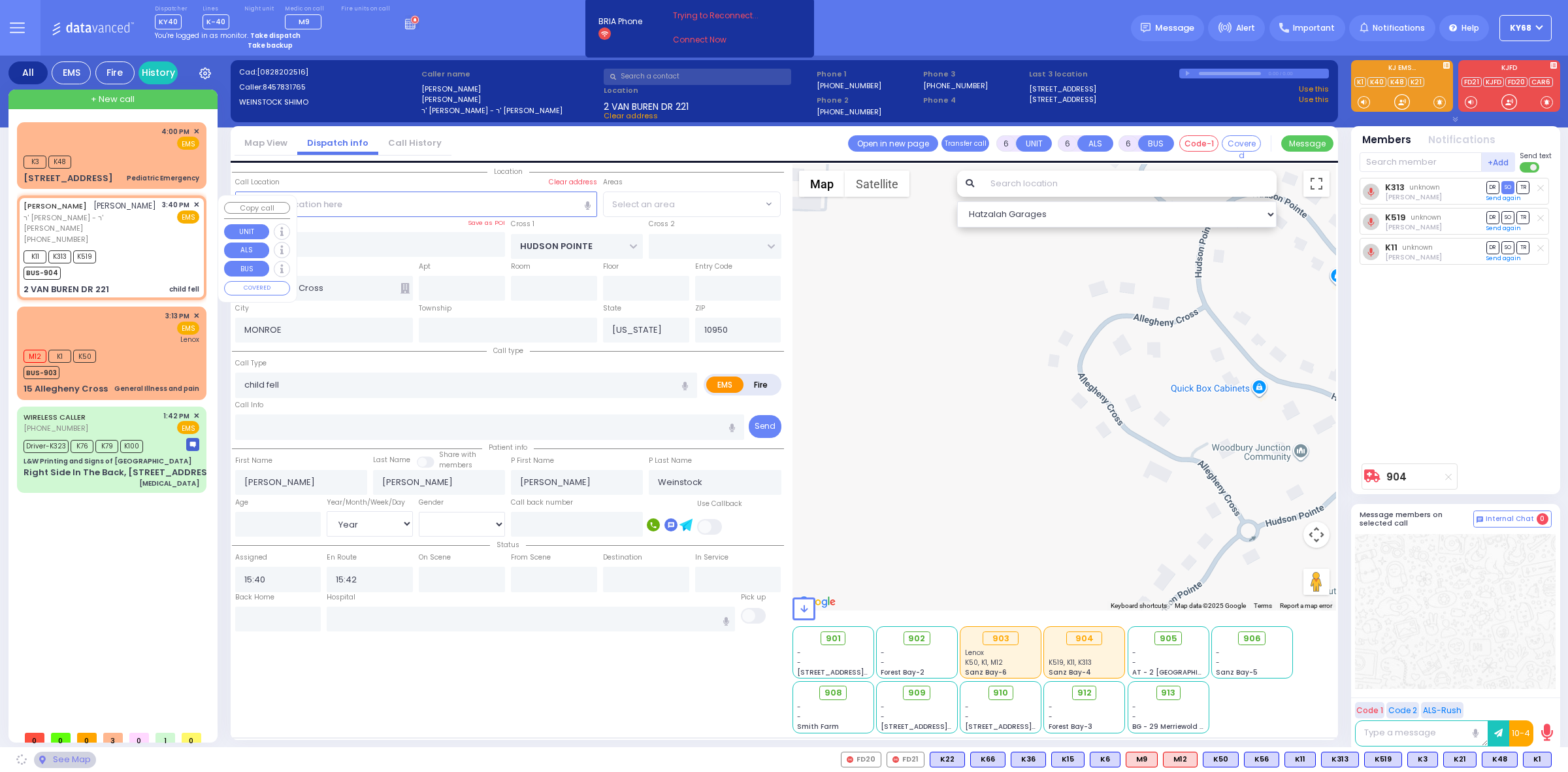
type input "QUICKWAY RD"
type input "2 VAN BUREN DR"
type input "221"
type input "Kiryas Joel"
select select "SECTION 1"
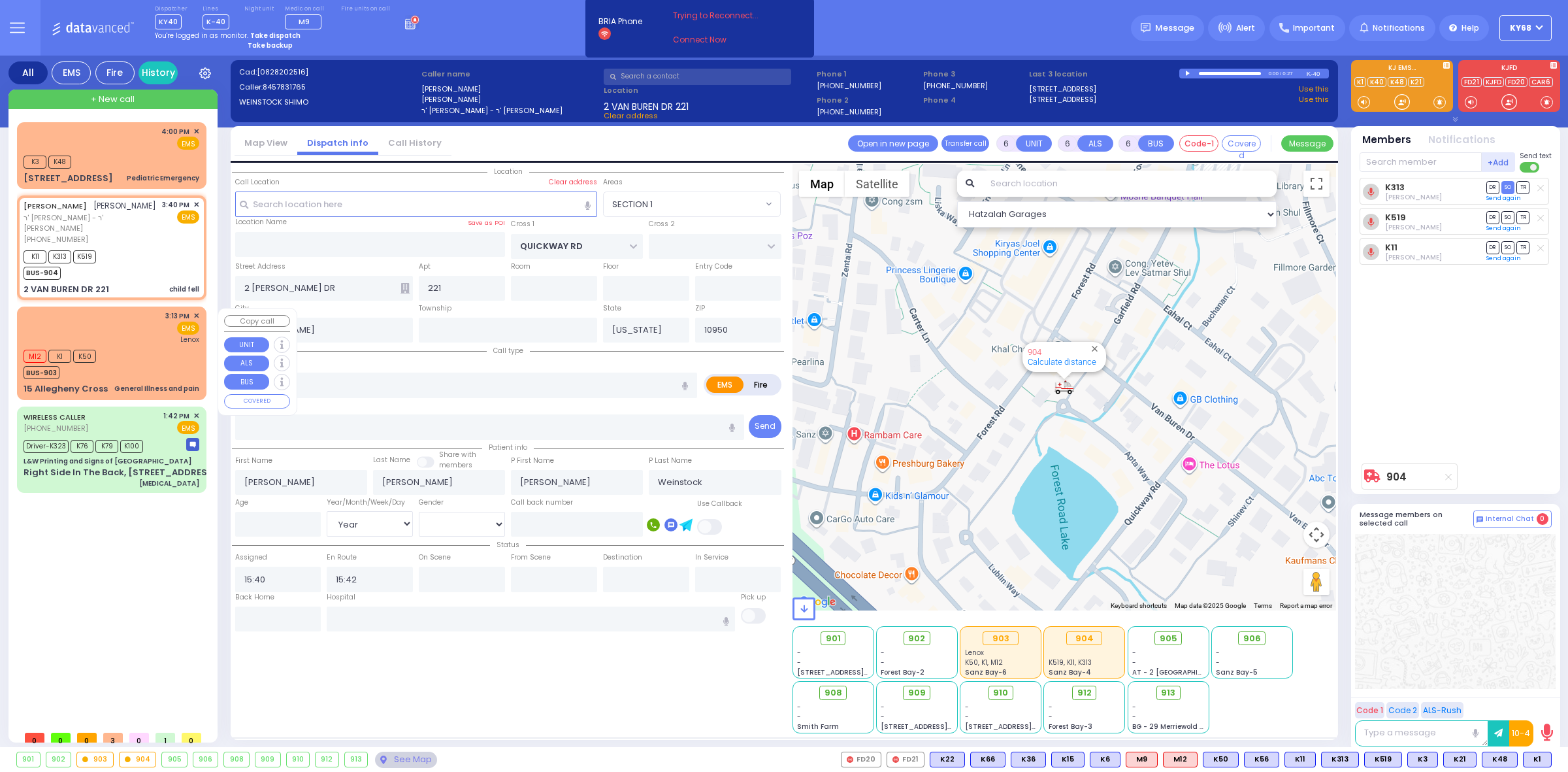
click at [93, 394] on div "15 Allegheny Cross" at bounding box center [66, 389] width 84 height 13
type input "1"
type input "0"
type input "1"
select select
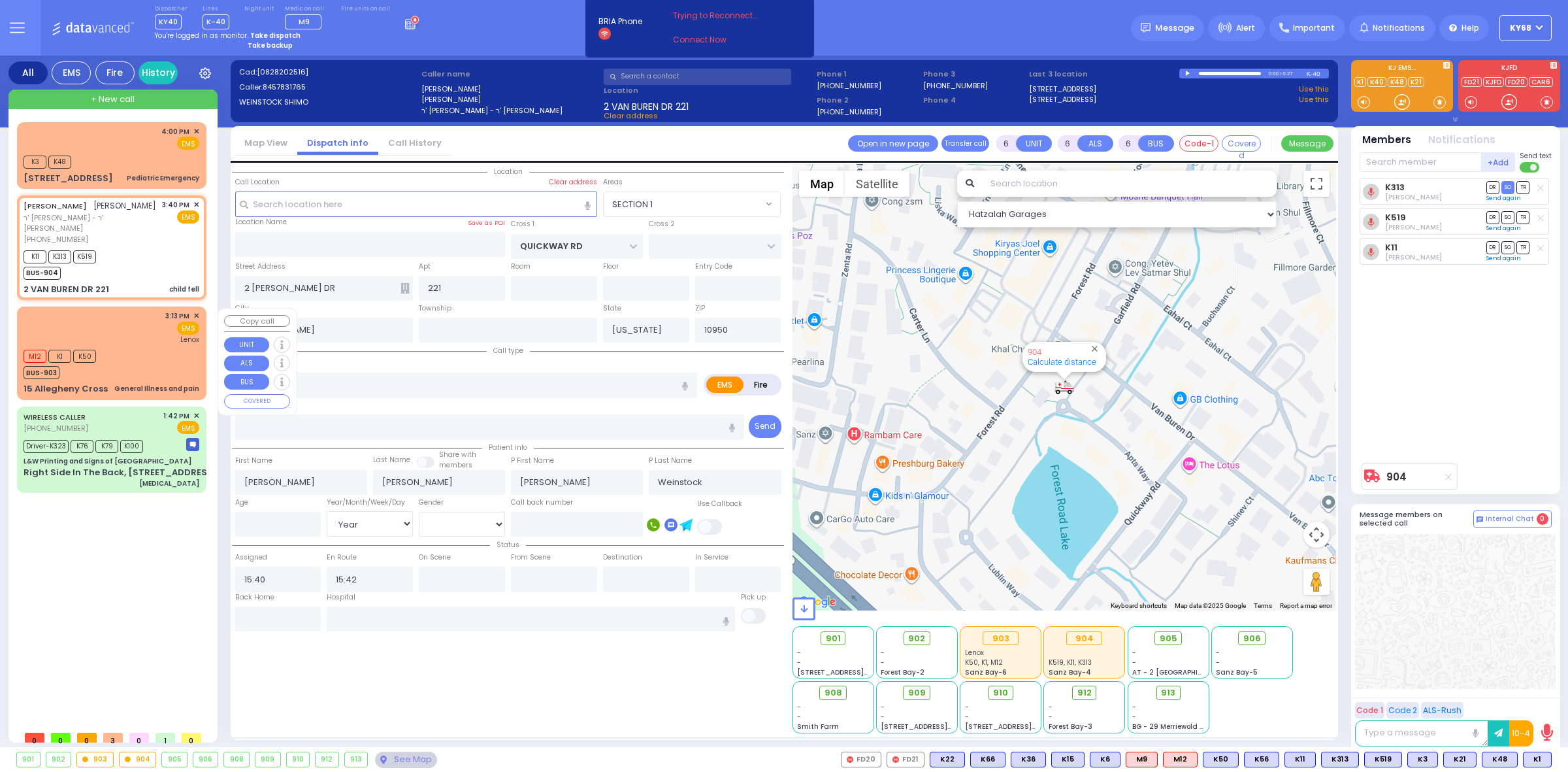
type input "General Illness and pain"
radio input "true"
select select
type input "15:13"
type input "15:15"
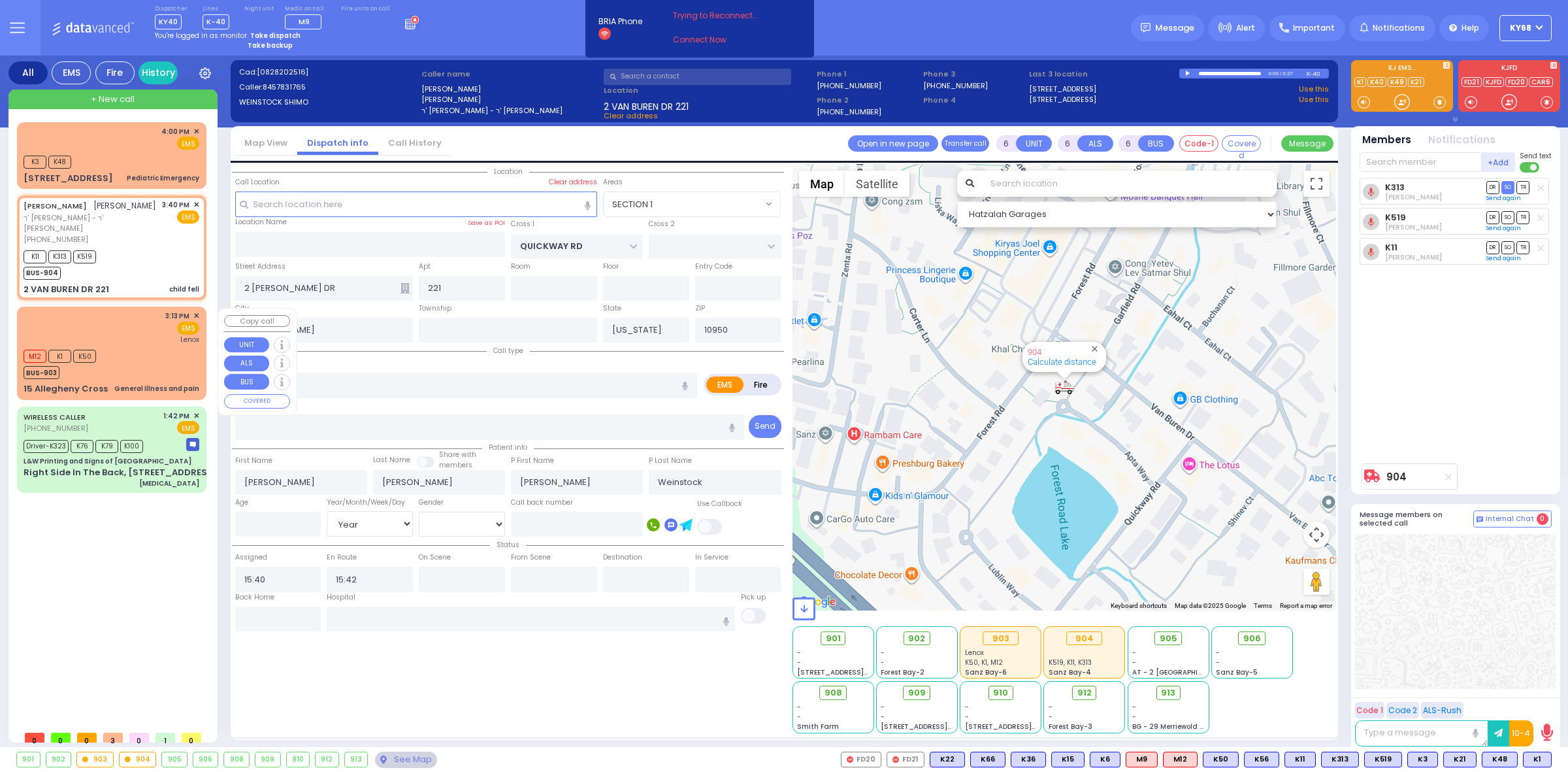
type input "Lenox Hill Hospital"
select select "Hatzalah Garages"
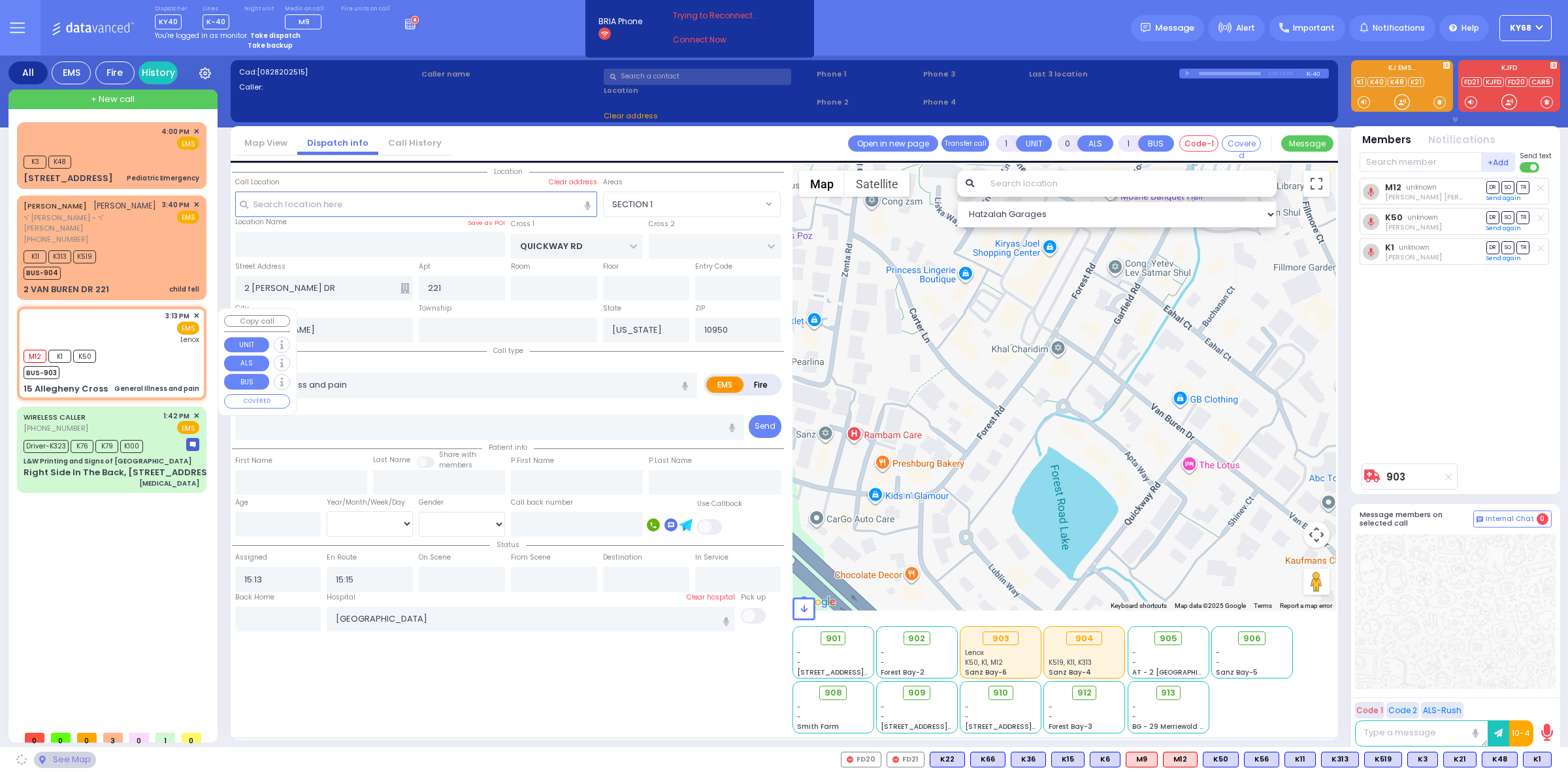
type input "HUDSON POINTE"
type input "15 Allegheny Cross"
type input "MONROE"
select select "[GEOGRAPHIC_DATA]"
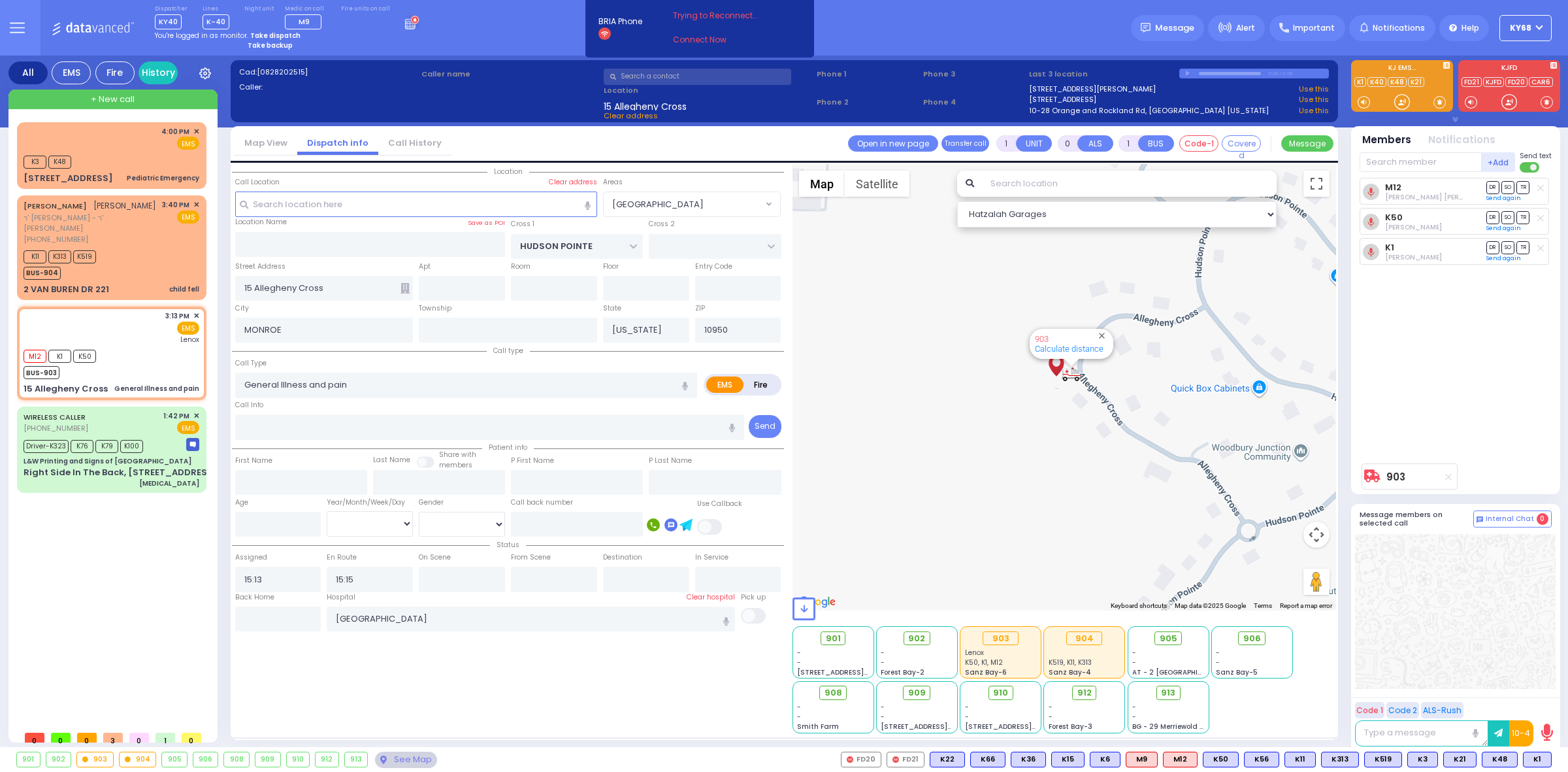
click at [491, 671] on div "Location All areas" at bounding box center [508, 449] width 552 height 569
select select
radio input "true"
select select
select select "Hatzalah Garages"
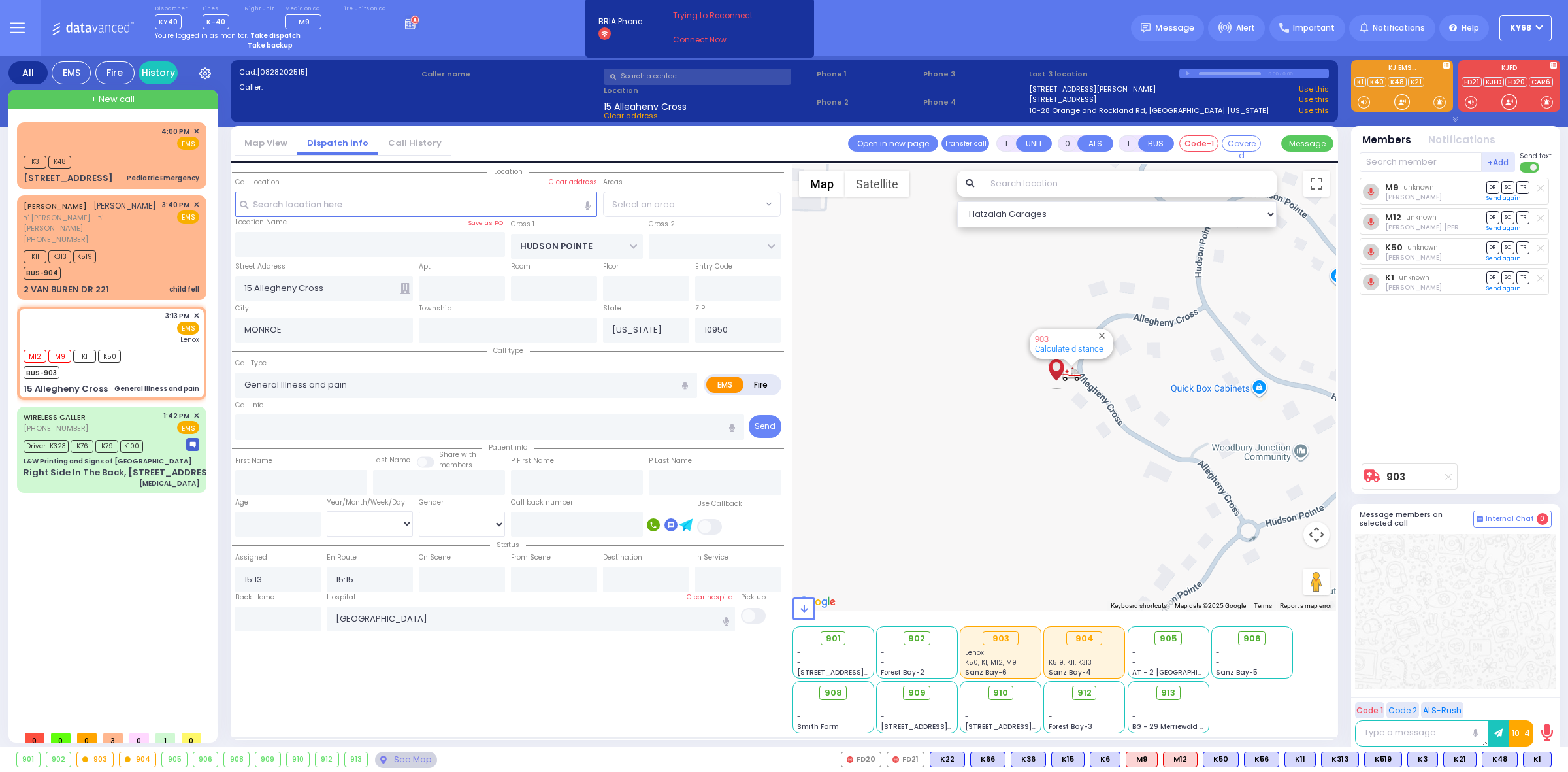
select select "[GEOGRAPHIC_DATA]"
click at [134, 291] on div "2 VAN BUREN DR 221 child fell" at bounding box center [111, 290] width 176 height 13
type input "6"
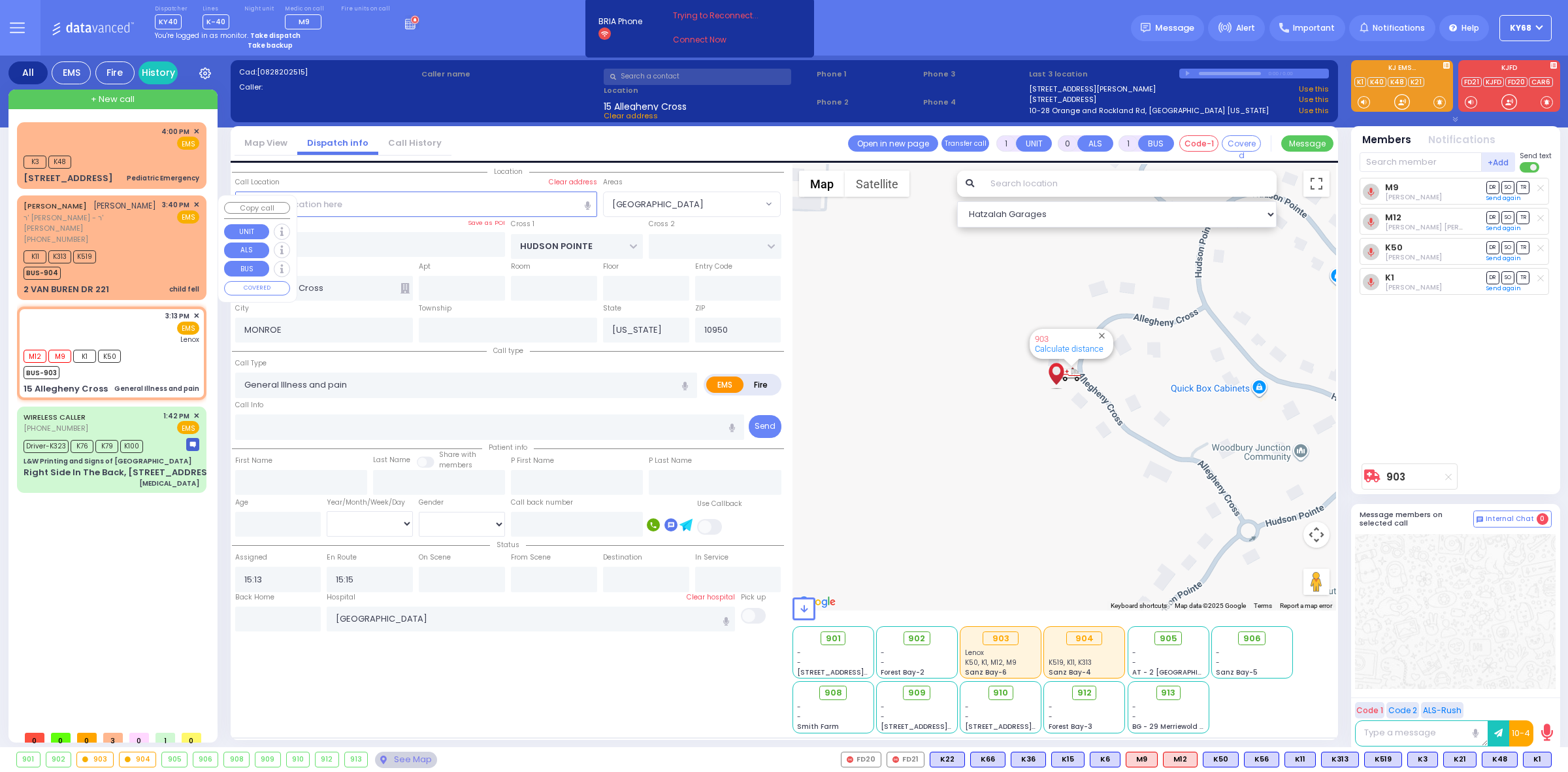
select select
type input "child fell"
radio input "true"
type input "SHIMON YECHESKEL"
type input "WEINSTOCK"
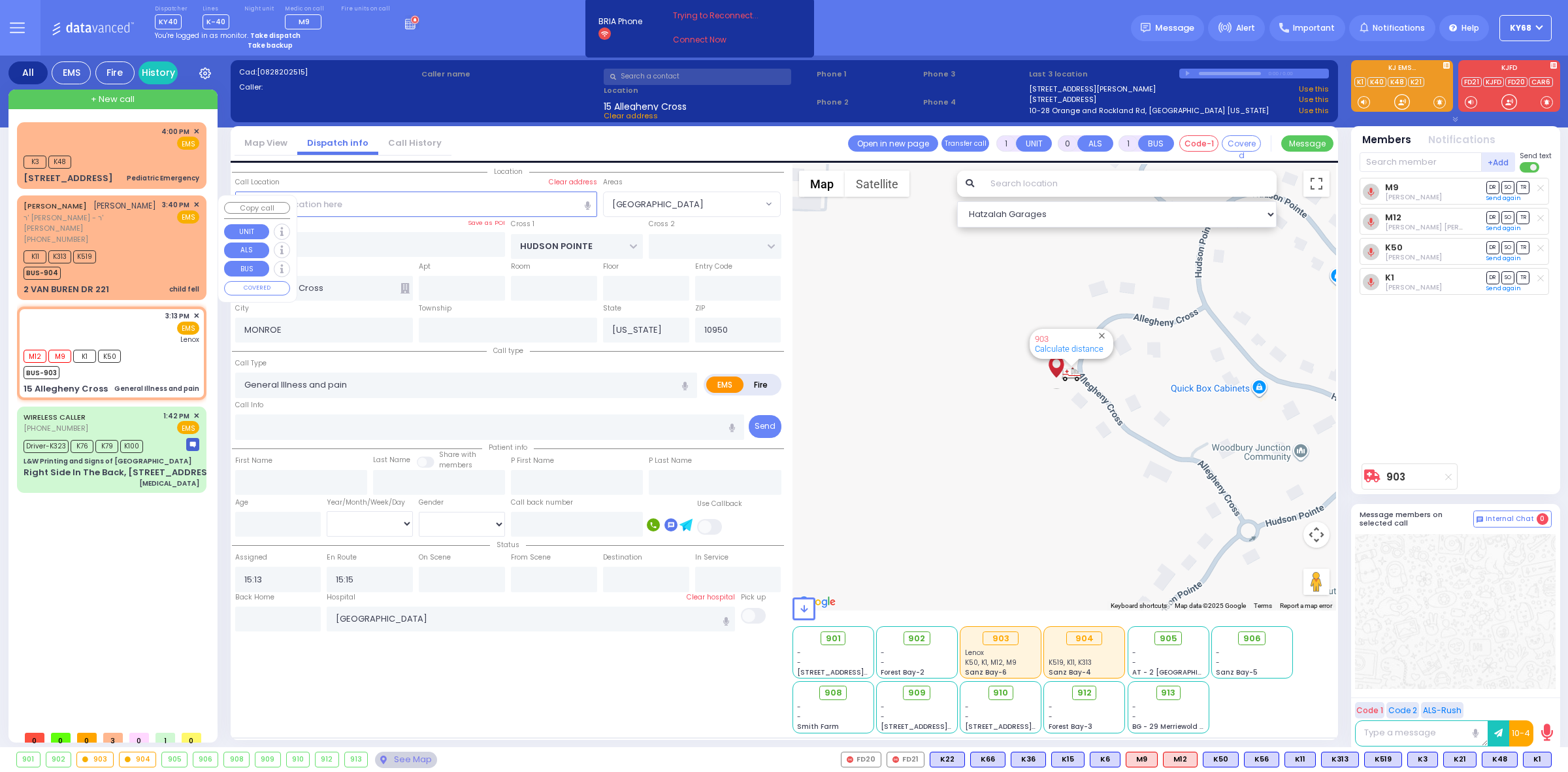
type input "Shloimy"
type input "Weinstock"
select select "Year"
select select "[DEMOGRAPHIC_DATA]"
type input "15:40"
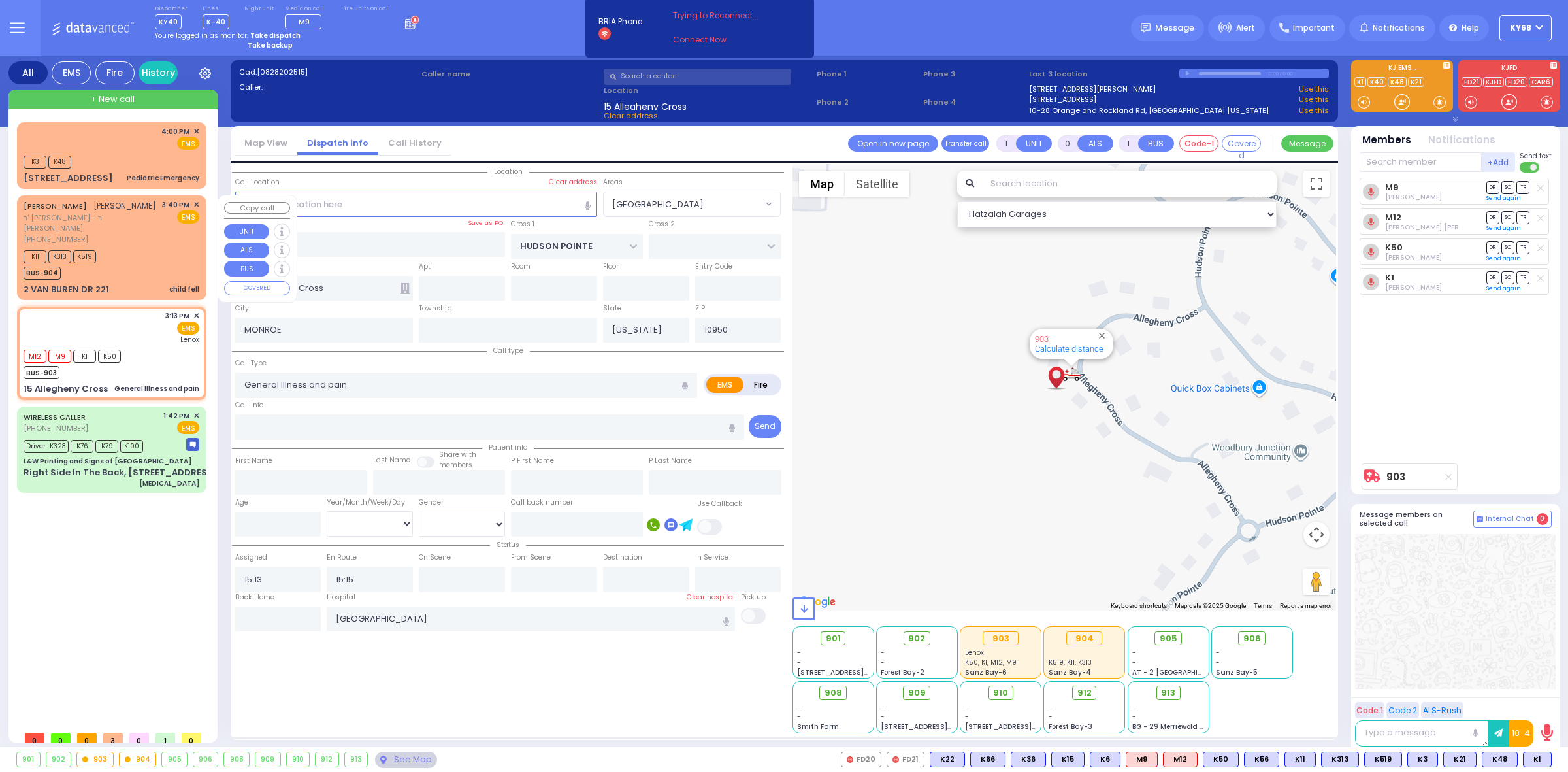
type input "15:42"
select select "Hatzalah Garages"
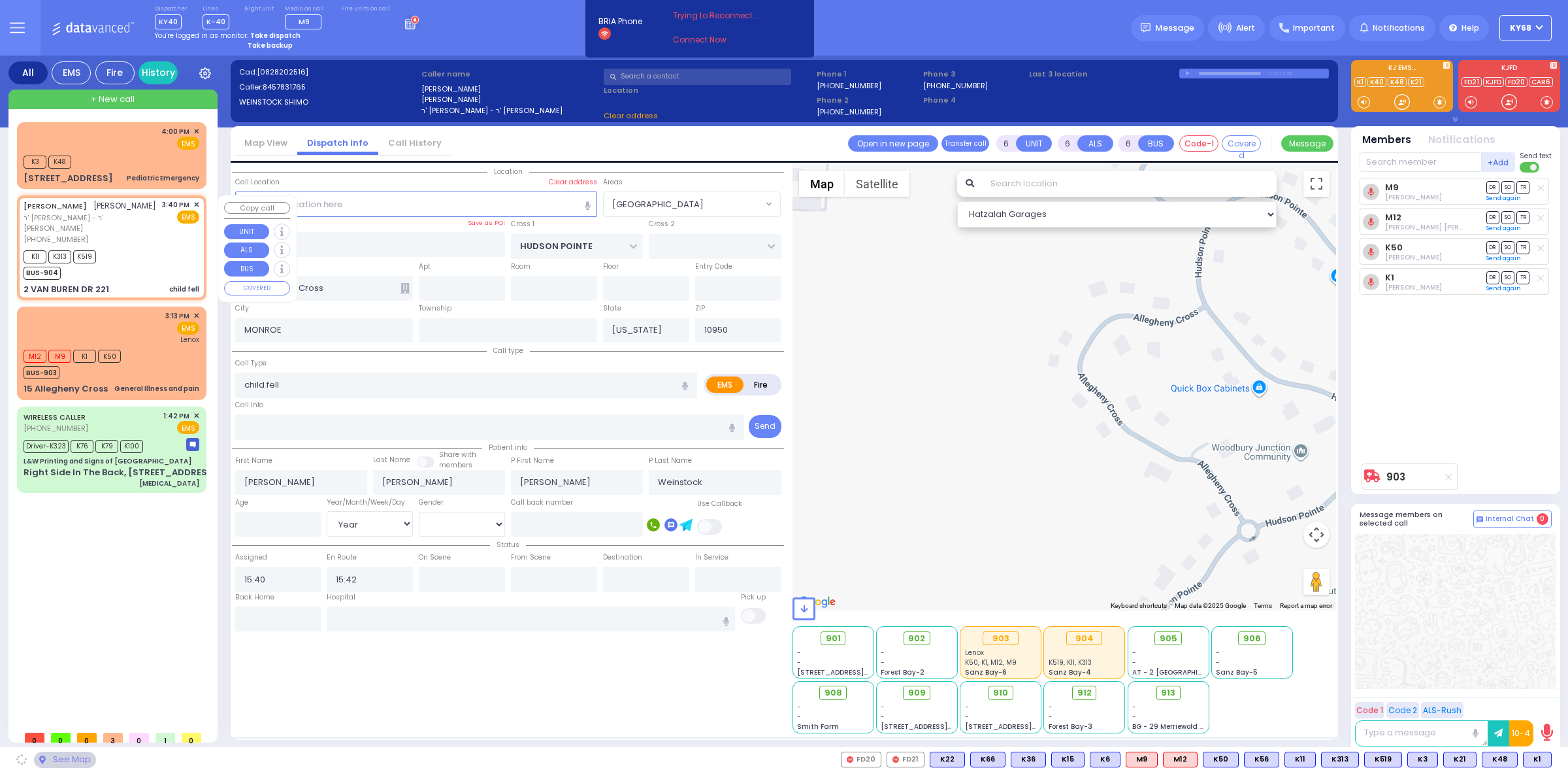
type input "QUICKWAY RD"
type input "2 VAN BUREN DR"
type input "221"
type input "Kiryas Joel"
select select "SECTION 1"
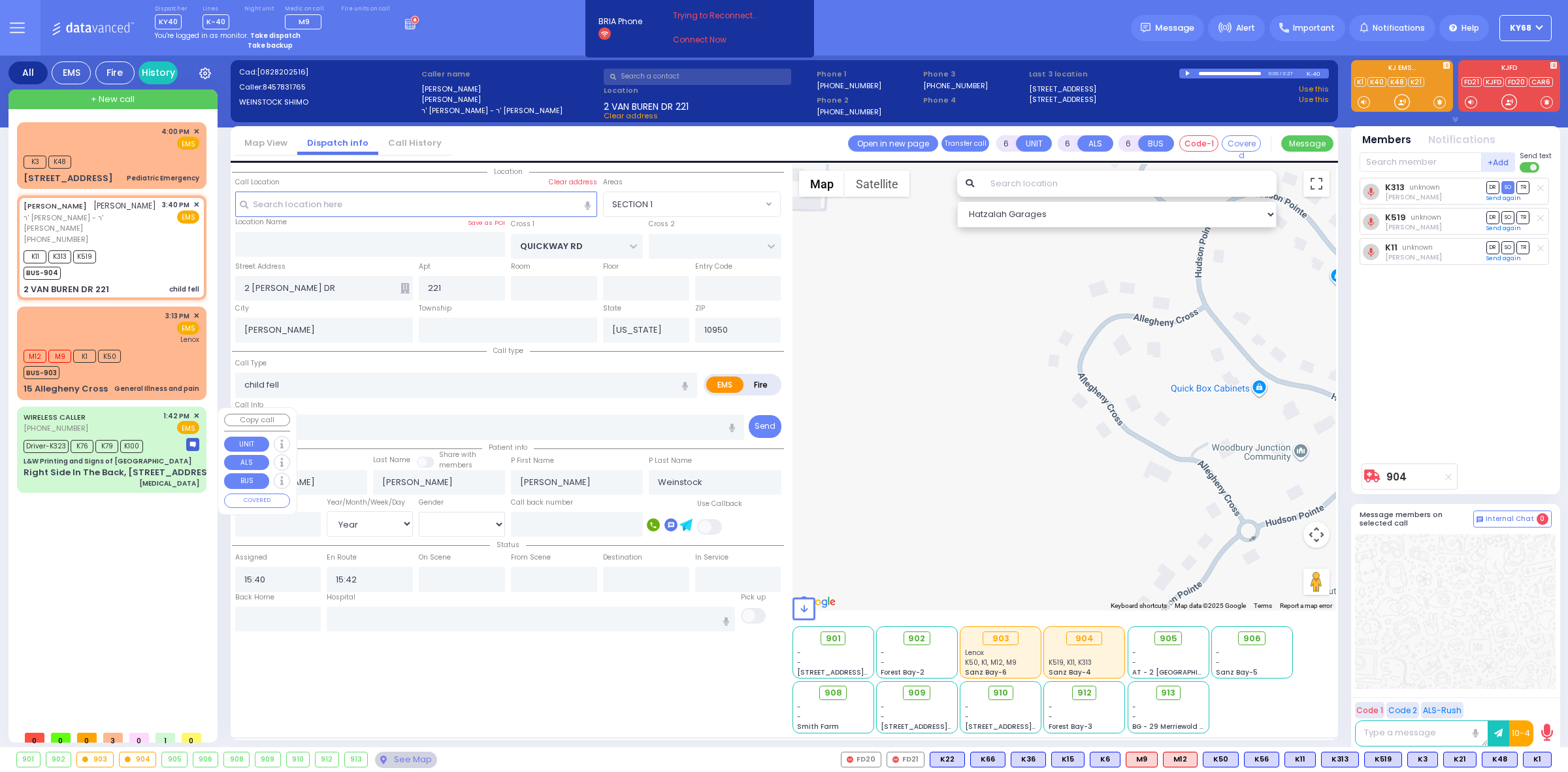
click at [120, 450] on span "K100" at bounding box center [132, 446] width 23 height 13
select select
type input "[MEDICAL_DATA]"
radio input "true"
type input "Moshe"
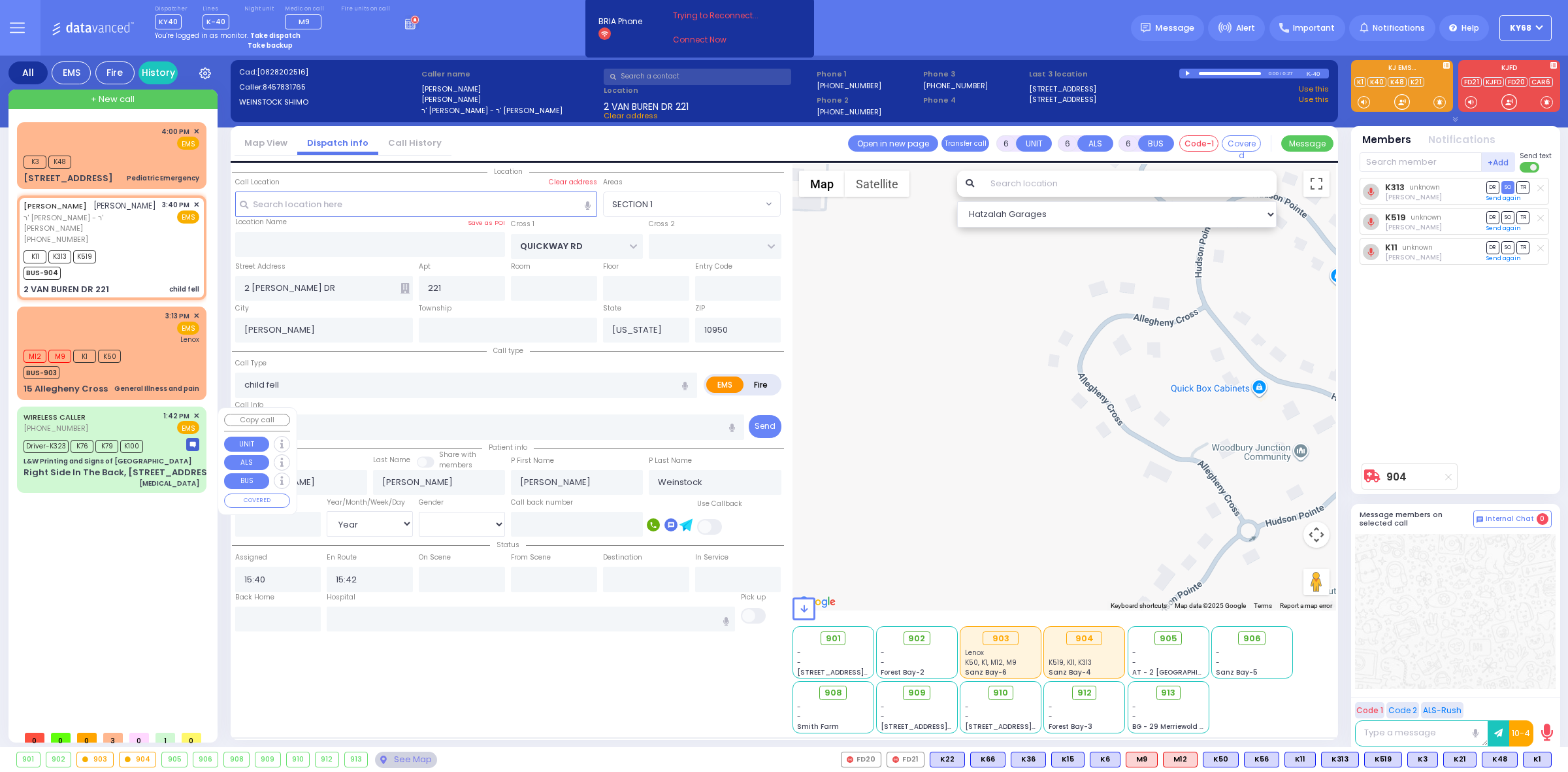
type input "Minsky"
type input "38"
select select "Year"
select select "[DEMOGRAPHIC_DATA]"
type input "13:42"
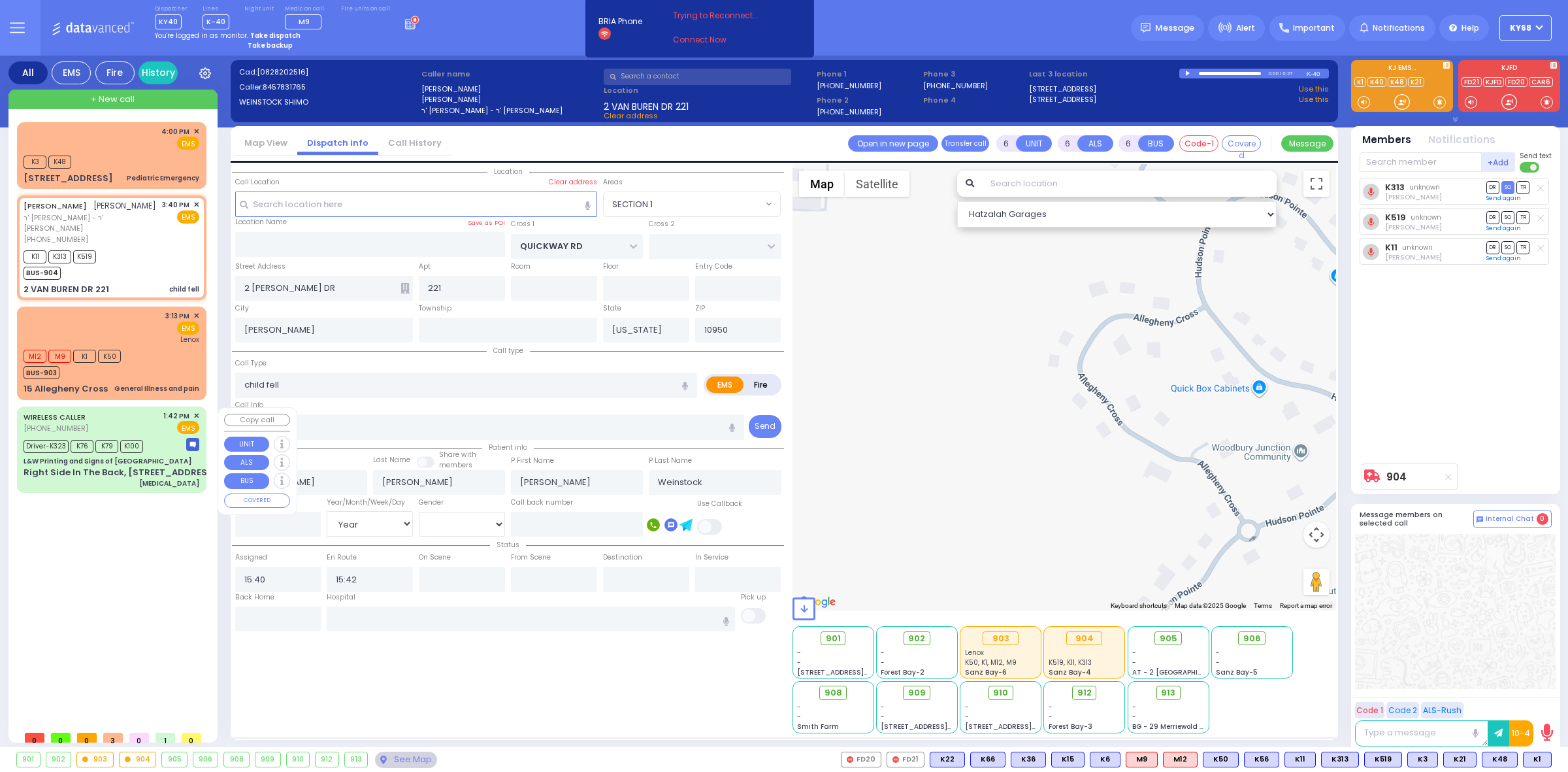
type input "13:45"
type input "13:48"
type input "14:15"
type input "14:40"
type input "15:04"
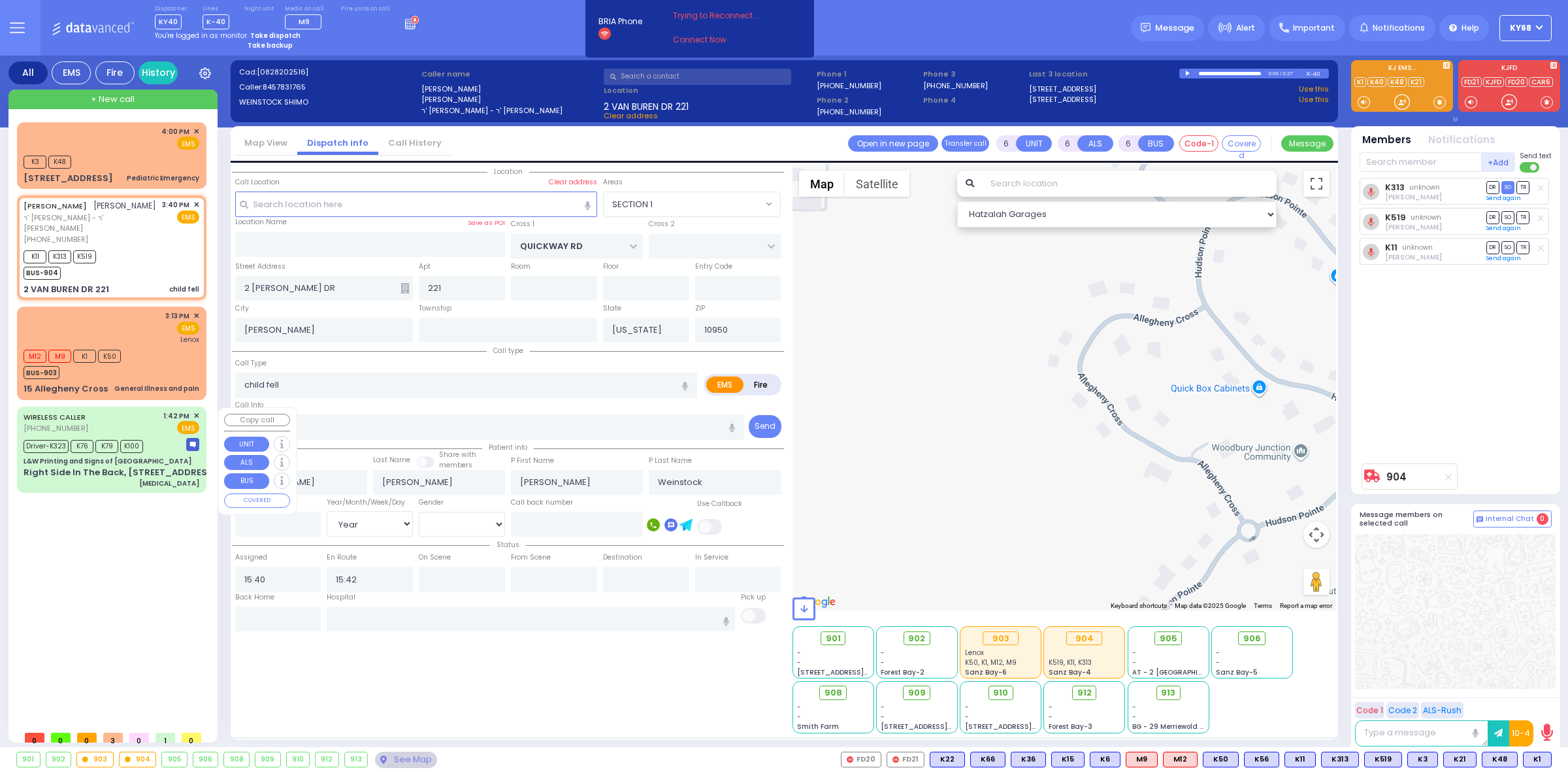
type input "Garnet Health Medical Center 707 East Main Street Middletown"
type input "L&W Printing and Signs of [GEOGRAPHIC_DATA]"
type input "KALEV WAY"
type input "TARNOPOL WAY"
type input "Right Side In The Back, [STREET_ADDRESS]"
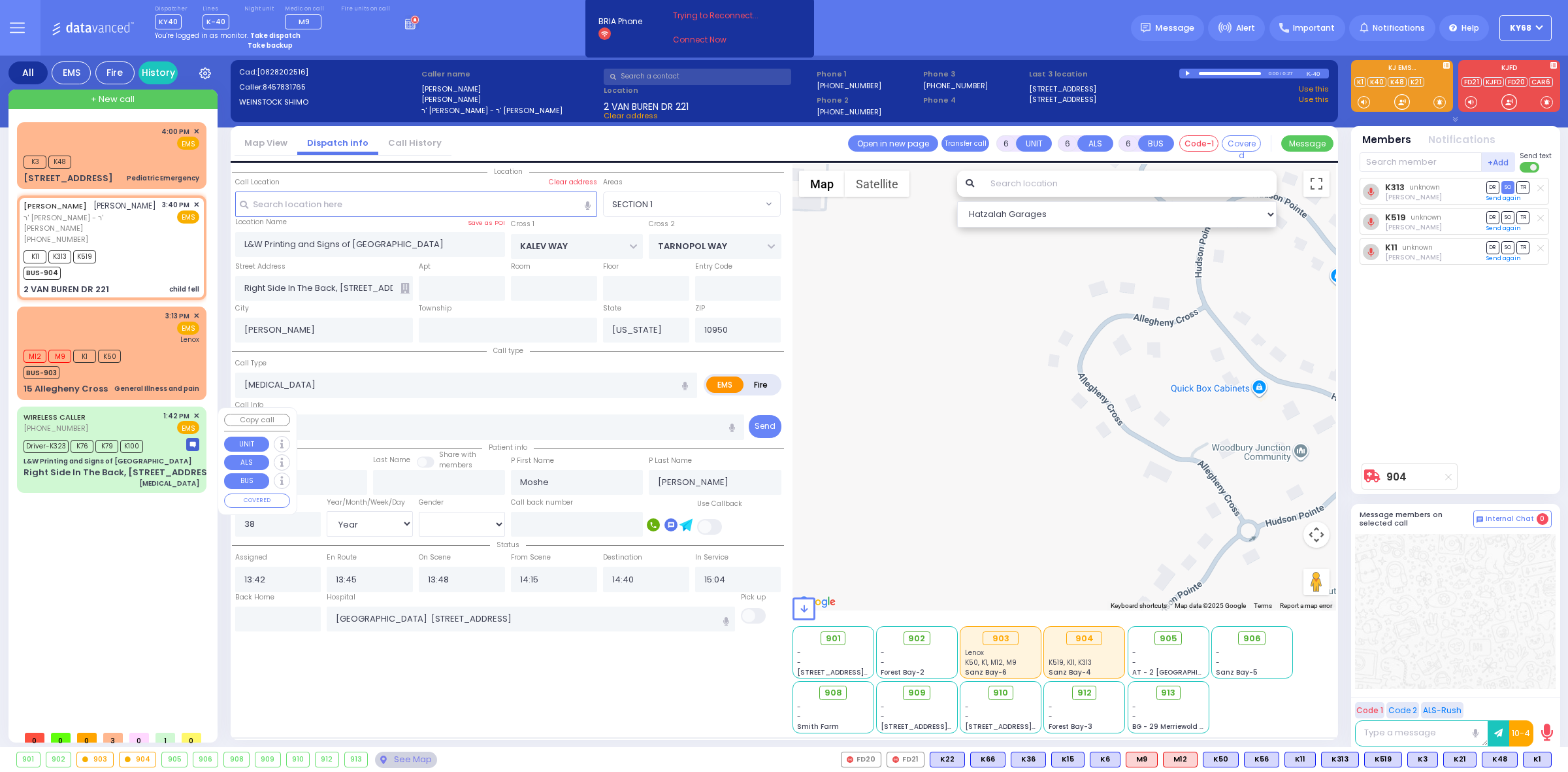
select select "SECTION 3"
select select "Hatzalah Garages"
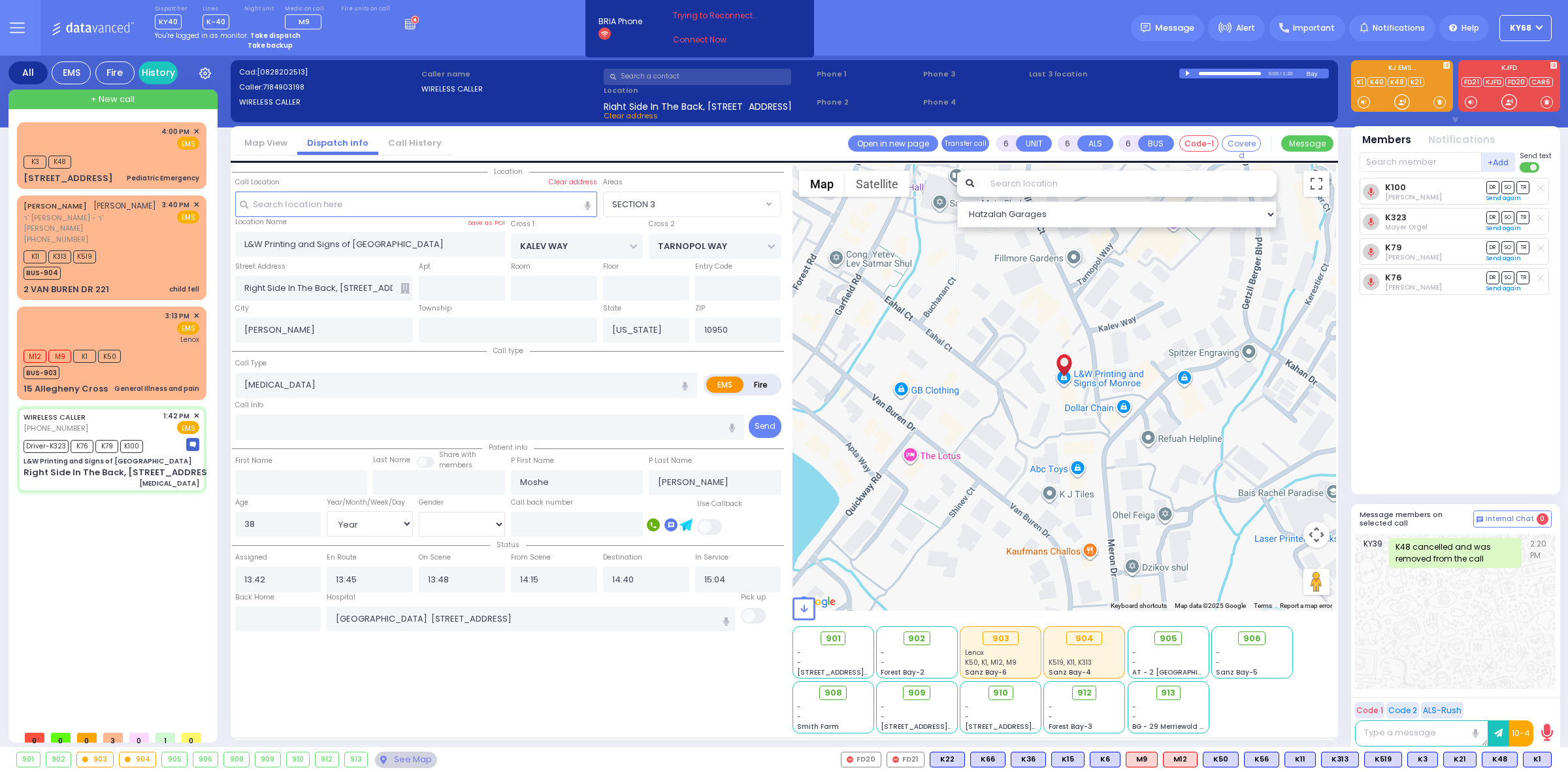
click at [1087, 36] on div "Dispatcher KY40 shift has started. Are you ? Lines K-40" at bounding box center [784, 27] width 1568 height 55
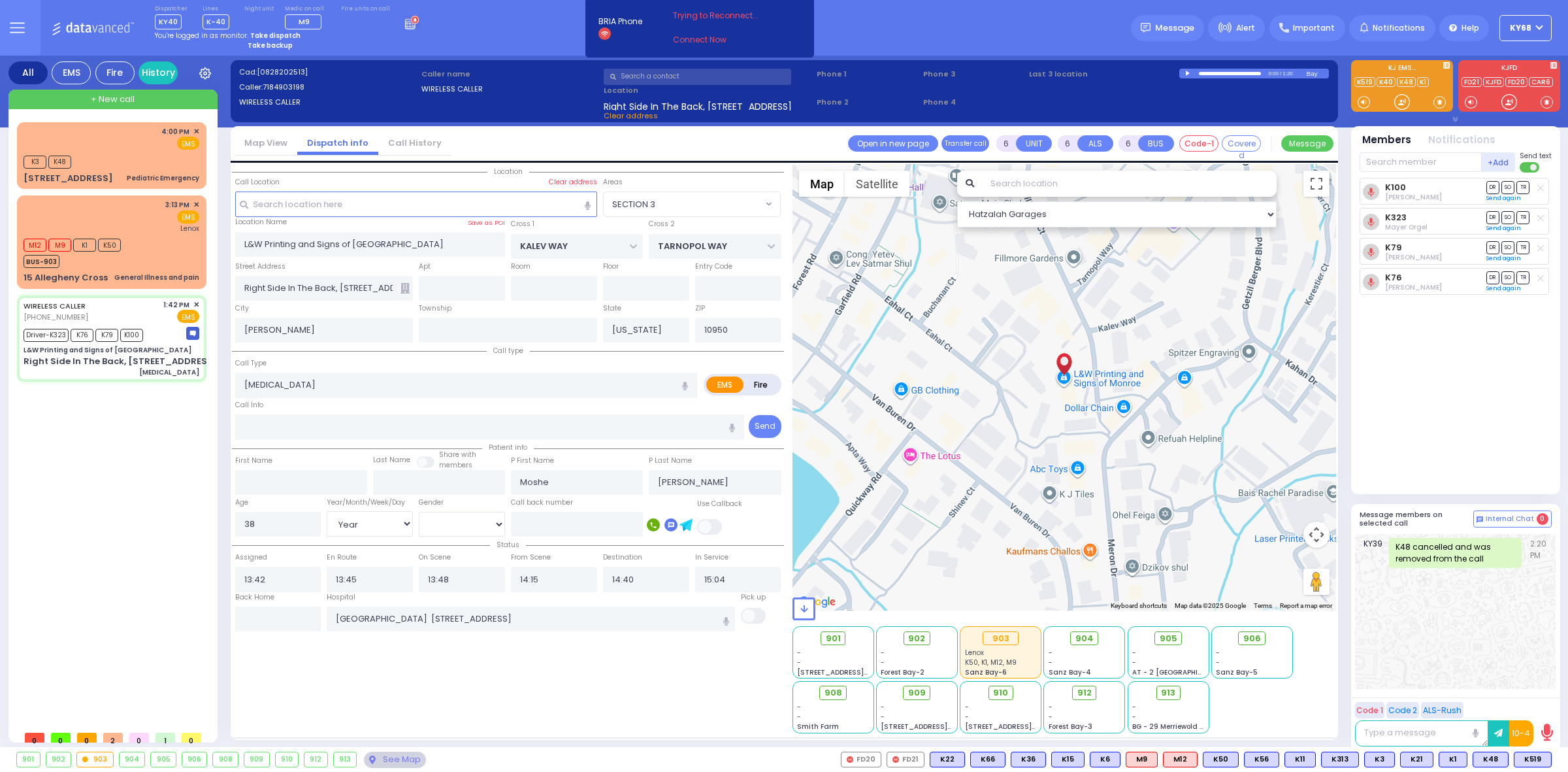
click at [533, 46] on div "Dispatcher KY40 shift has started. Are you ? Lines K-40" at bounding box center [784, 27] width 1568 height 55
click at [231, 461] on div "Show all units in this area Location" at bounding box center [784, 451] width 1107 height 577
select select
radio input "true"
select select "Year"
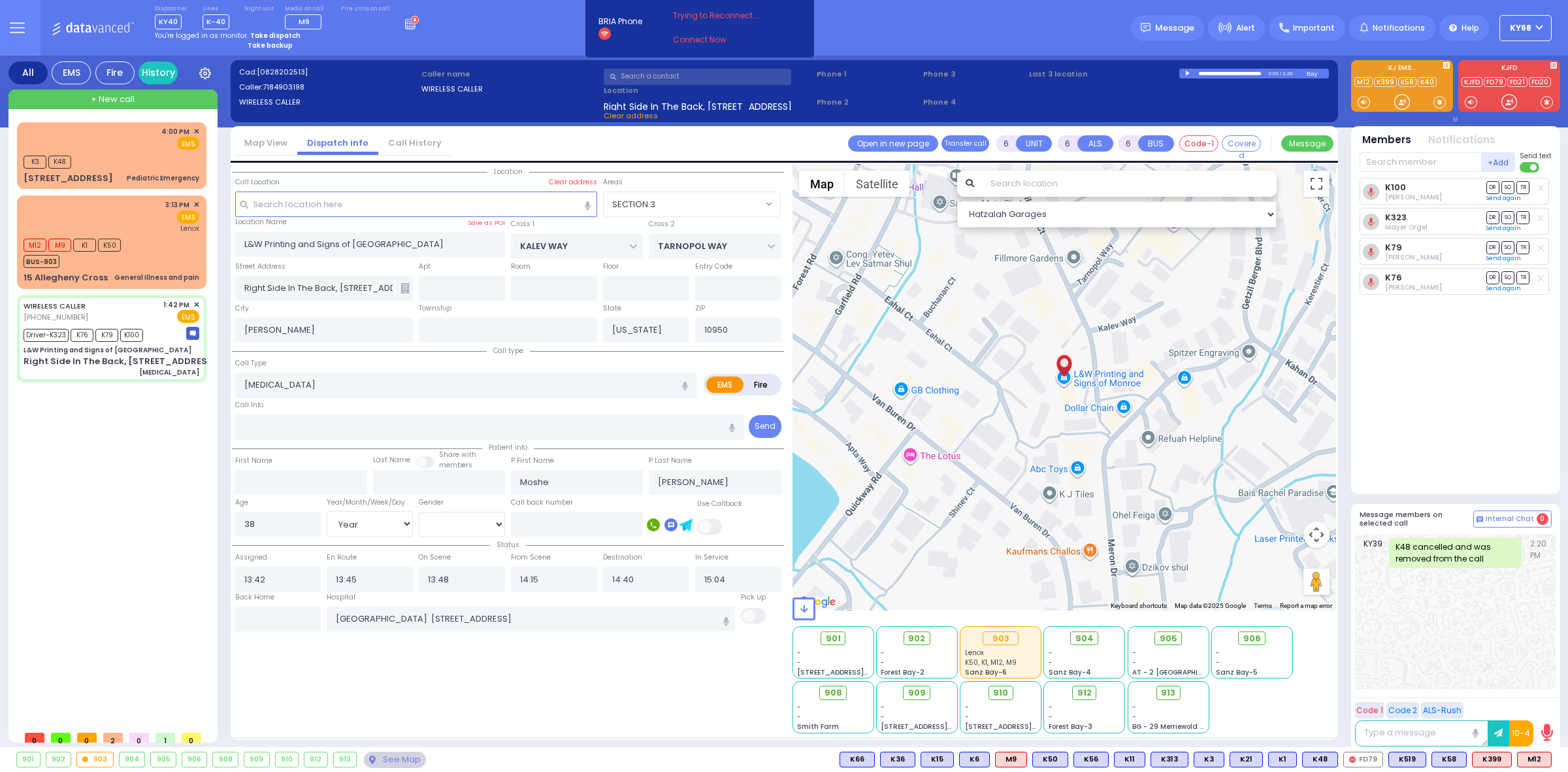
select select "[DEMOGRAPHIC_DATA]"
select select "Hatzalah Garages"
select select "SECTION 3"
select select "Year"
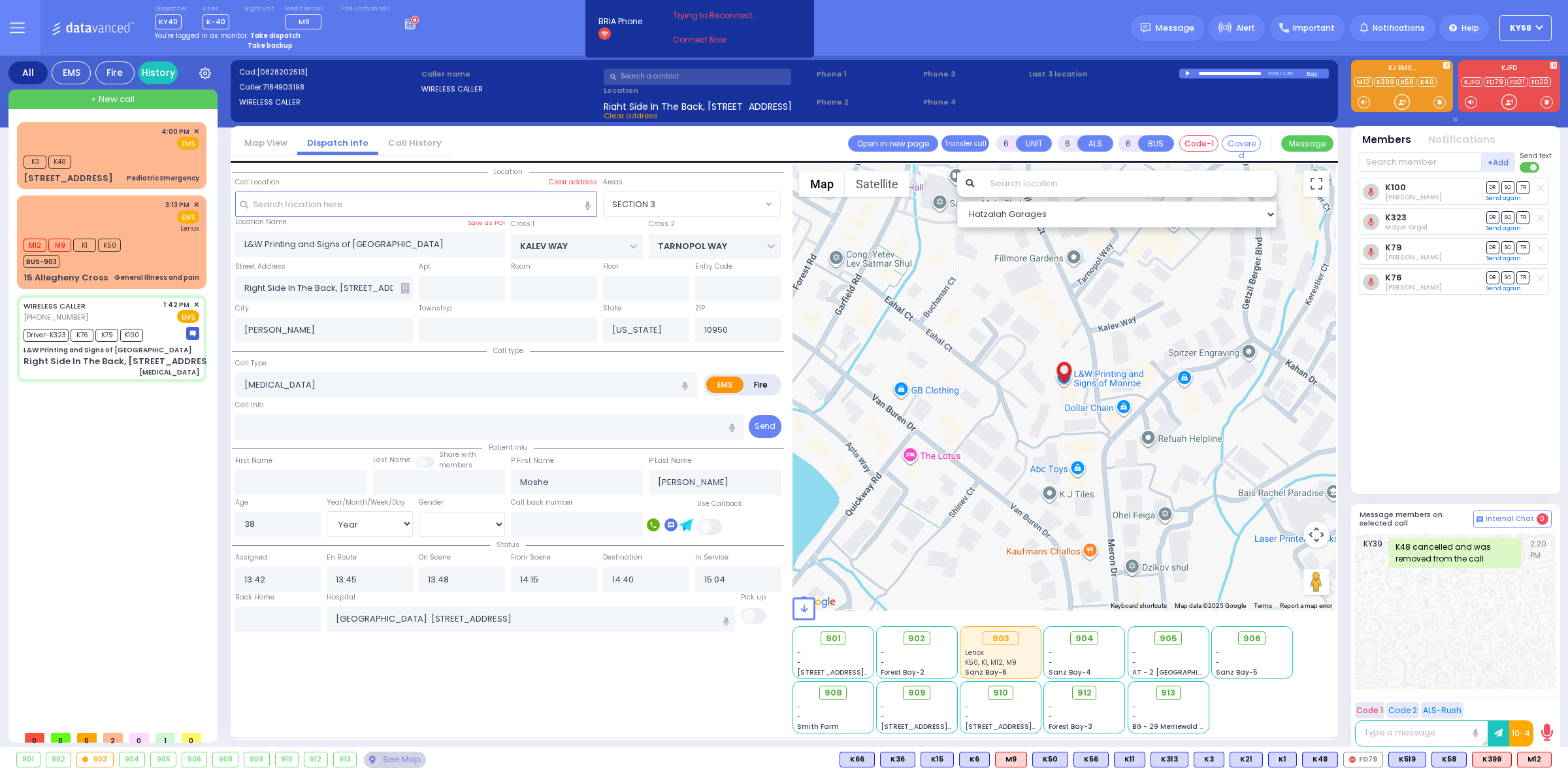
select select "[DEMOGRAPHIC_DATA]"
select select
radio input "true"
select select "Year"
select select "[DEMOGRAPHIC_DATA]"
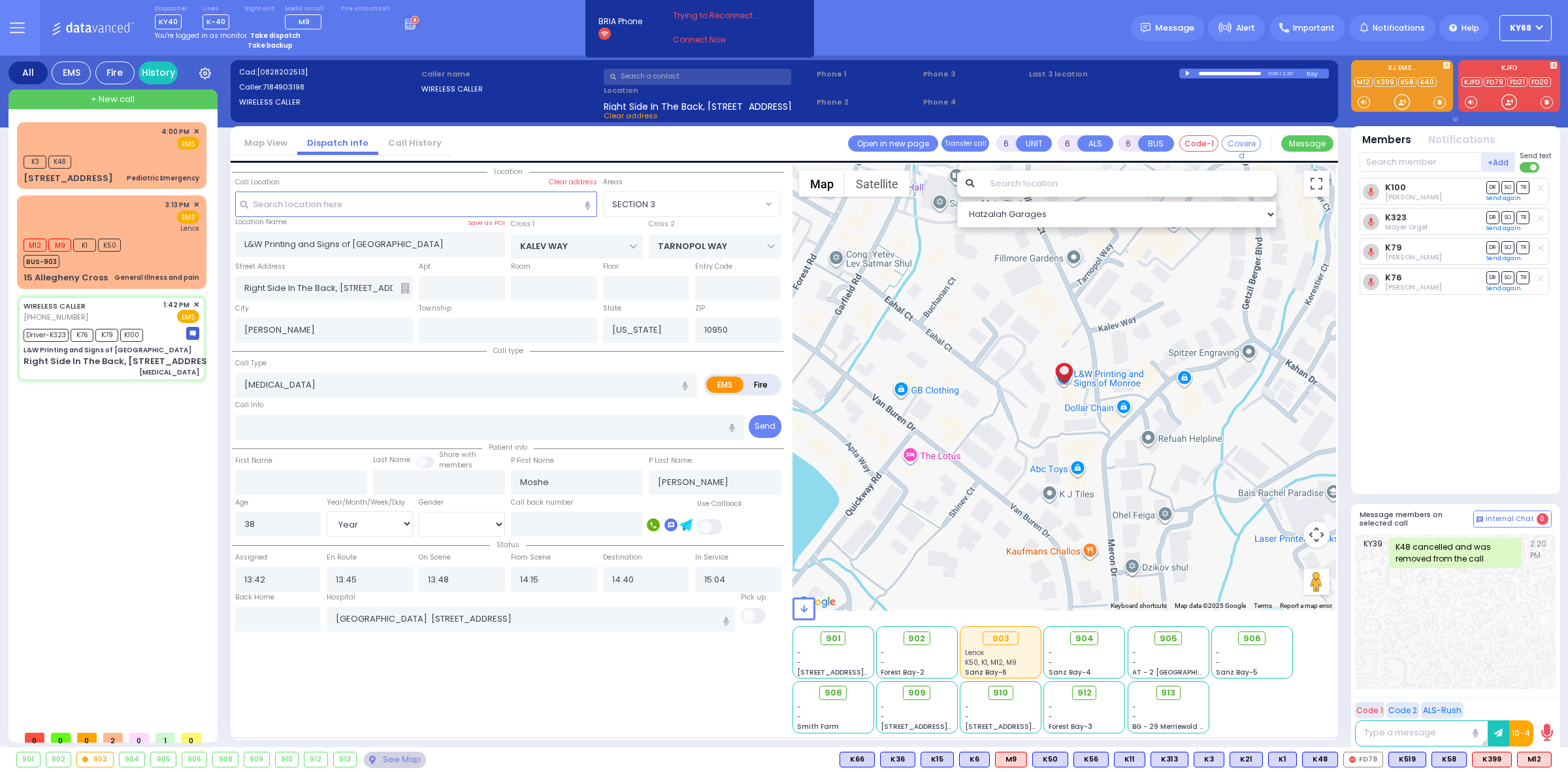
select select "Hatzalah Garages"
select select "SECTION 3"
select select
radio input "true"
select select "Year"
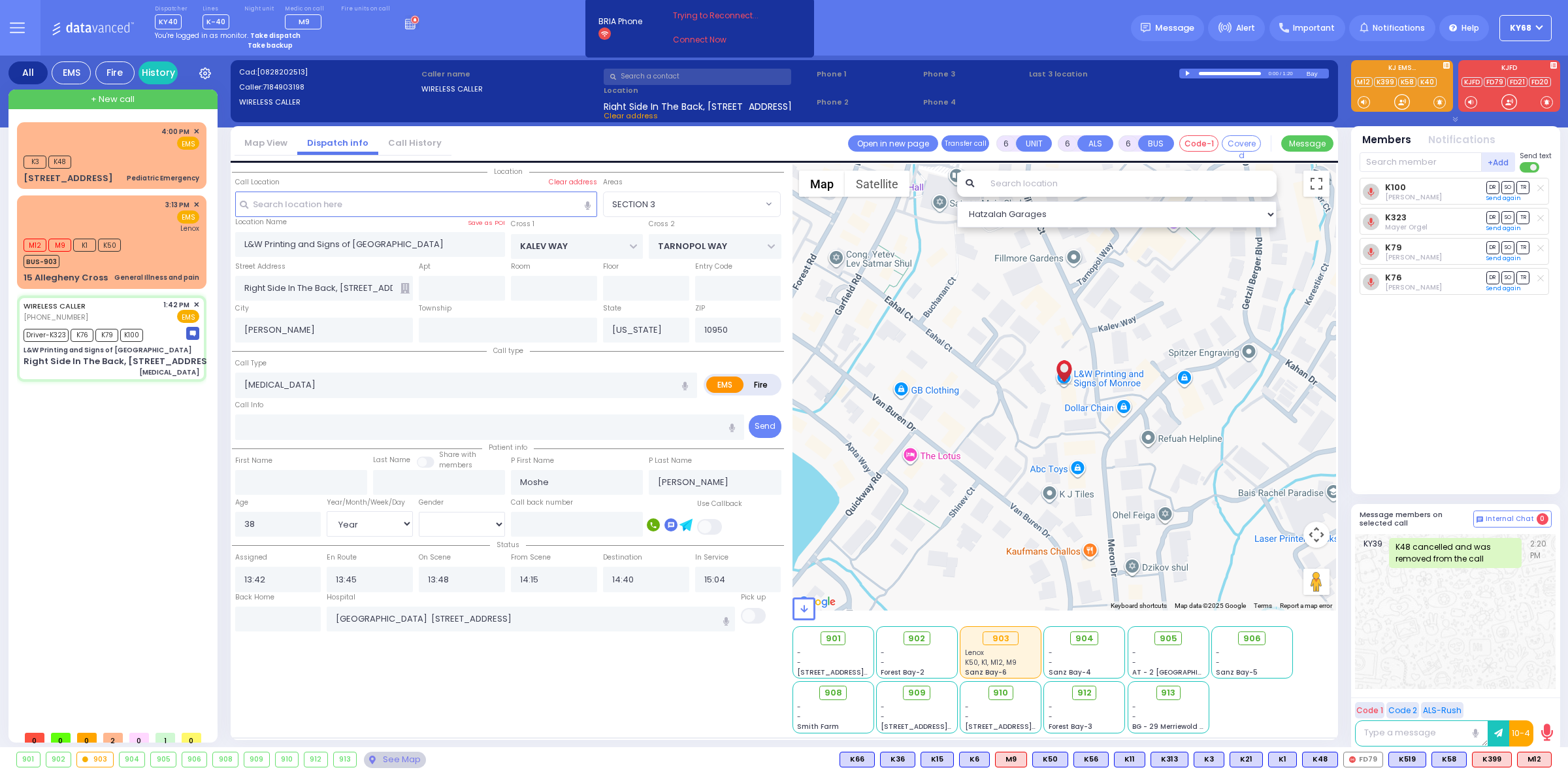
select select "[DEMOGRAPHIC_DATA]"
select select "Hatzalah Garages"
select select "SECTION 3"
click at [124, 260] on div "M12 M9 K1 K50 BUS-903" at bounding box center [75, 252] width 102 height 33
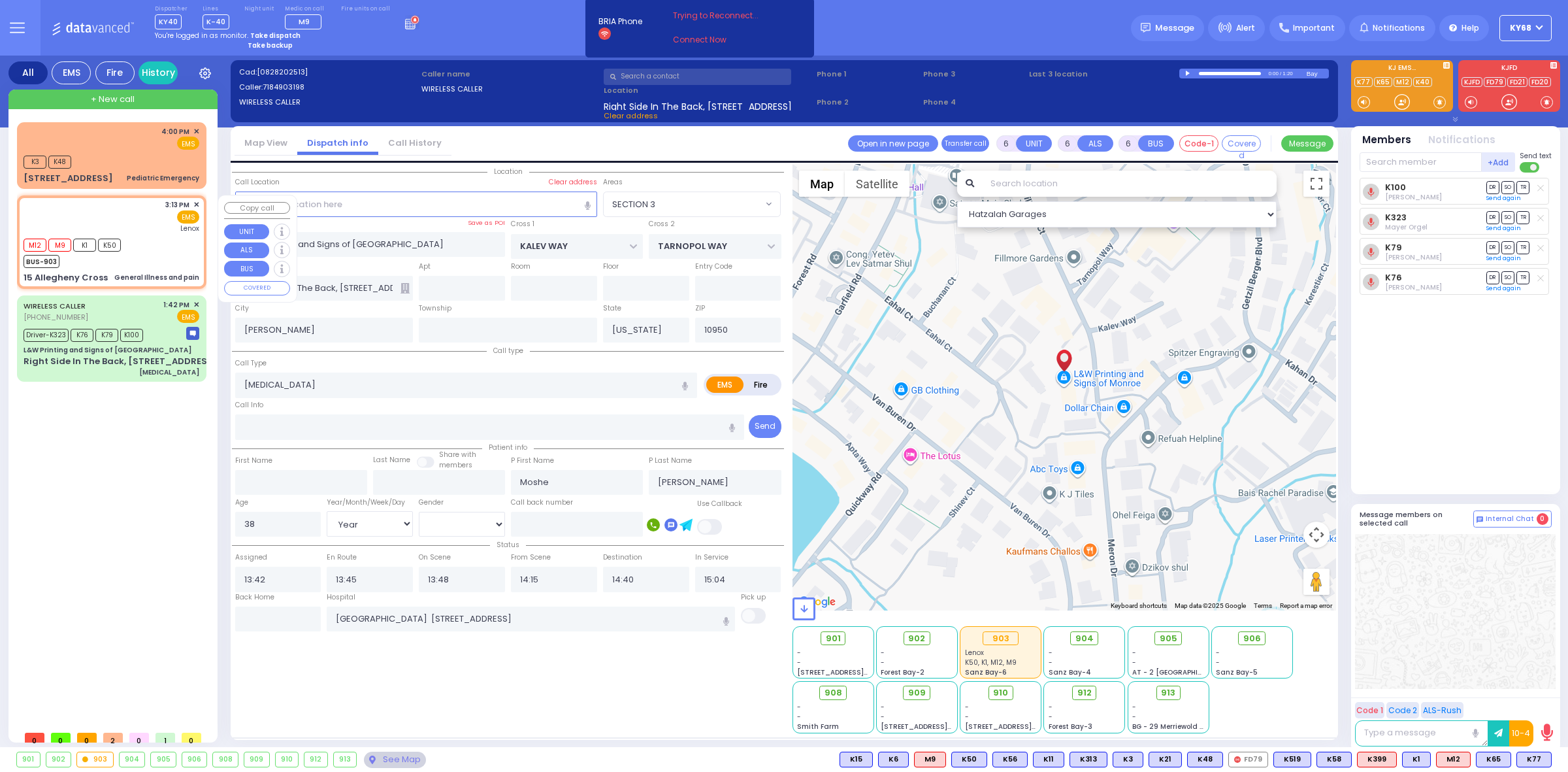
type input "1"
type input "0"
type input "1"
select select
type input "General Illness and pain"
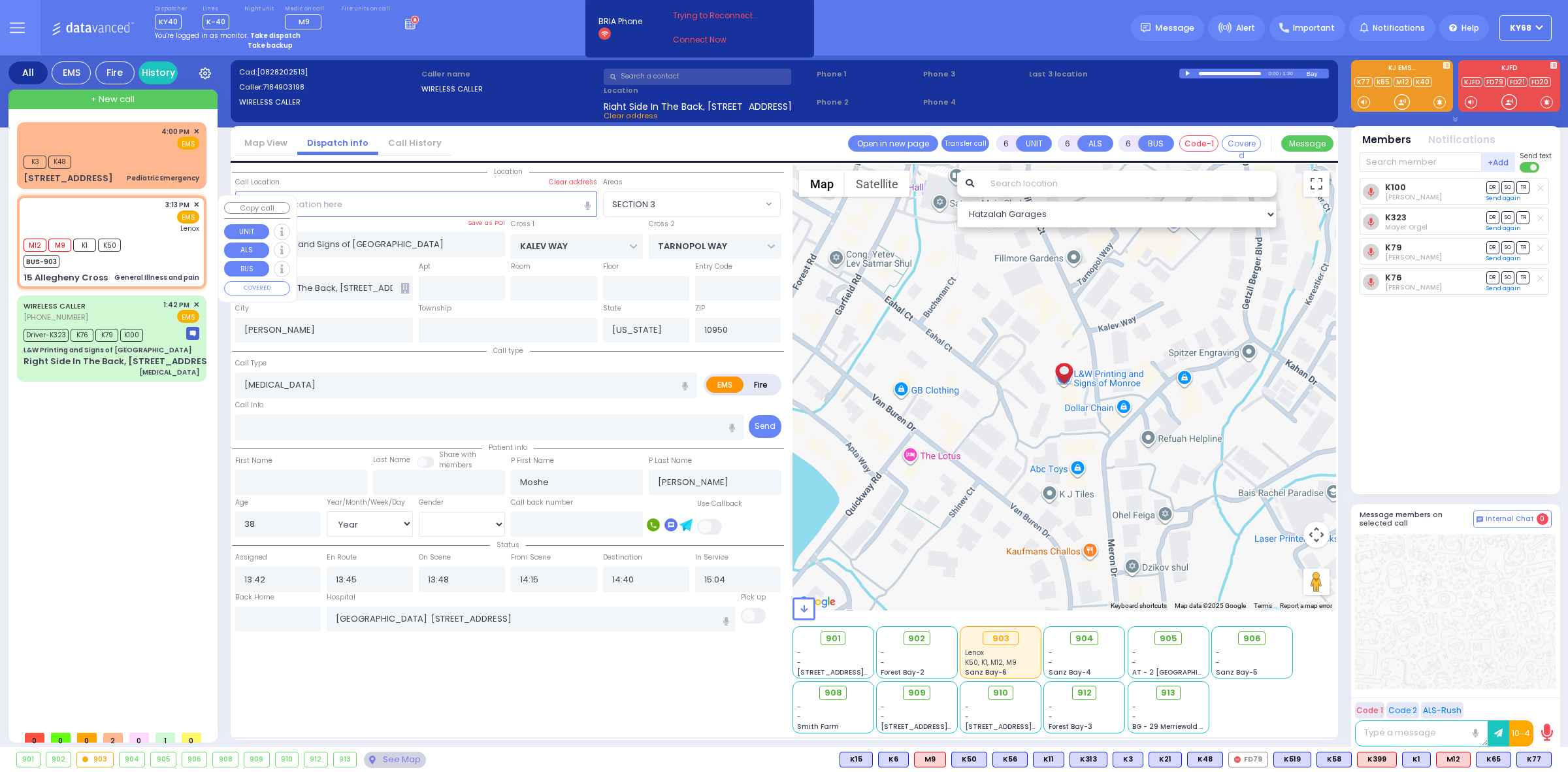
radio input "true"
select select
type input "15:13"
type input "15:15"
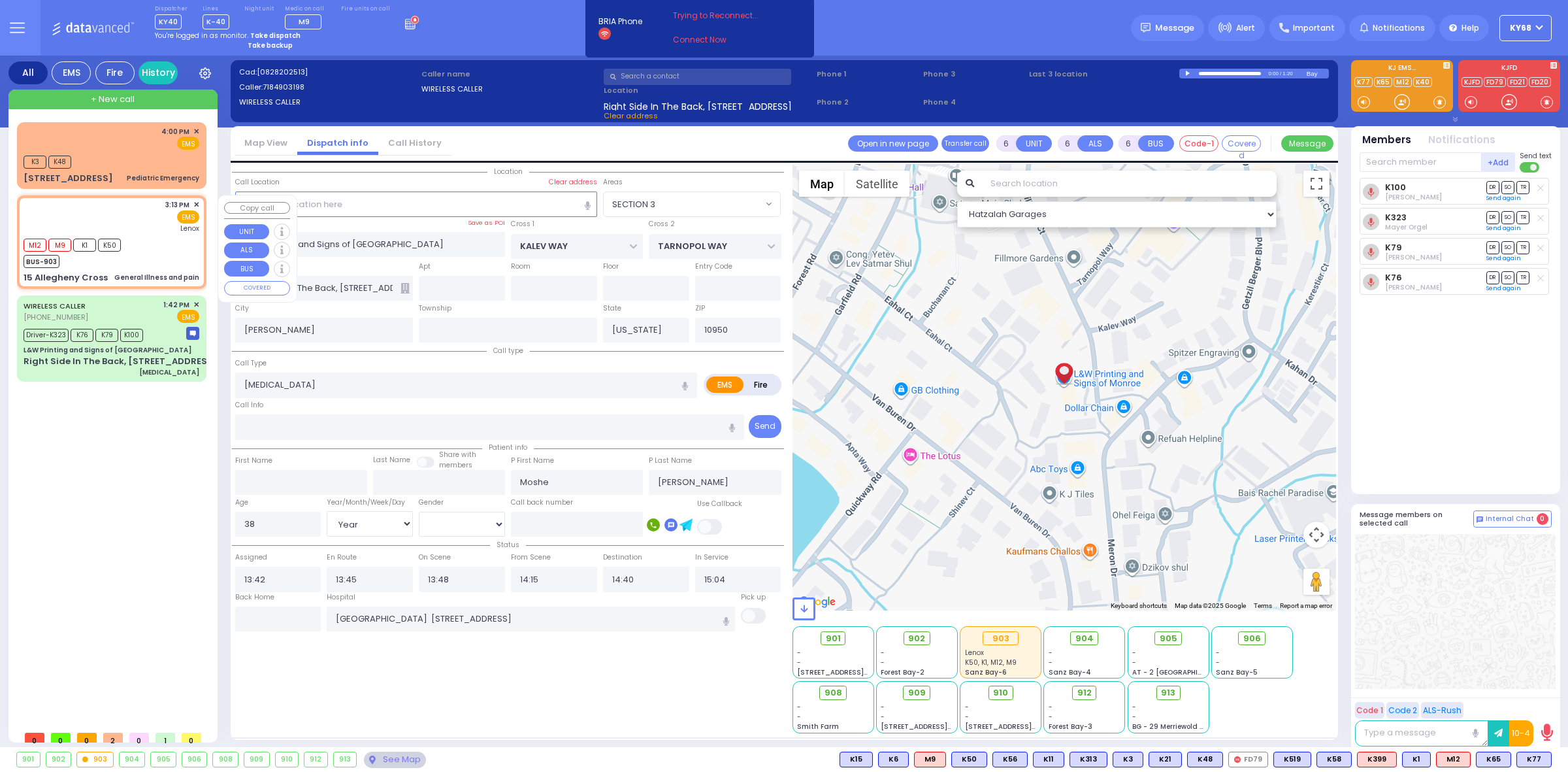
type input "Lenox Hill Hospital"
select select "Hatzalah Garages"
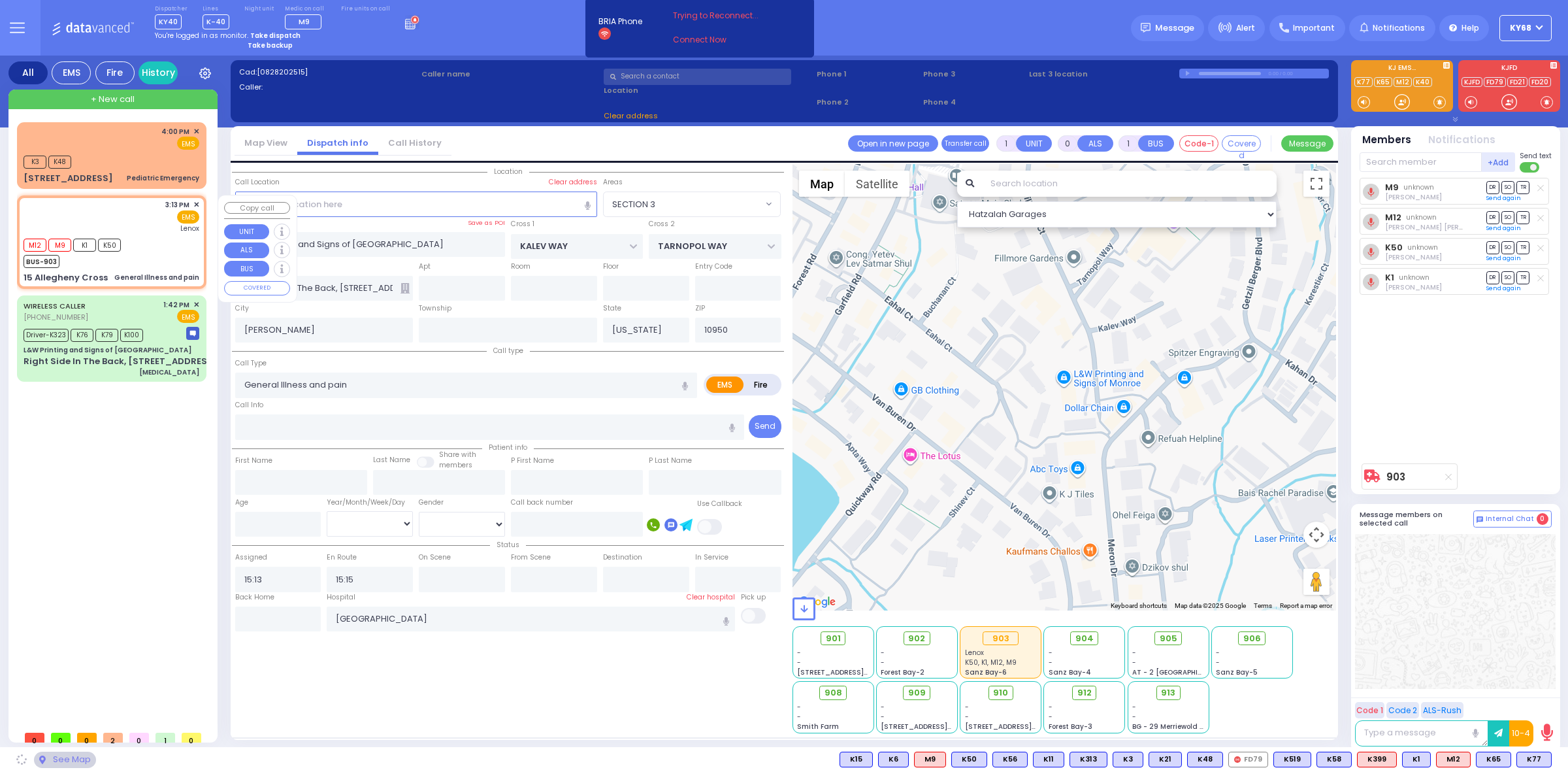
type input "HUDSON POINTE"
type input "15 Allegheny Cross"
type input "MONROE"
select select "[GEOGRAPHIC_DATA]"
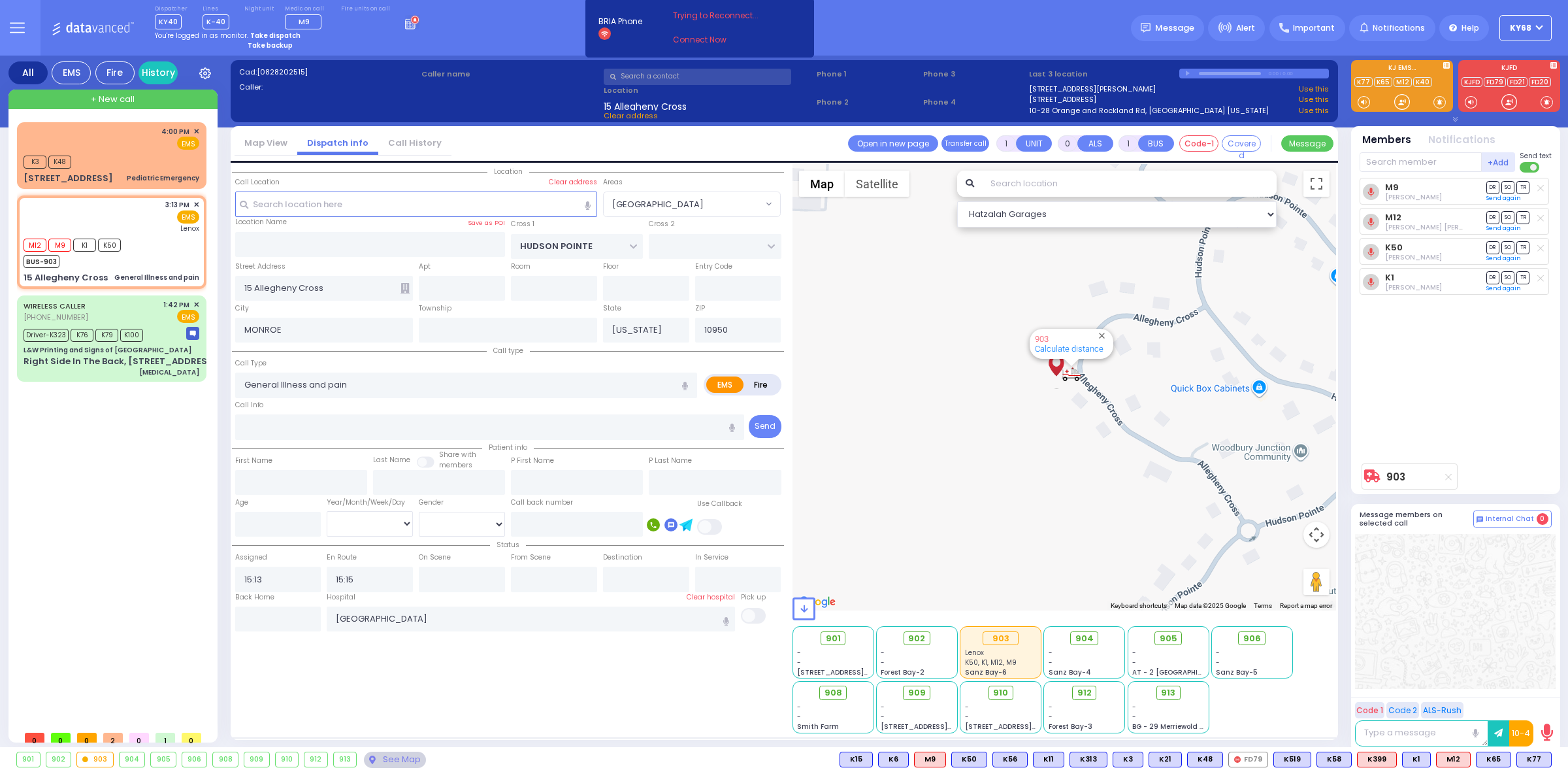
select select
radio input "true"
select select
type input "16:32"
radio input "true"
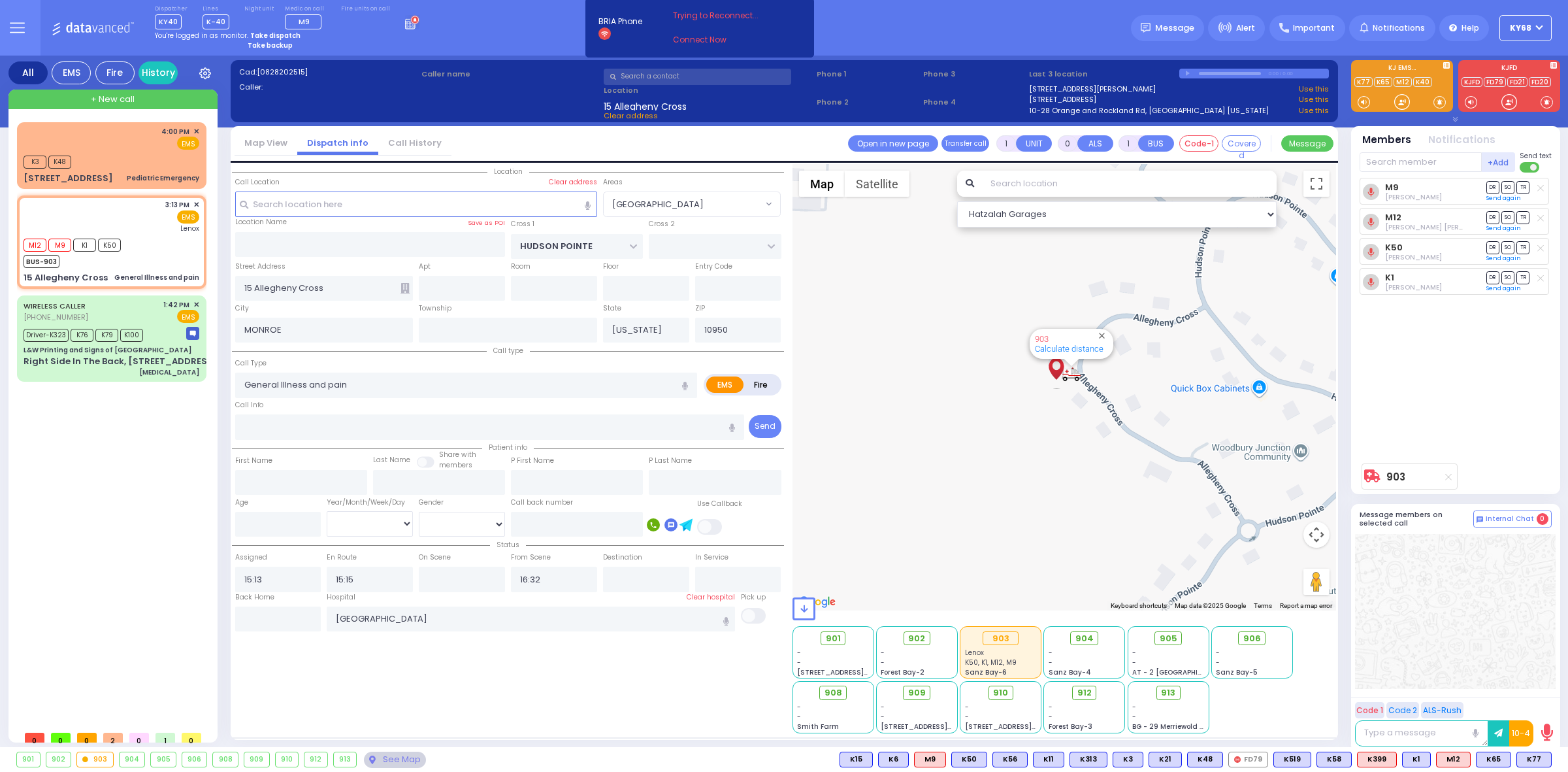
select select
radio input "true"
select select
radio input "true"
select select
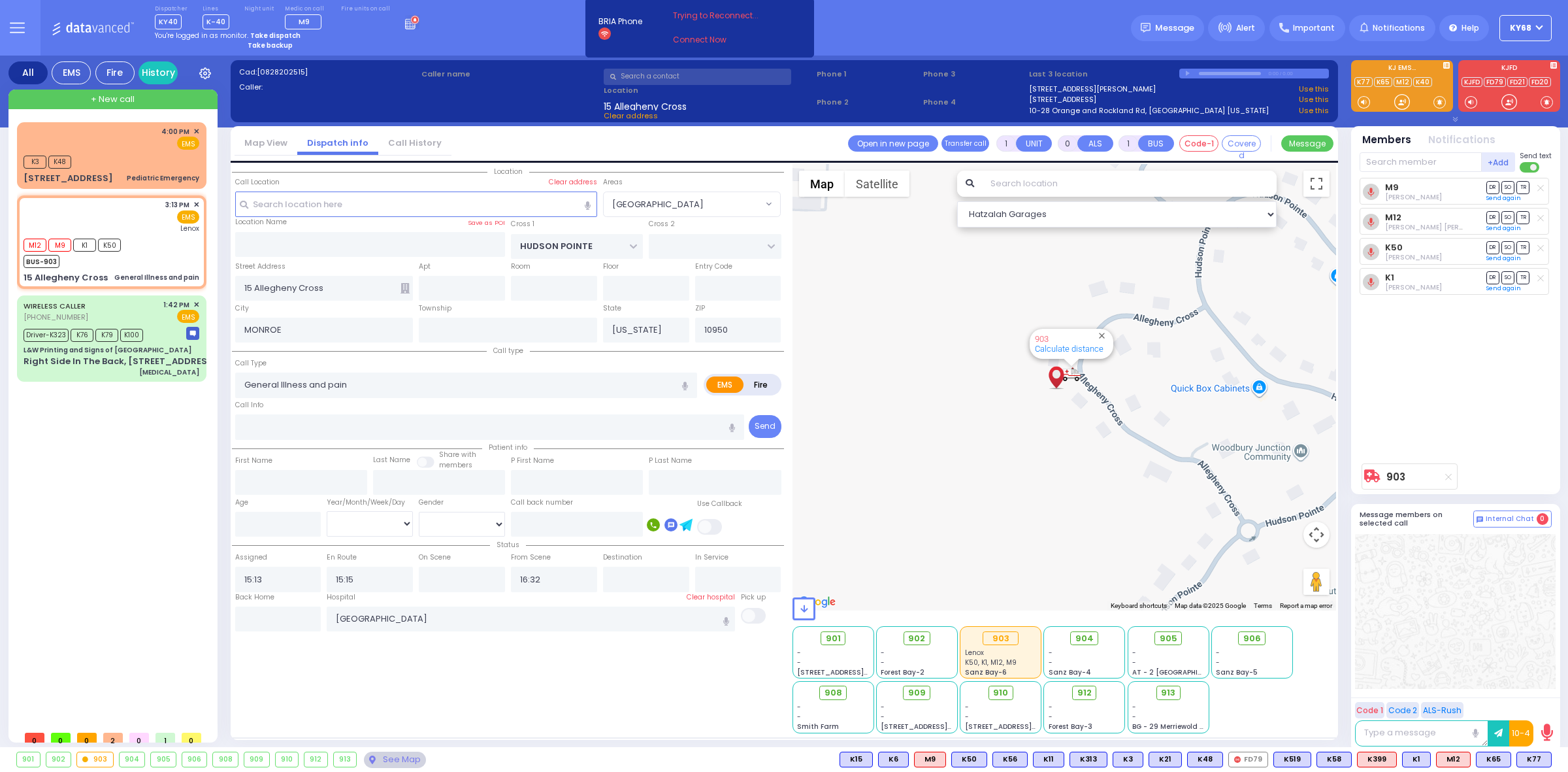
select select "[GEOGRAPHIC_DATA]"
select select "Hatzalah Garages"
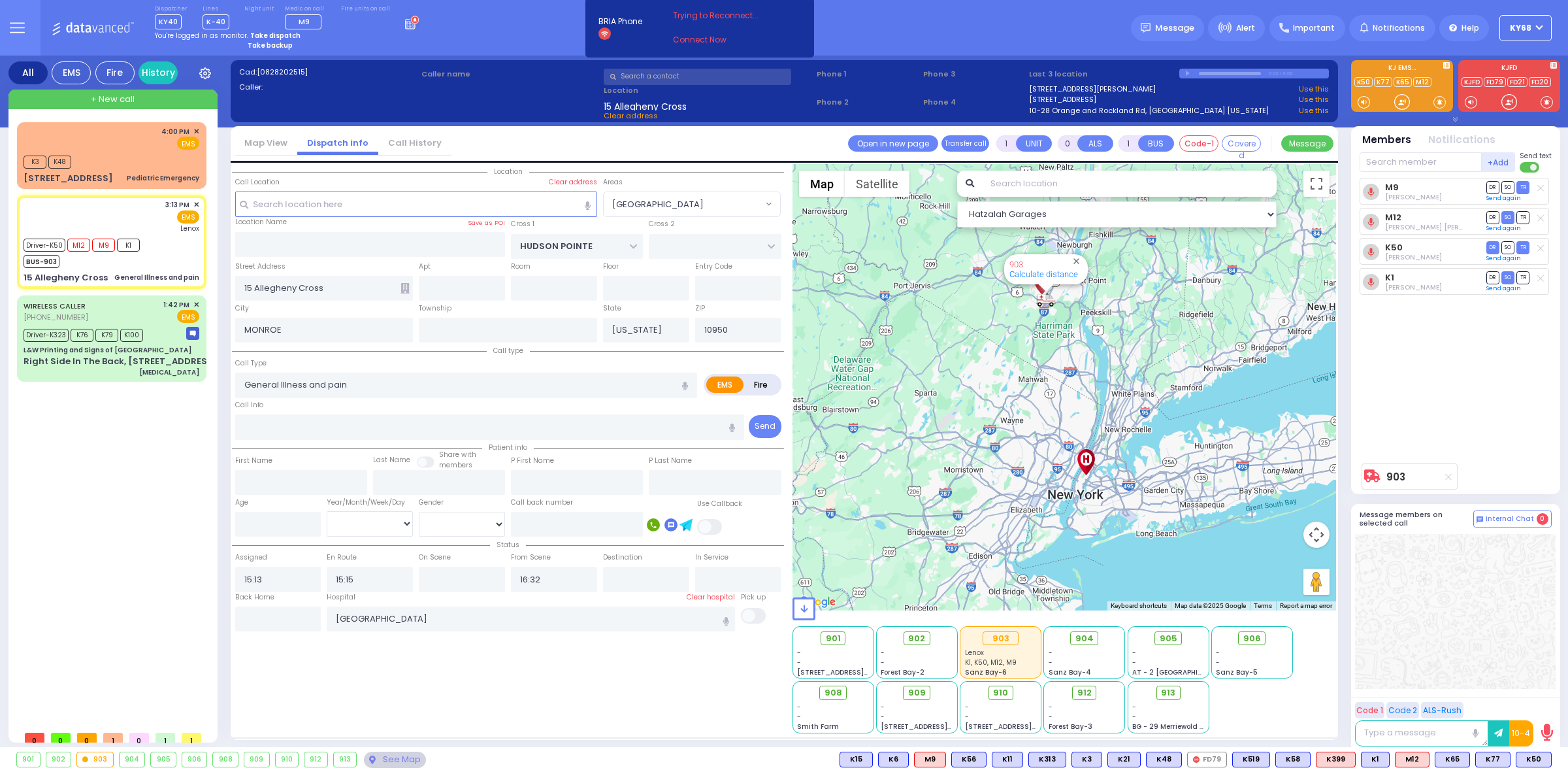
click at [405, 21] on icon at bounding box center [411, 21] width 14 height 14
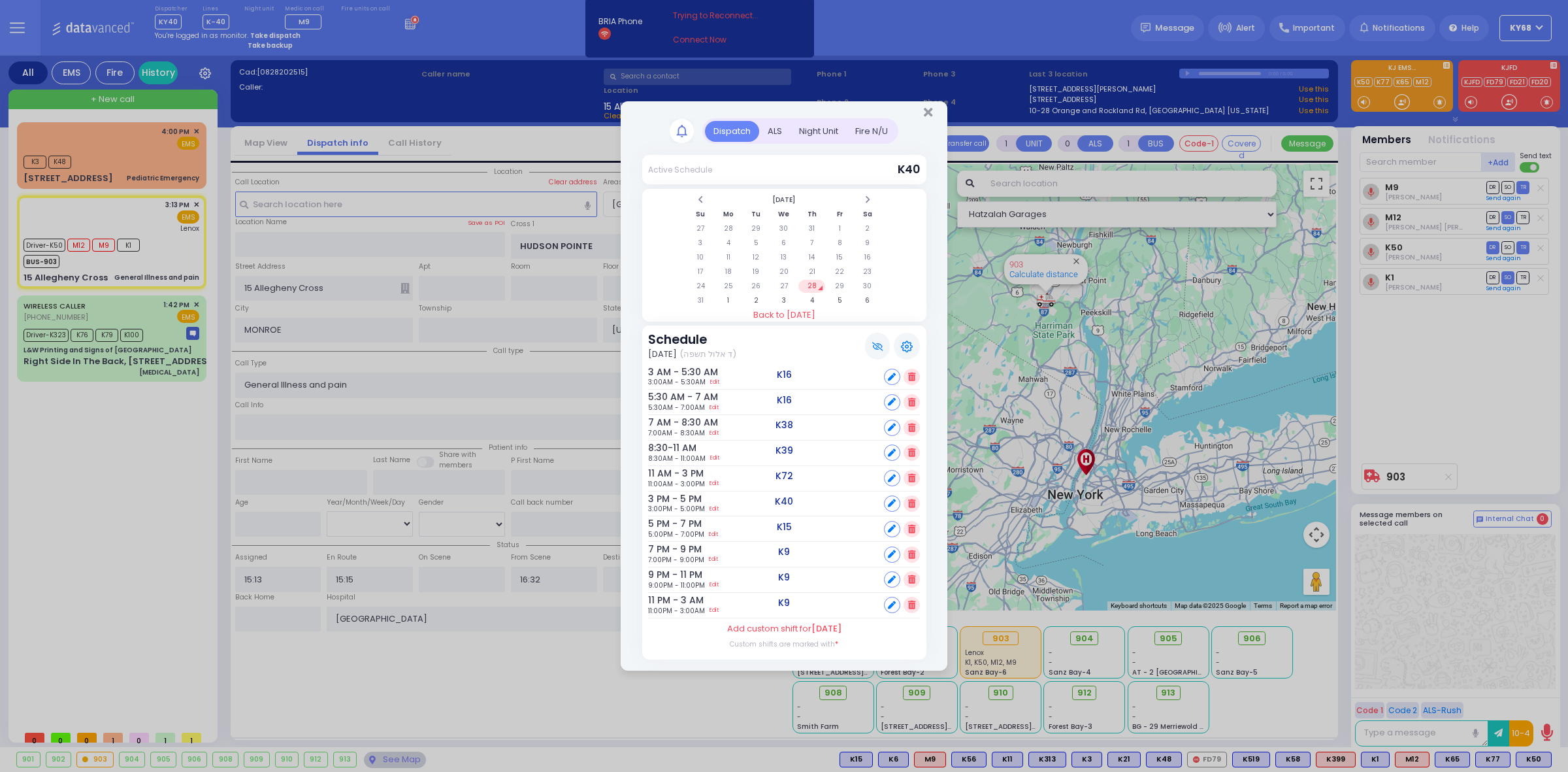
click at [773, 125] on div "ALS" at bounding box center [775, 132] width 31 height 21
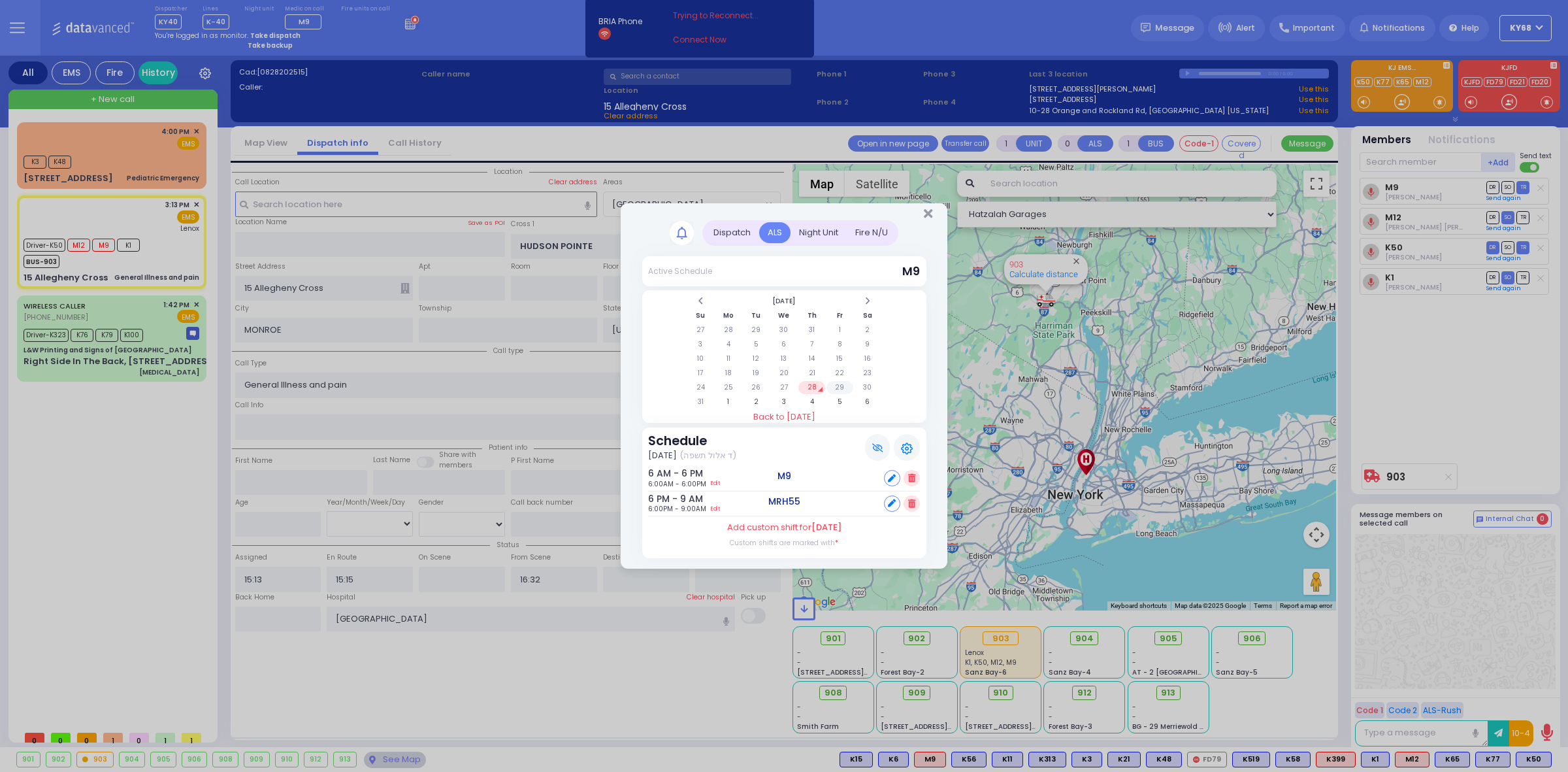
click at [844, 388] on td "29" at bounding box center [839, 388] width 26 height 13
click at [871, 388] on td "30" at bounding box center [867, 388] width 26 height 13
click at [83, 493] on div "Dispatch Active Schedule M9 1" at bounding box center [784, 386] width 1568 height 772
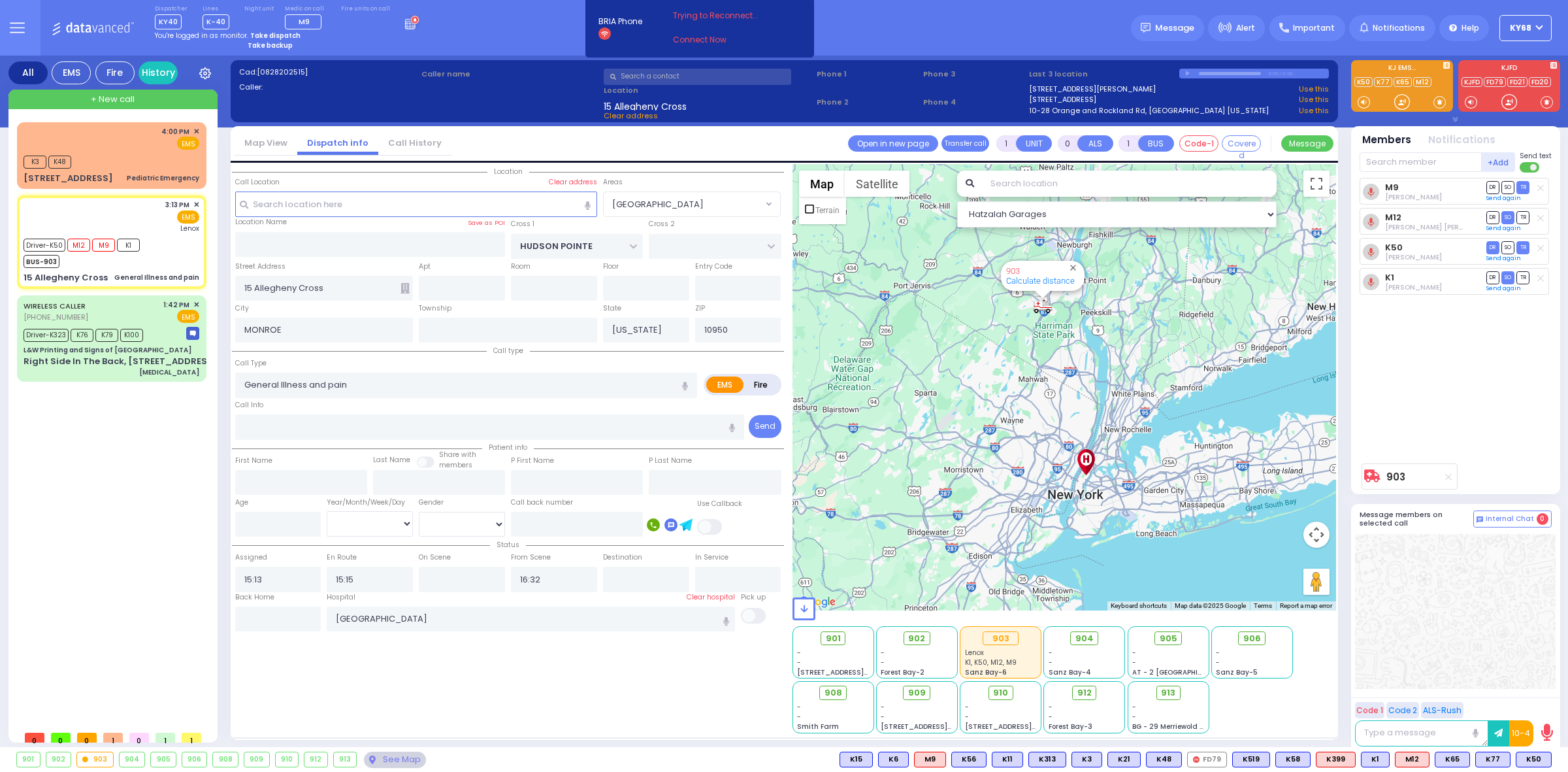
click at [519, 95] on div "Cad: [0828202515] Caller: Caller name /" at bounding box center [784, 97] width 1094 height 61
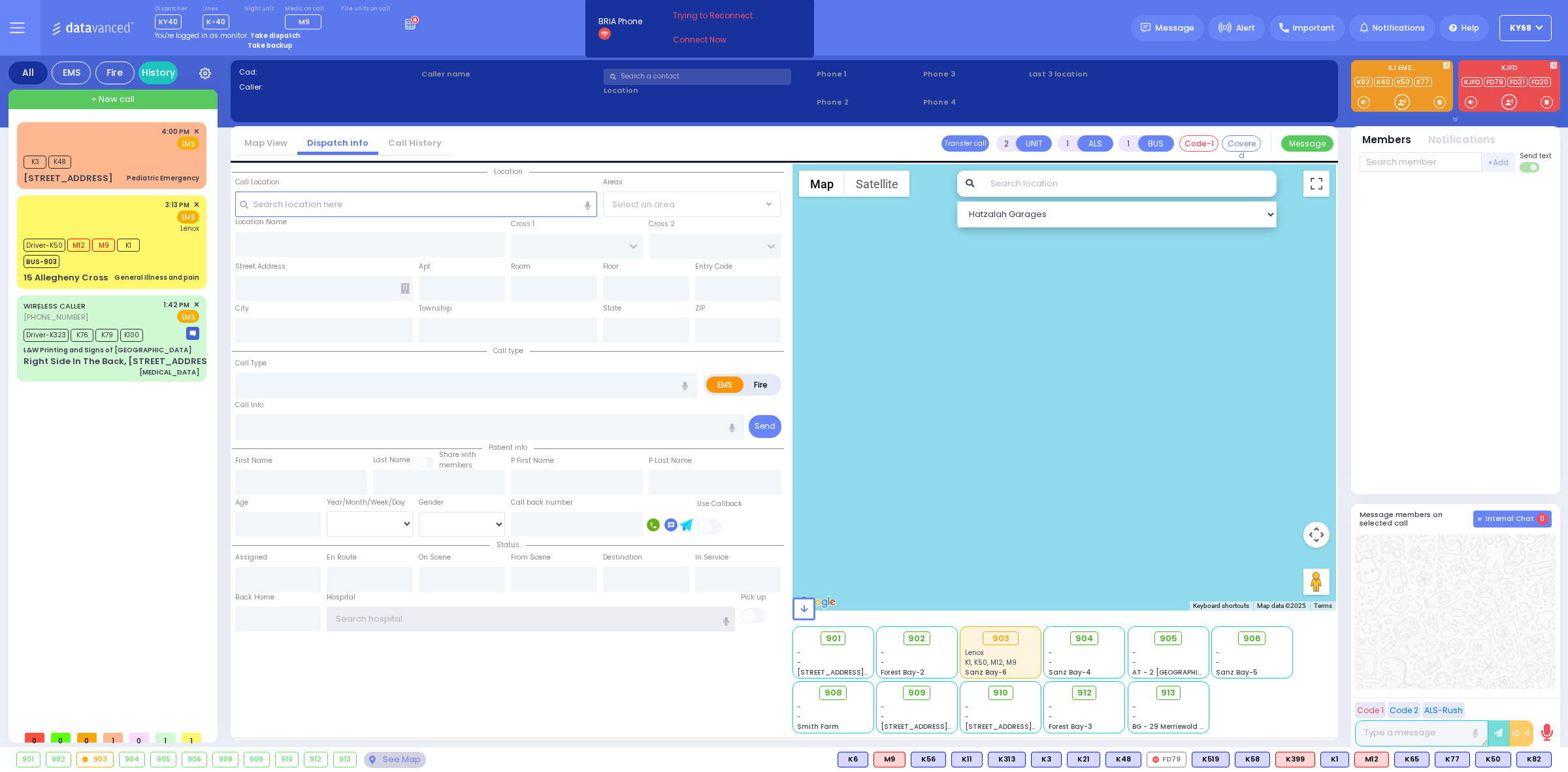
type input "ky68"
click at [1530, 518] on span "Internal Chat" at bounding box center [1509, 519] width 49 height 9
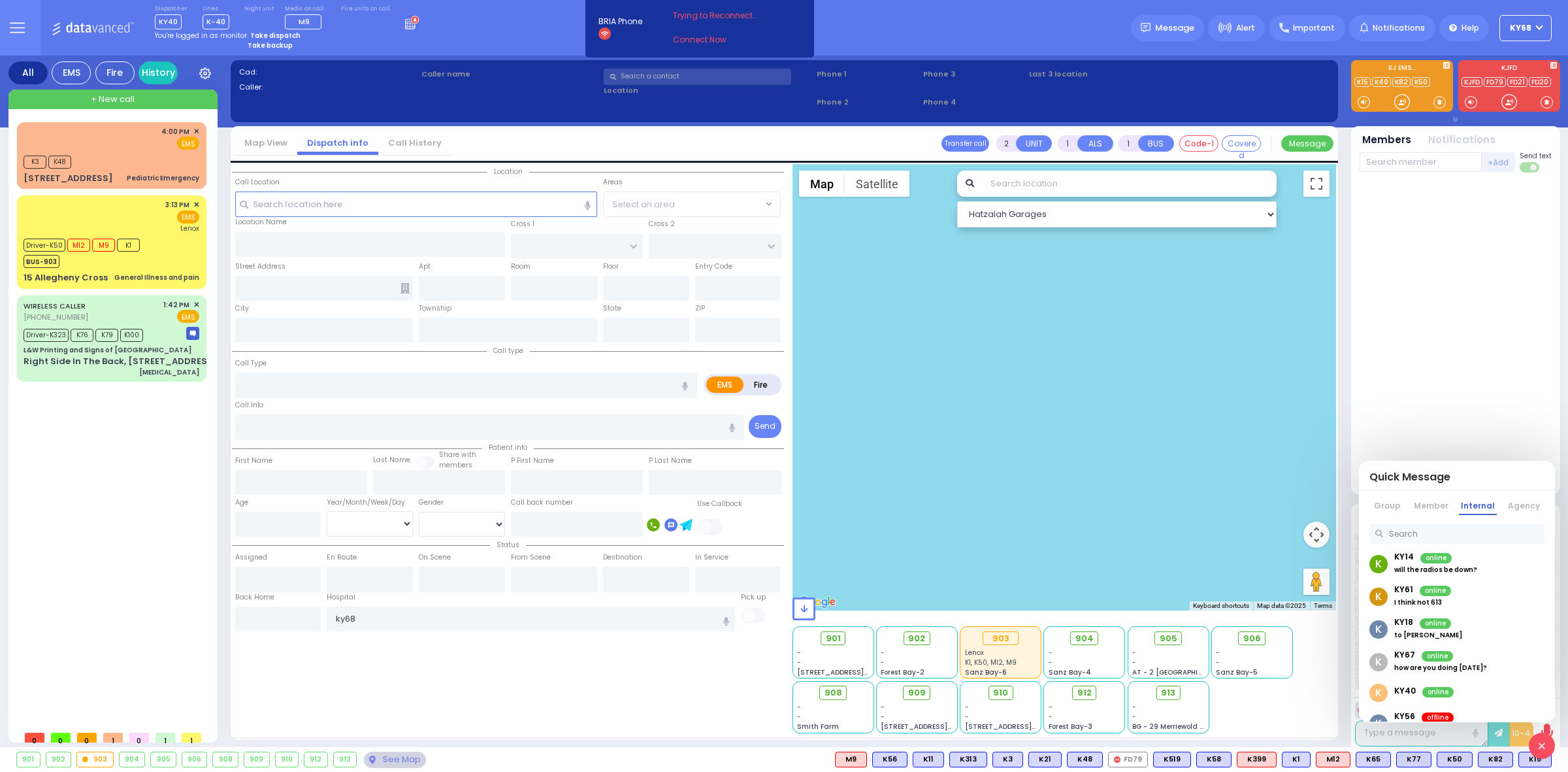
click at [1461, 688] on div "K KY40 online" at bounding box center [1457, 692] width 196 height 29
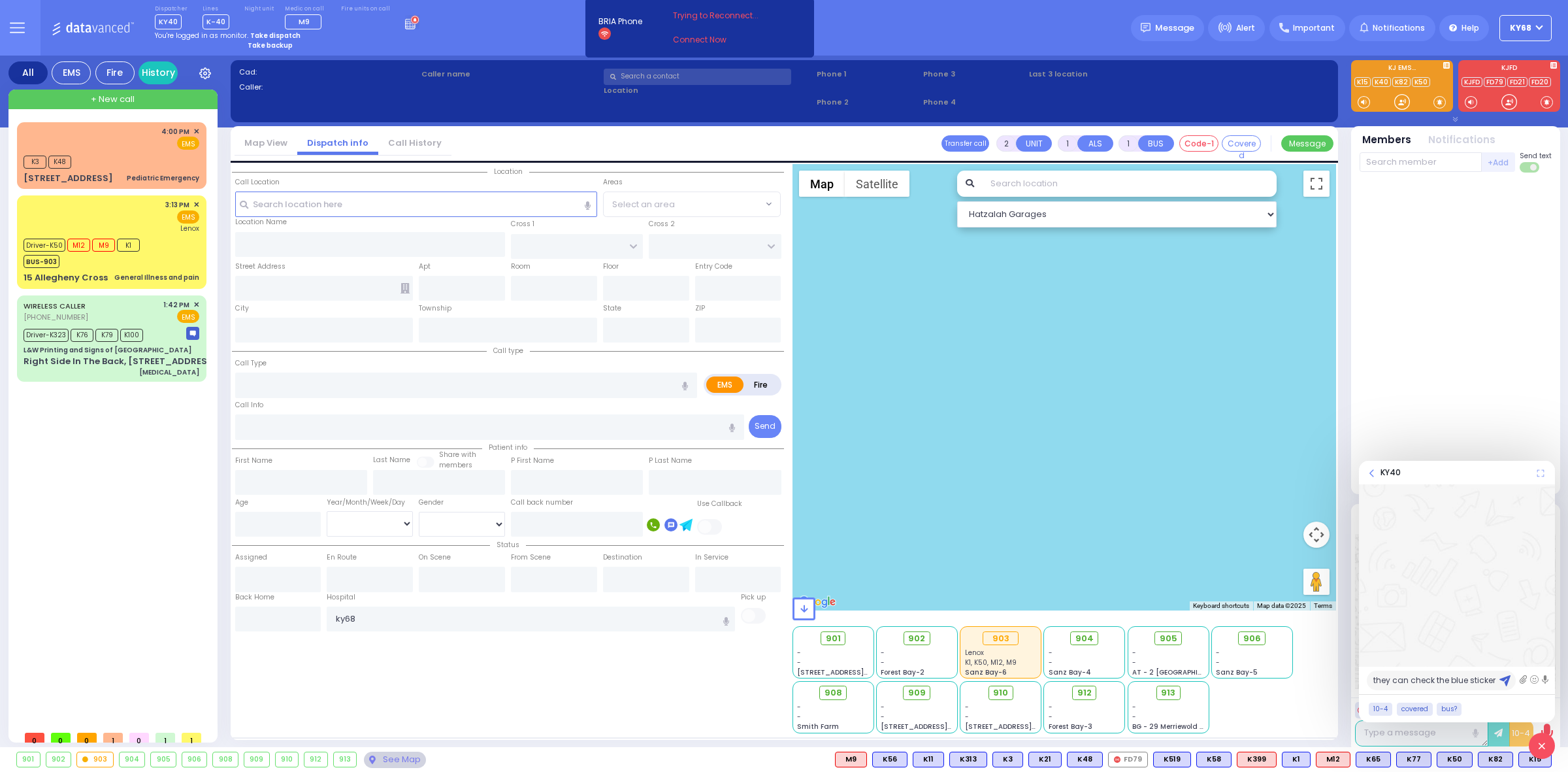
scroll to position [7, 0]
type textarea "they can check the blue sticker on the back"
click at [1547, 739] on link at bounding box center [1542, 746] width 26 height 26
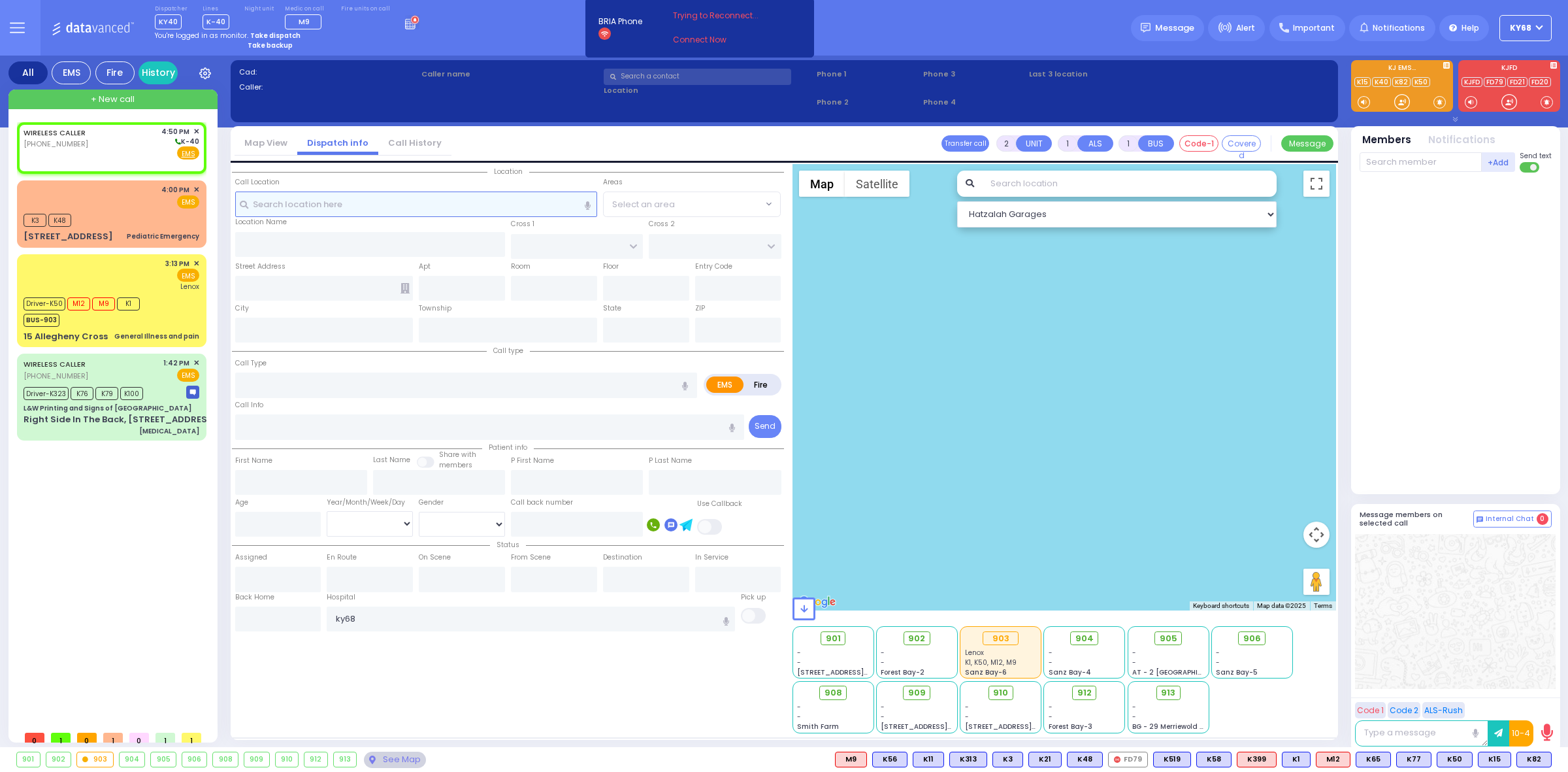
select select
radio input "true"
select select
type input "16:50"
select select "Hatzalah Garages"
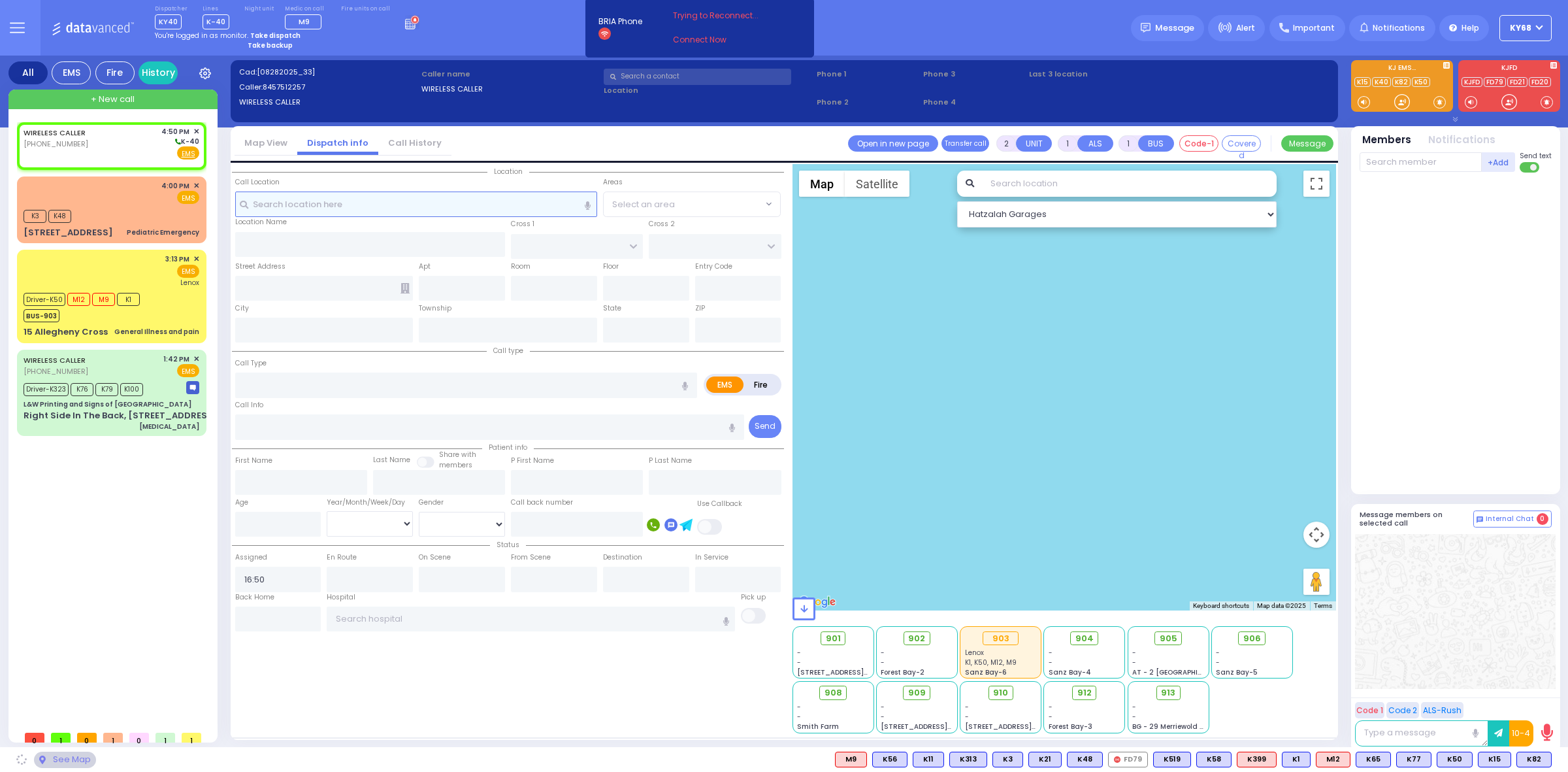
select select
radio input "true"
select select
select select "Hatzalah Garages"
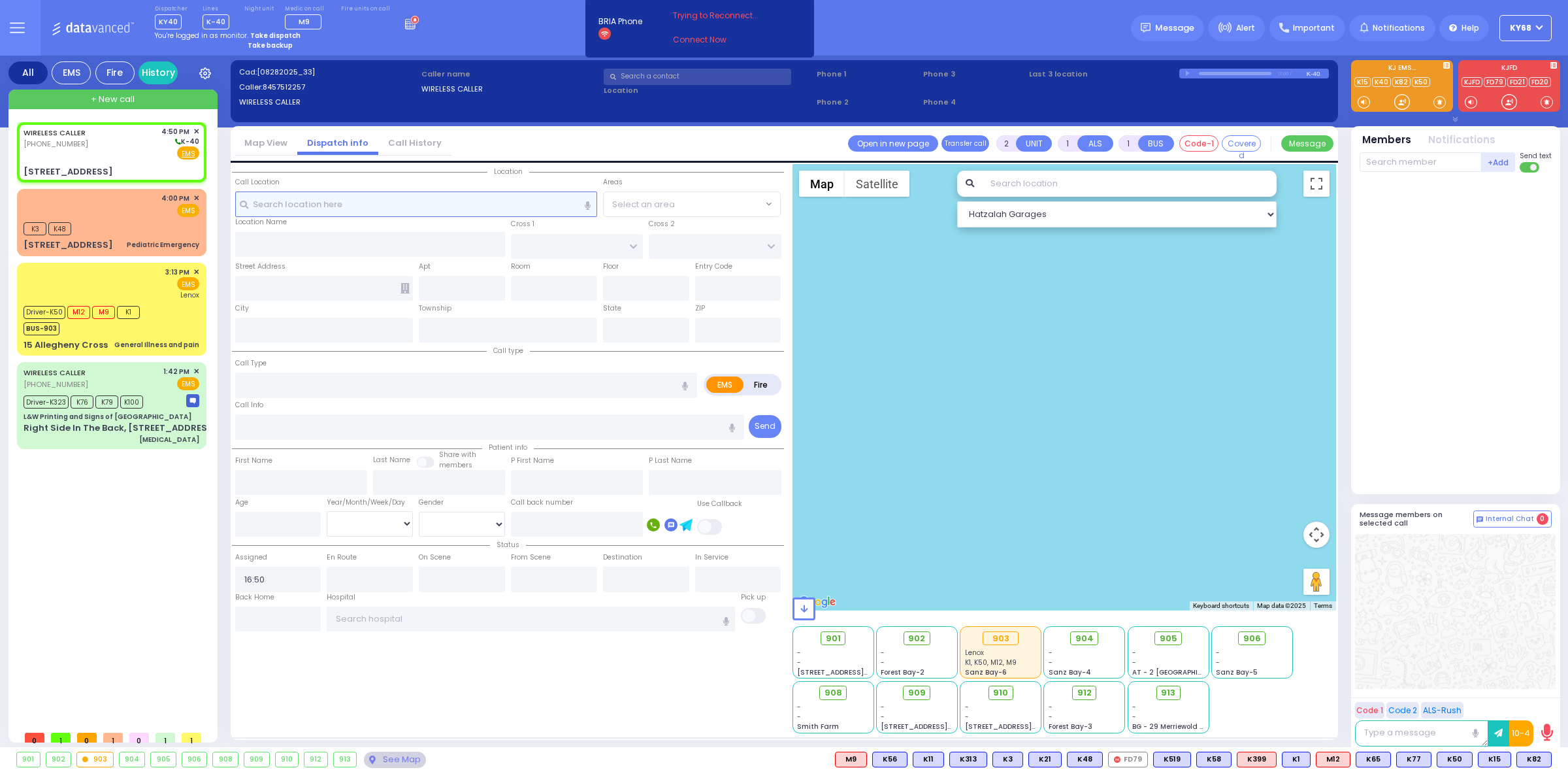
select select
radio input "true"
select select
select select "Hatzalah Garages"
type input "TOLTCHAV WAY"
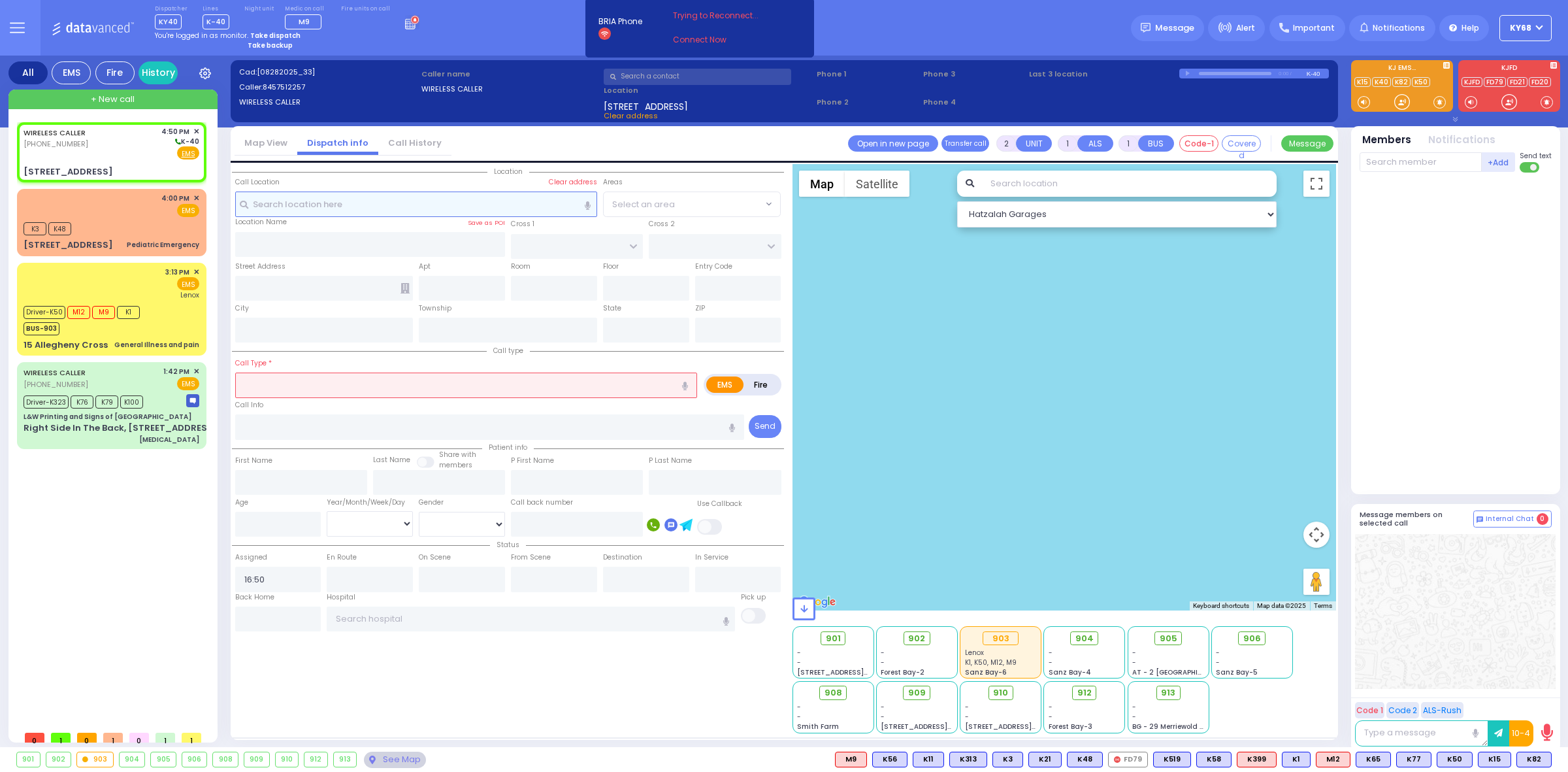
type input "[GEOGRAPHIC_DATA]"
type input "[STREET_ADDRESS]"
type input "Monroe"
type input "[US_STATE]"
type input "10950"
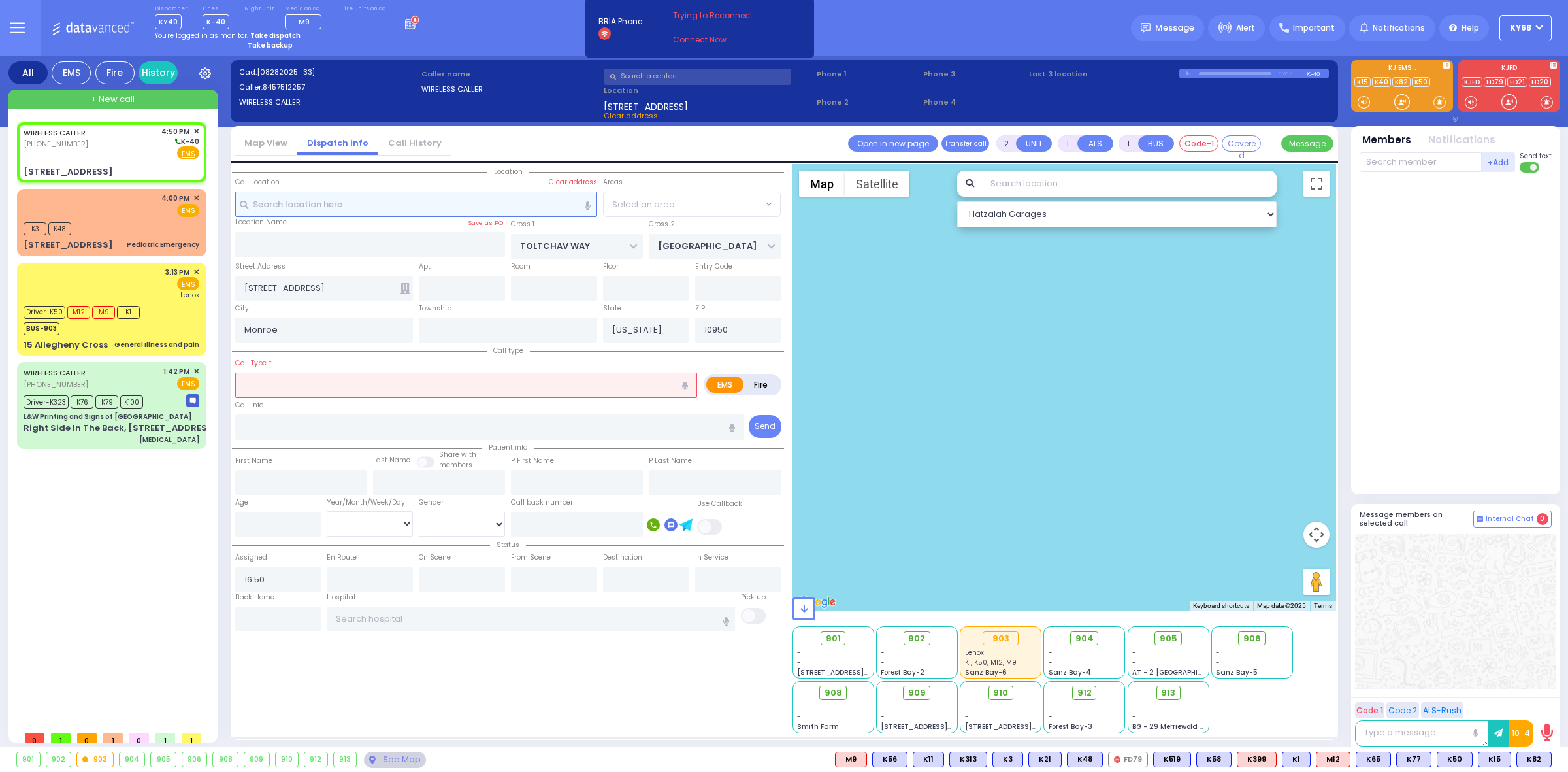
select select "BEIRECH MOSHE"
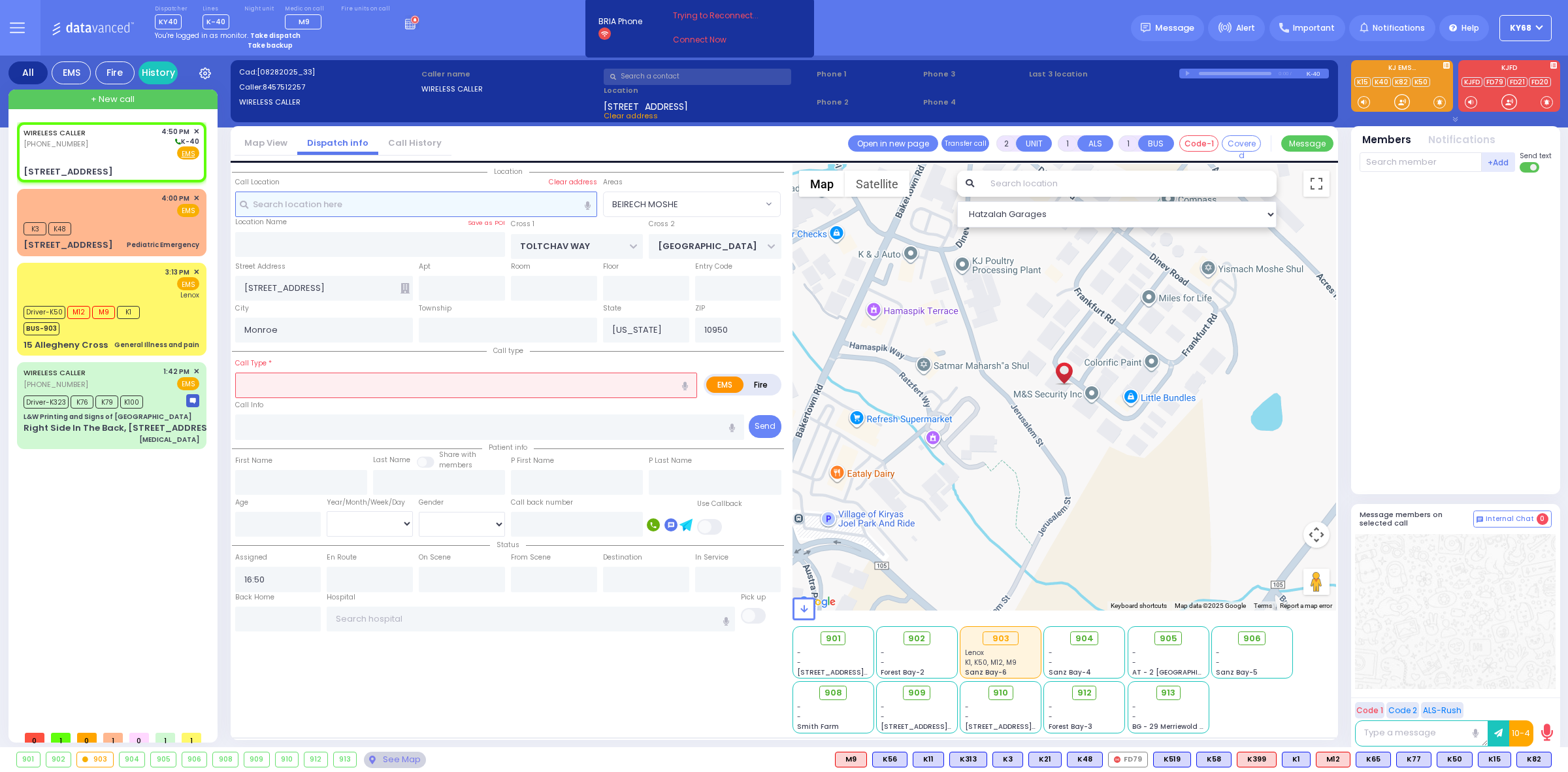
select select
radio input "true"
select select
select select "Hatzalah Garages"
type input "102"
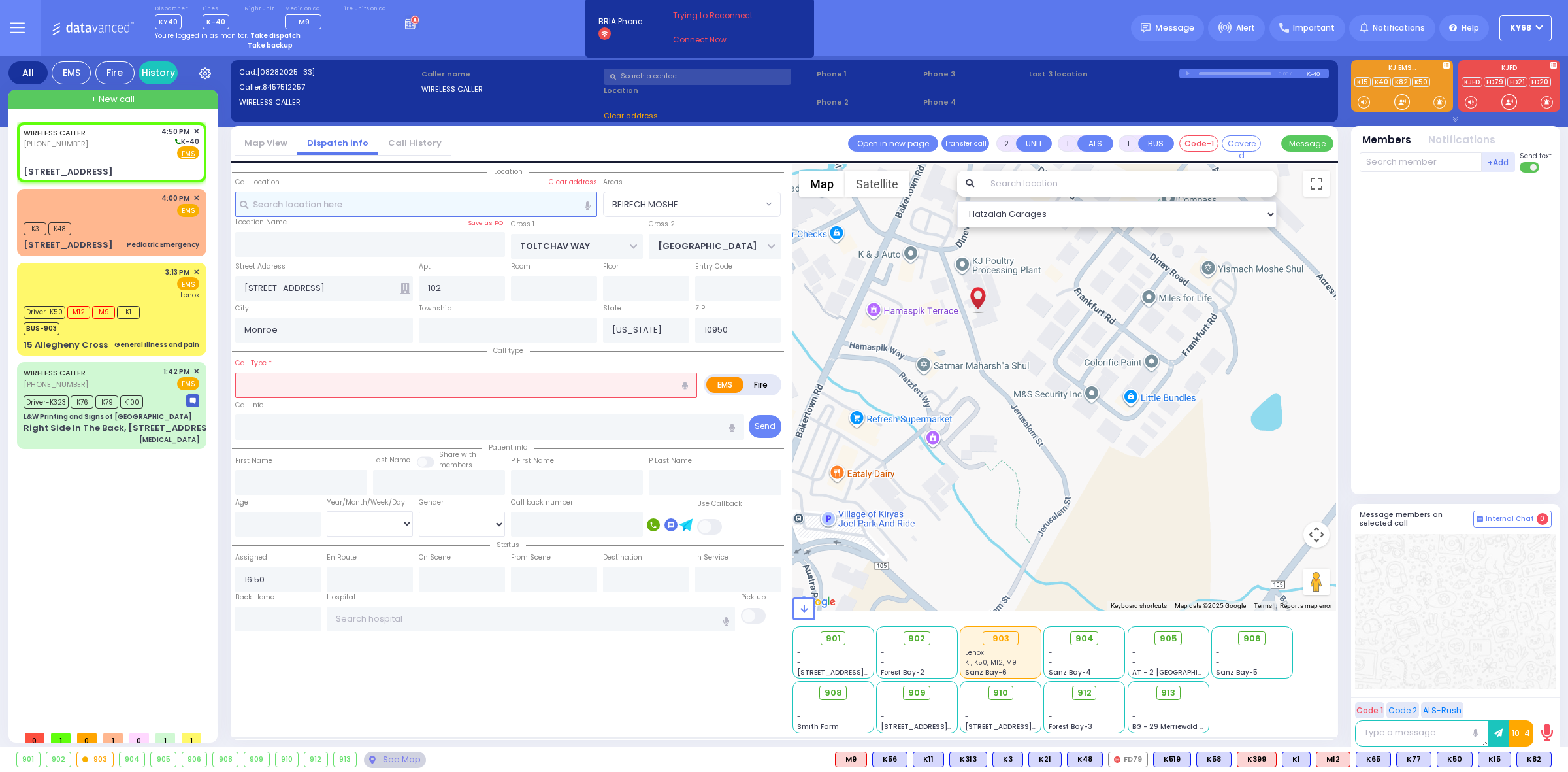
select select "BEIRECH MOSHE"
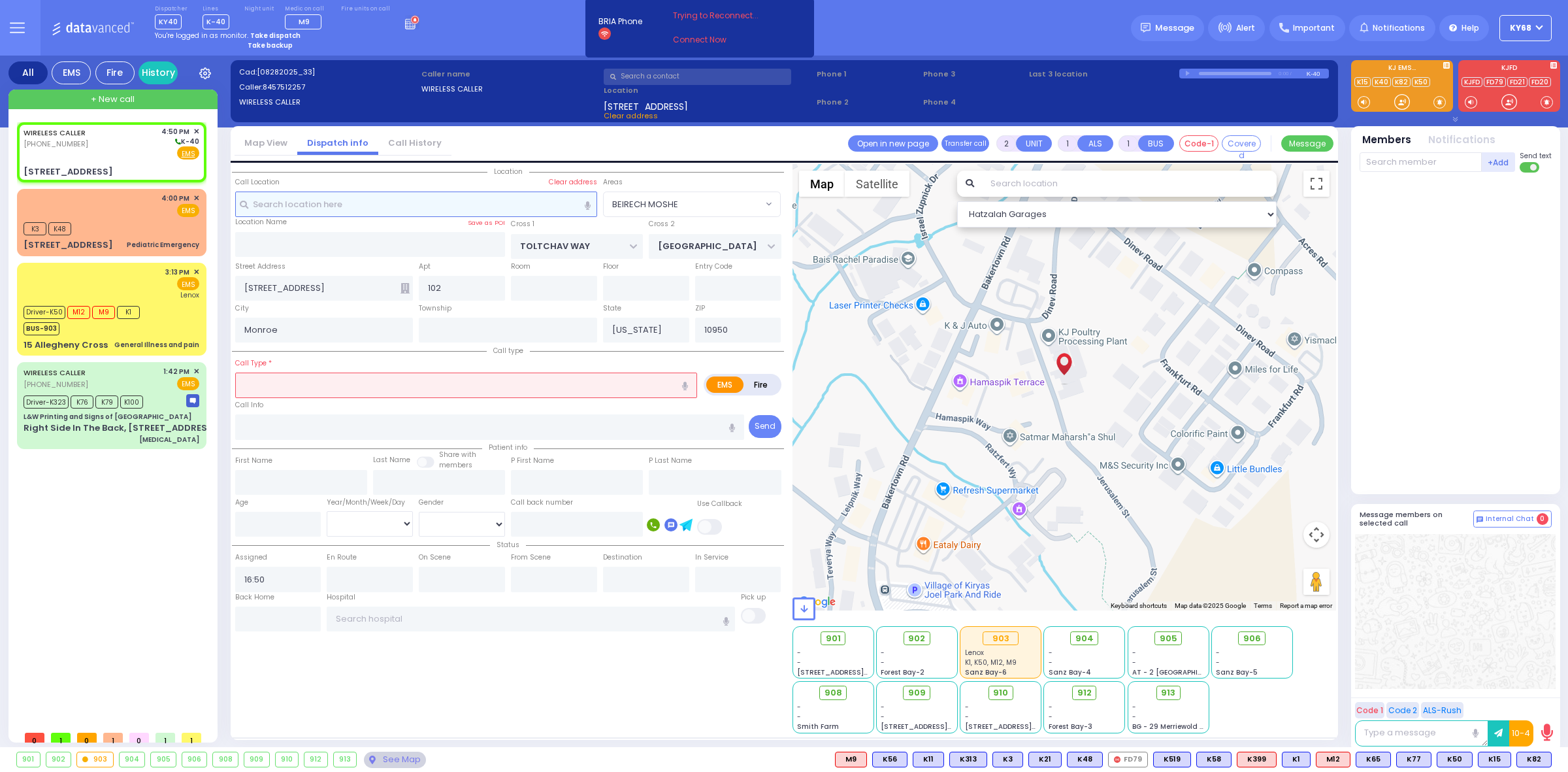
select select
radio input "true"
select select
select select "Hatzalah Garages"
select select "BEIRECH MOSHE"
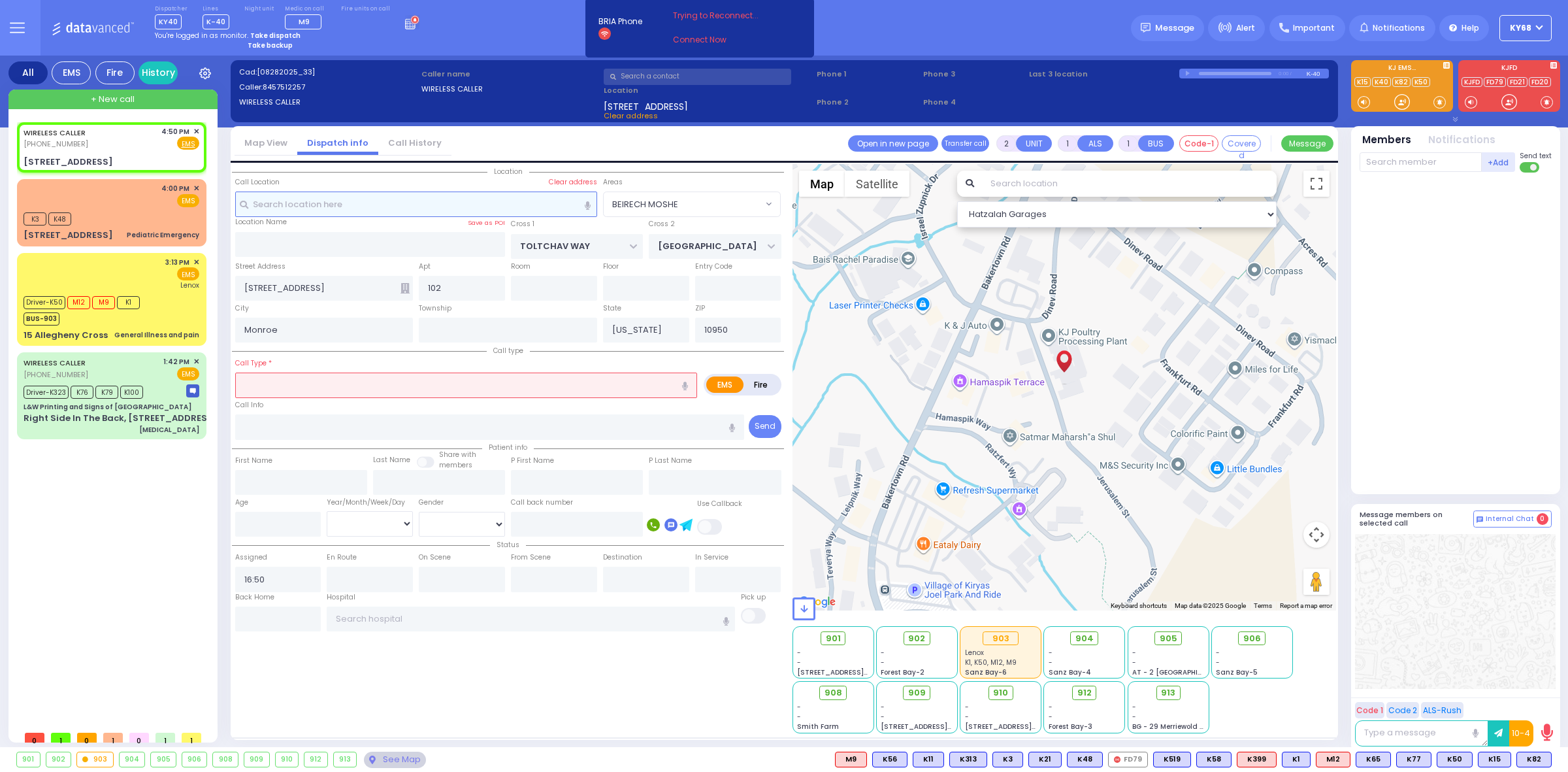
select select
radio input "true"
select select
select select "Hatzalah Garages"
select select "BEIRECH MOSHE"
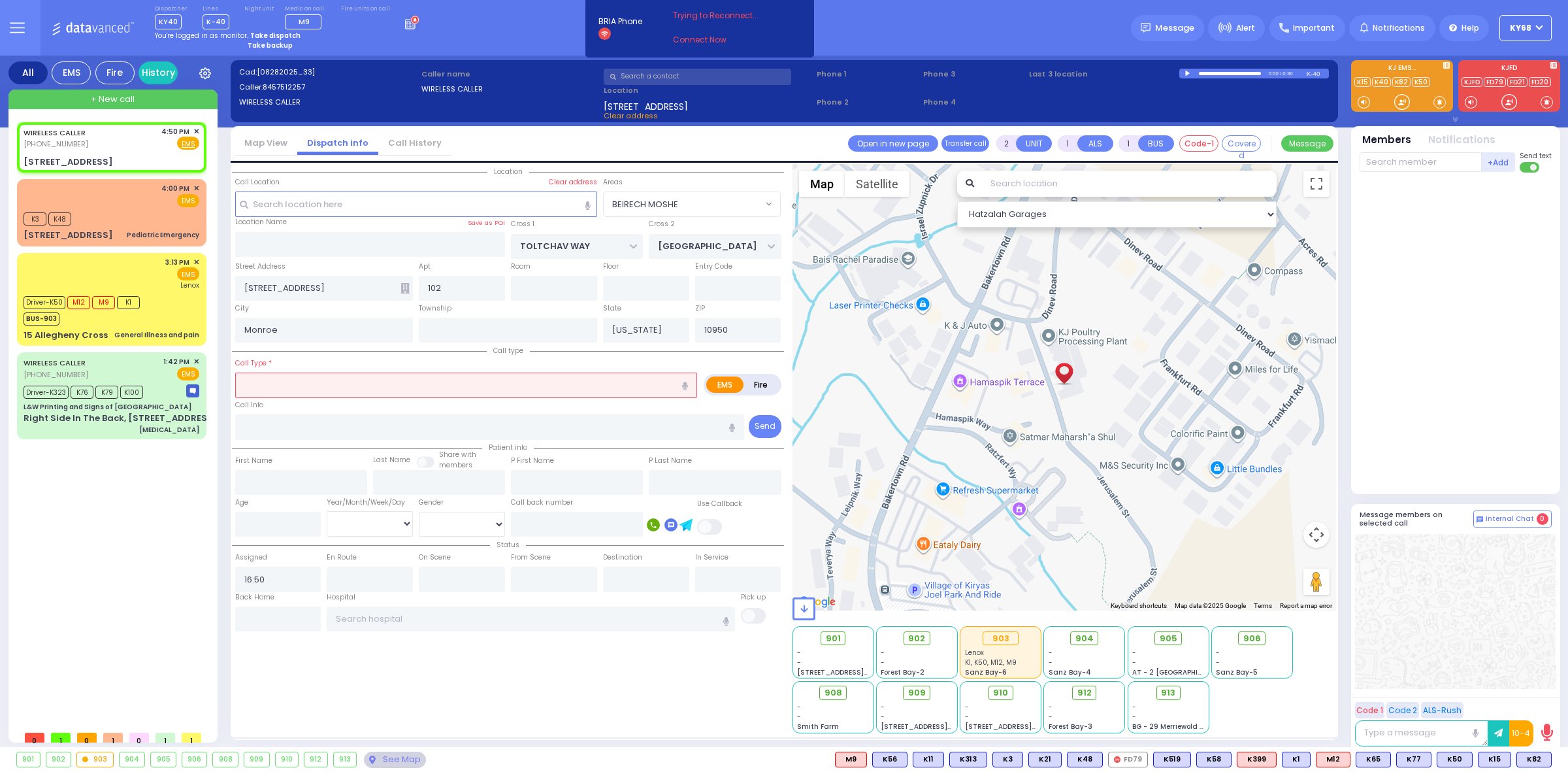
click at [1190, 73] on div at bounding box center [1188, 73] width 7 height 6
type input "4"
type input "2"
select select
type input "Pedestrian Struck"
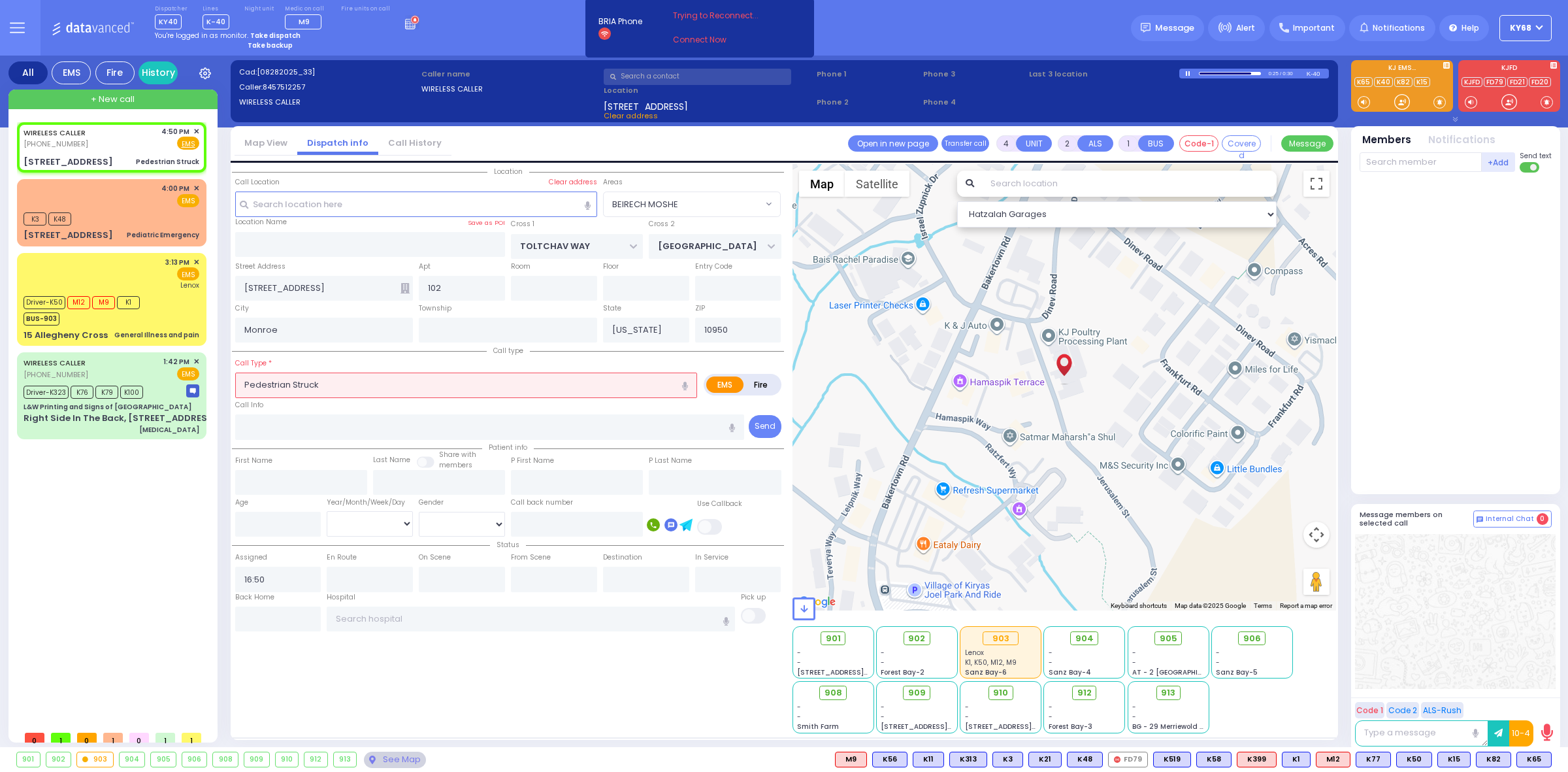
radio input "true"
select select
select select "Hatzalah Garages"
select select "BEIRECH MOSHE"
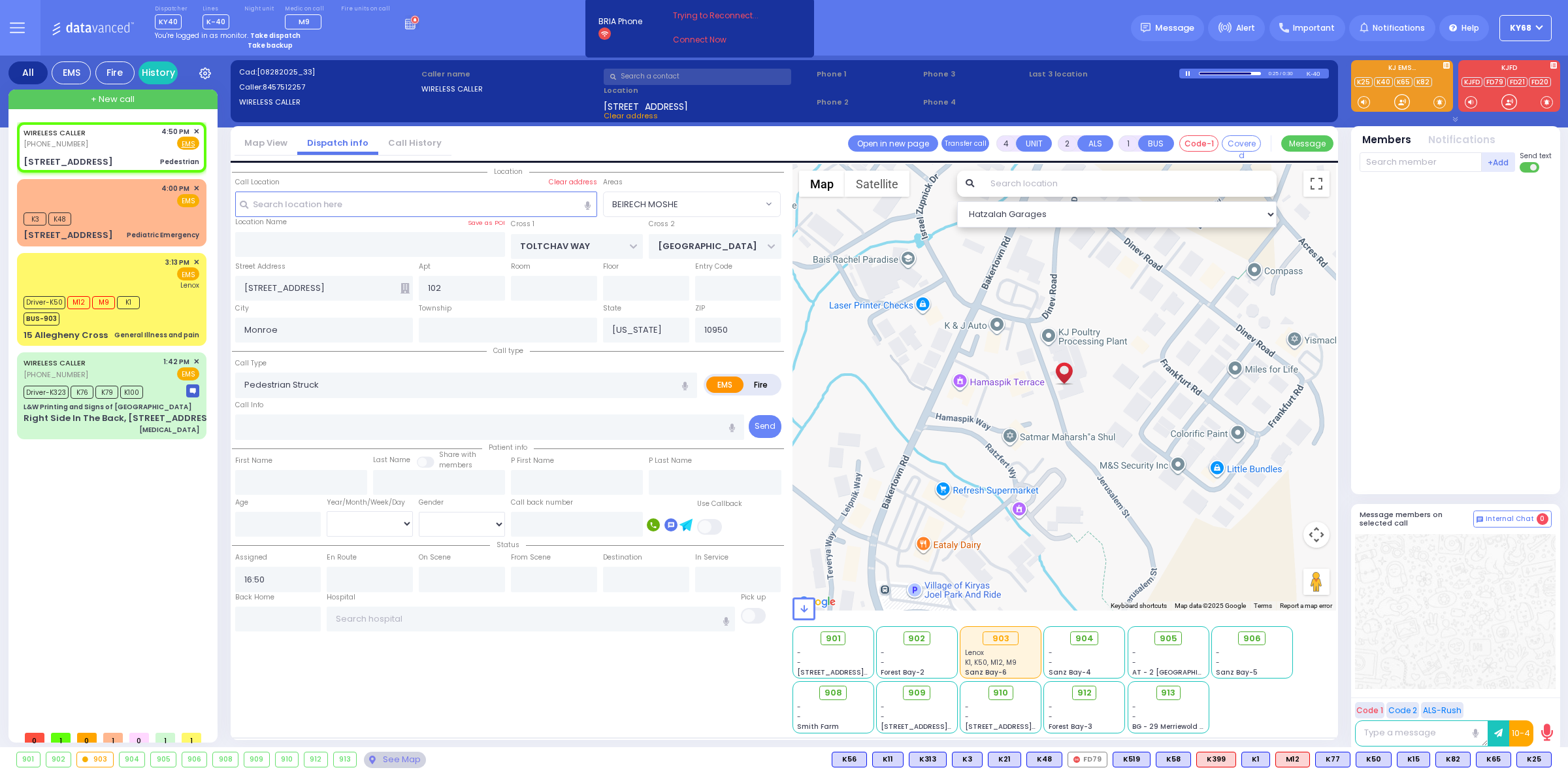
select select
type input "Pedestrian"
radio input "true"
select select
select select "Hatzalah Garages"
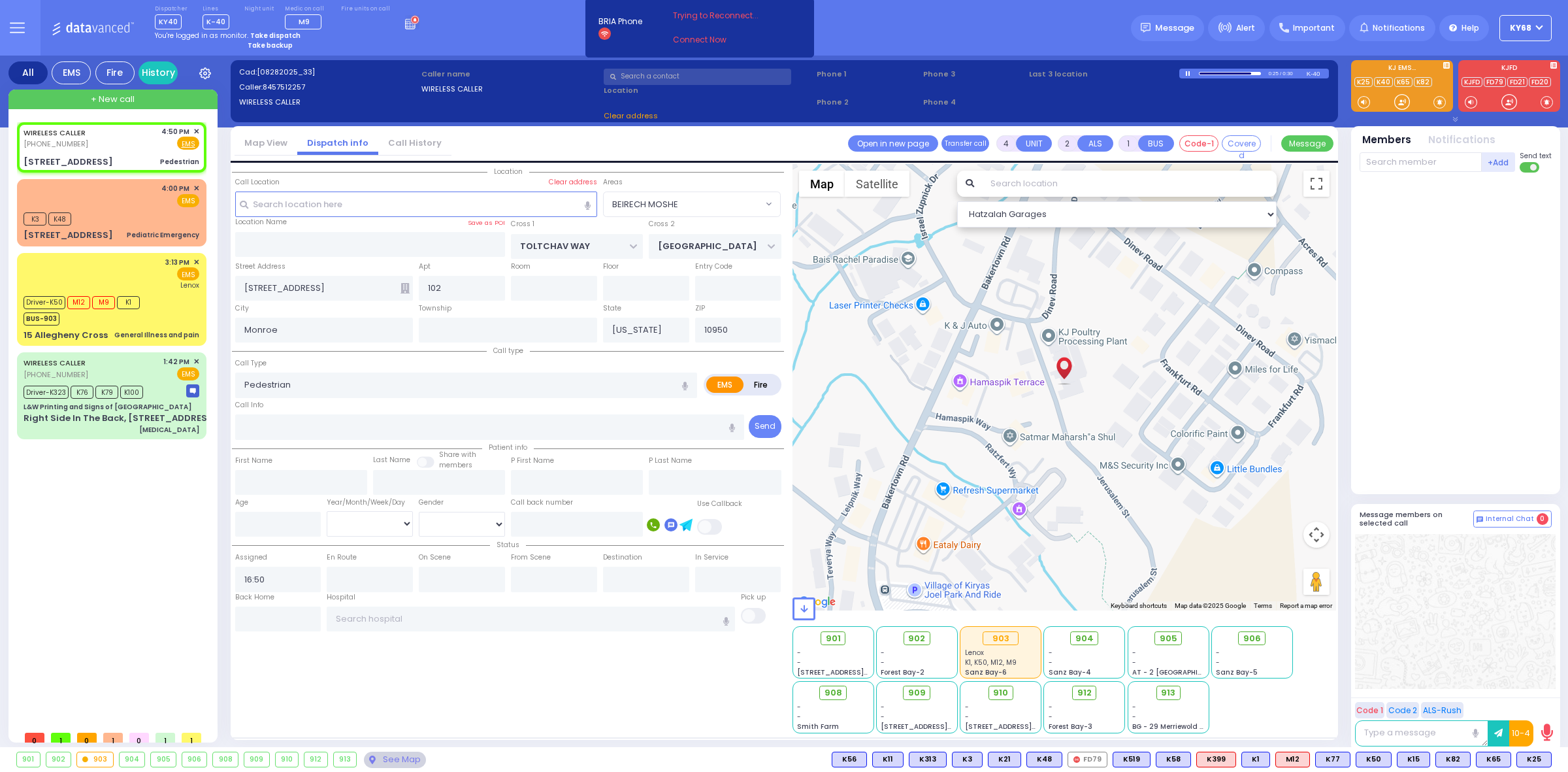
select select
radio input "true"
select select
select select "Hatzalah Garages"
select select "BEIRECH MOSHE"
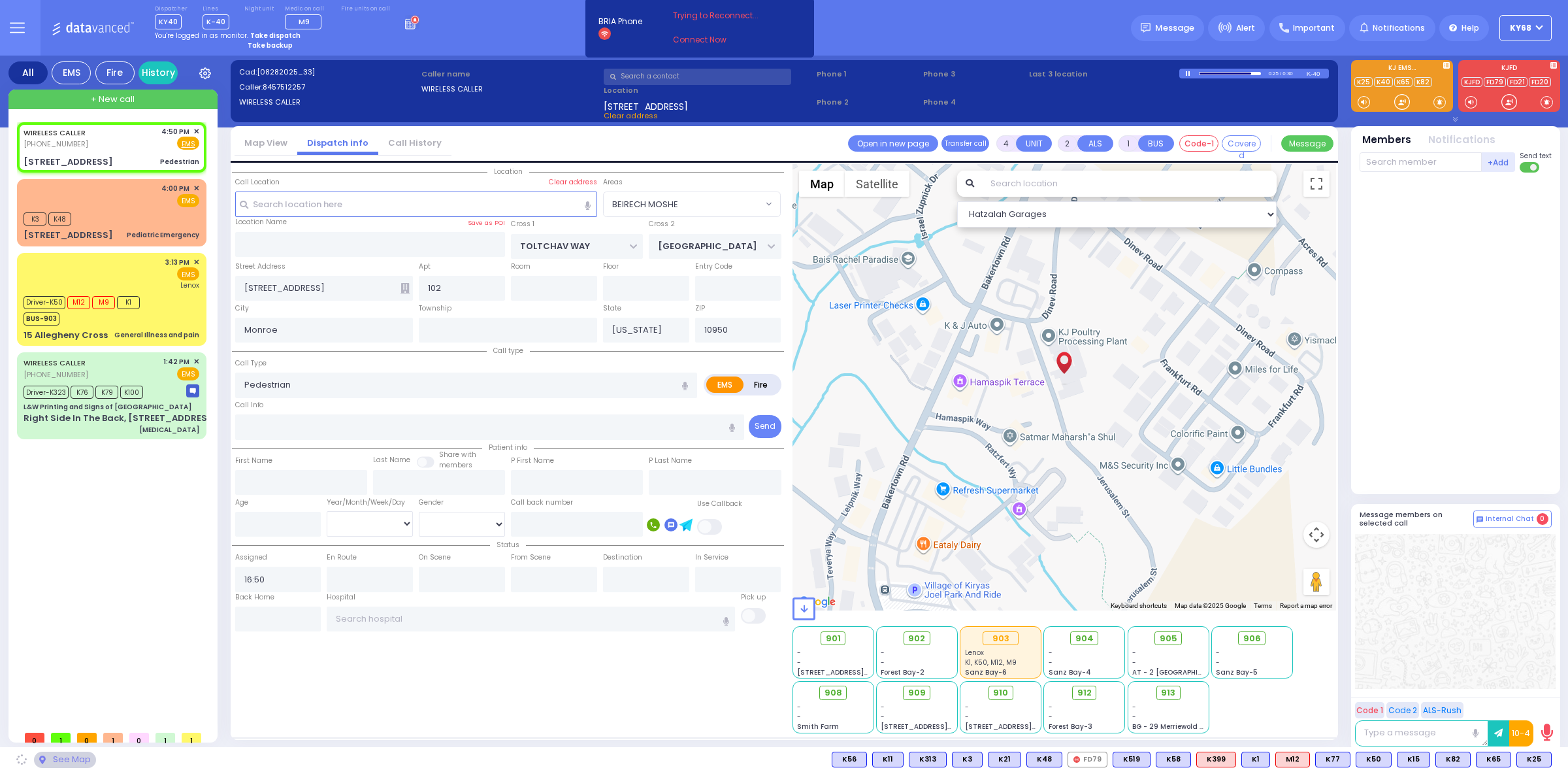
select select "BEIRECH MOSHE"
select select
radio input "true"
select select
type input "16:52"
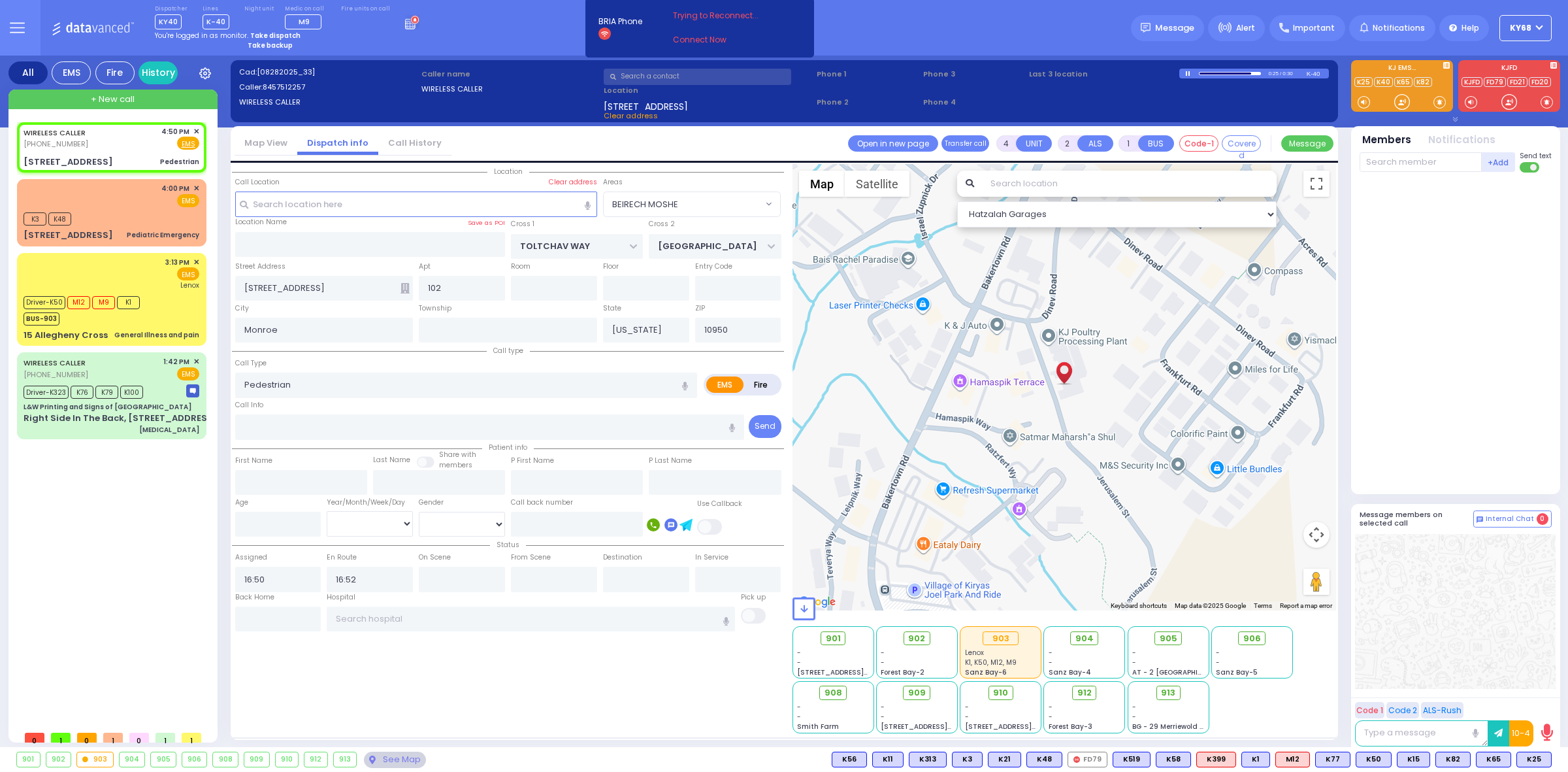
select select "Hatzalah Garages"
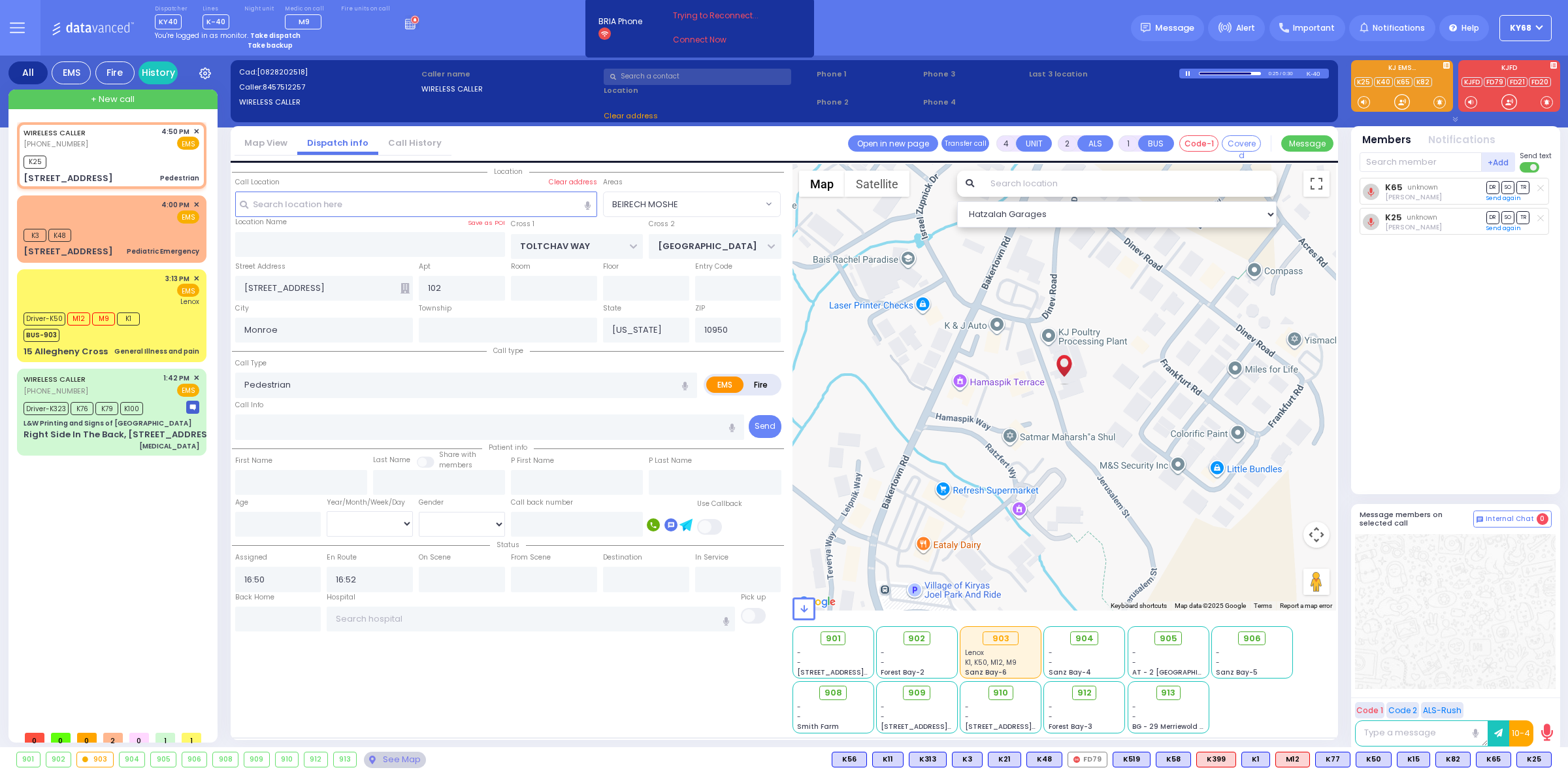
select select "BEIRECH MOSHE"
select select
radio input "true"
select select
select select "BEIRECH MOSHE"
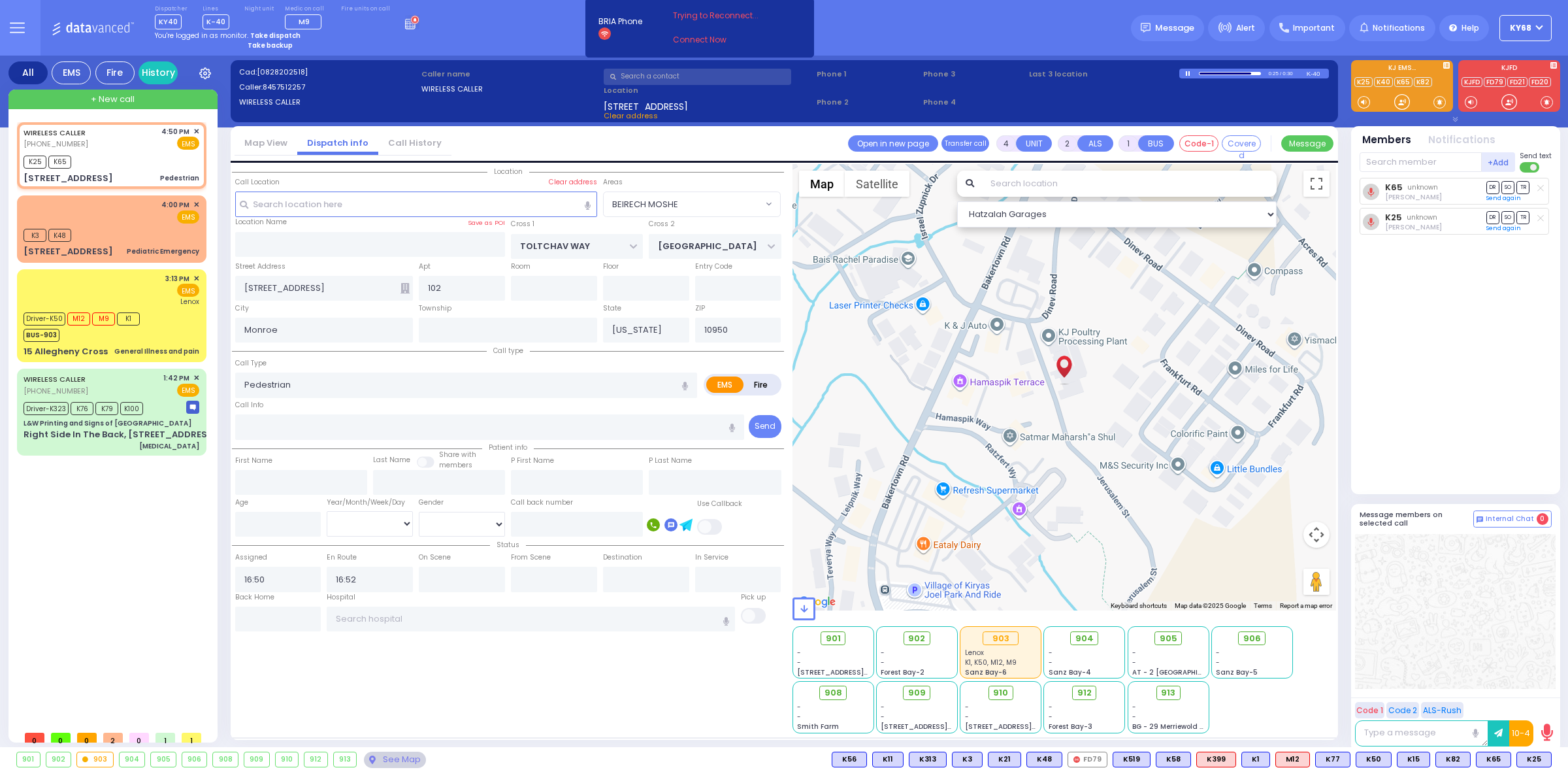
select select "Hatzalah Garages"
